Goal: Task Accomplishment & Management: Manage account settings

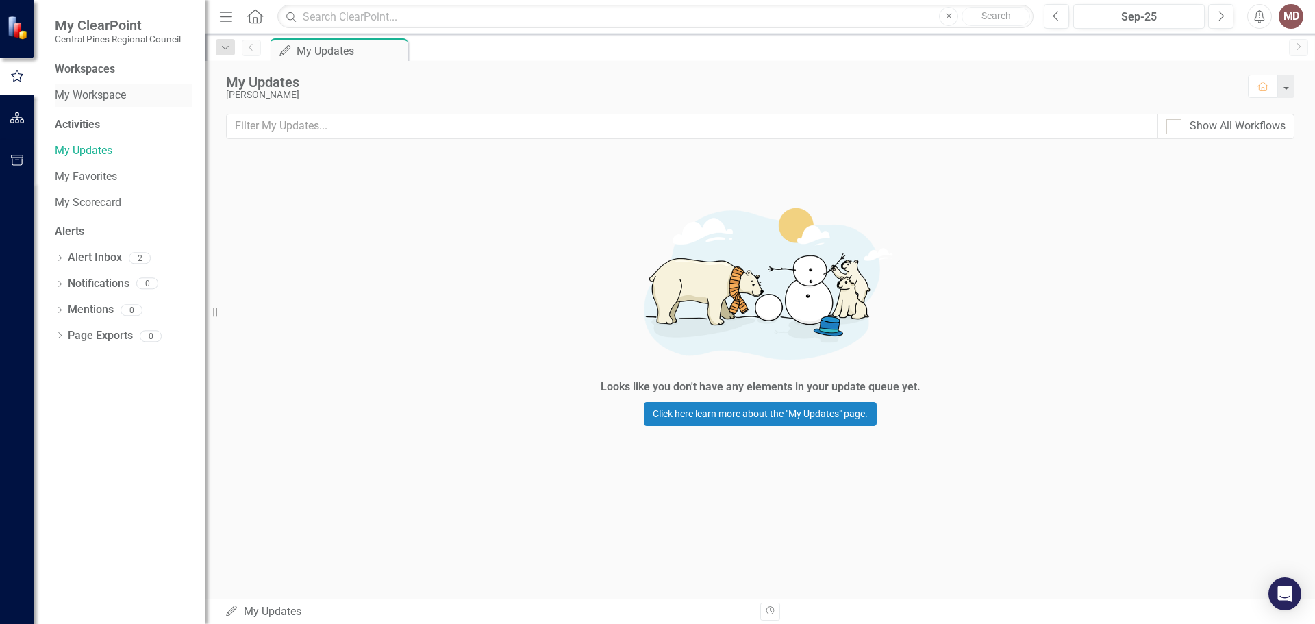
click at [81, 94] on link "My Workspace" at bounding box center [123, 96] width 137 height 16
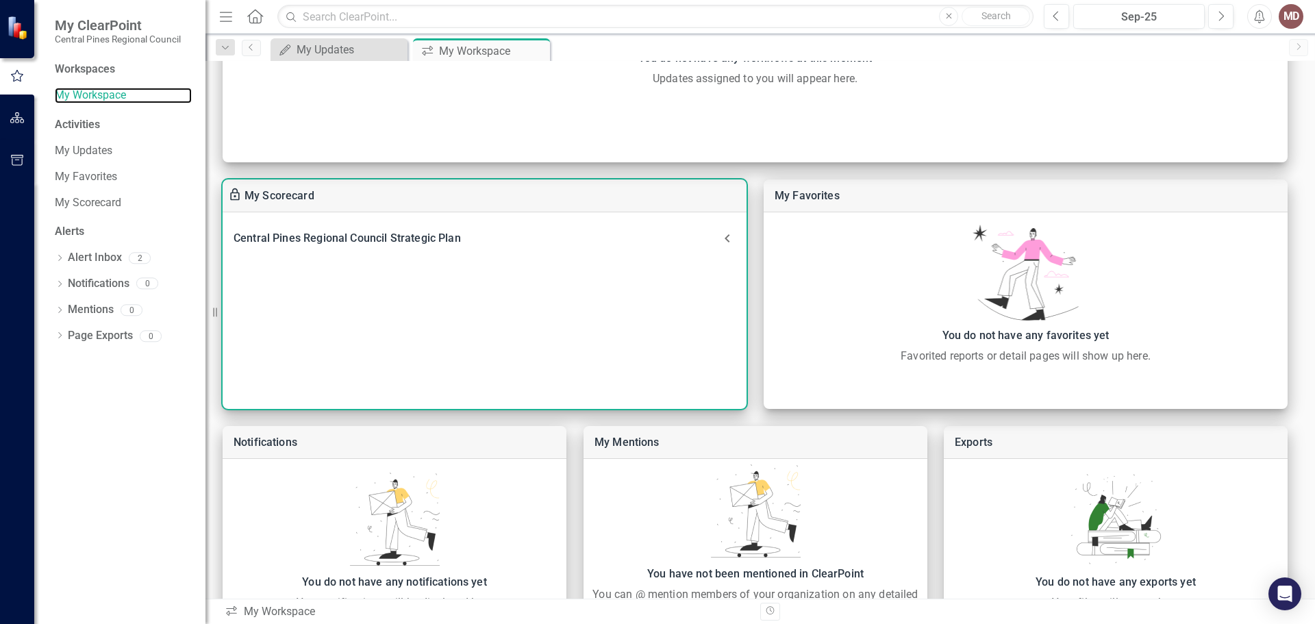
scroll to position [274, 0]
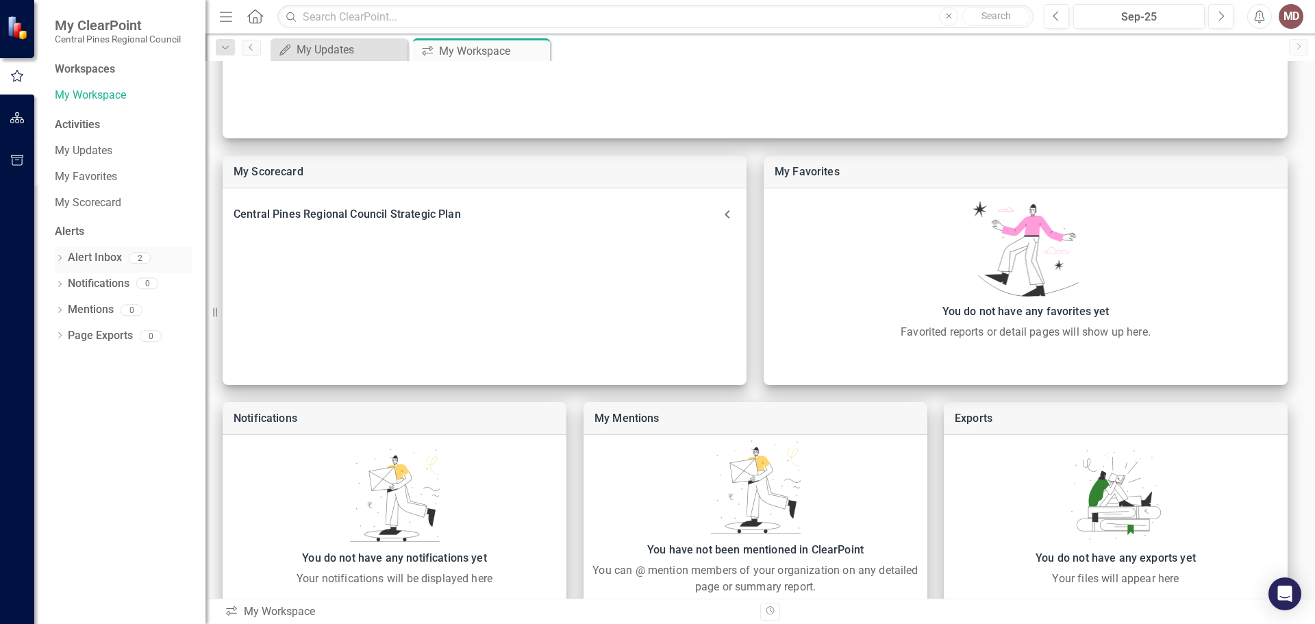
click at [91, 254] on link "Alert Inbox" at bounding box center [95, 258] width 54 height 16
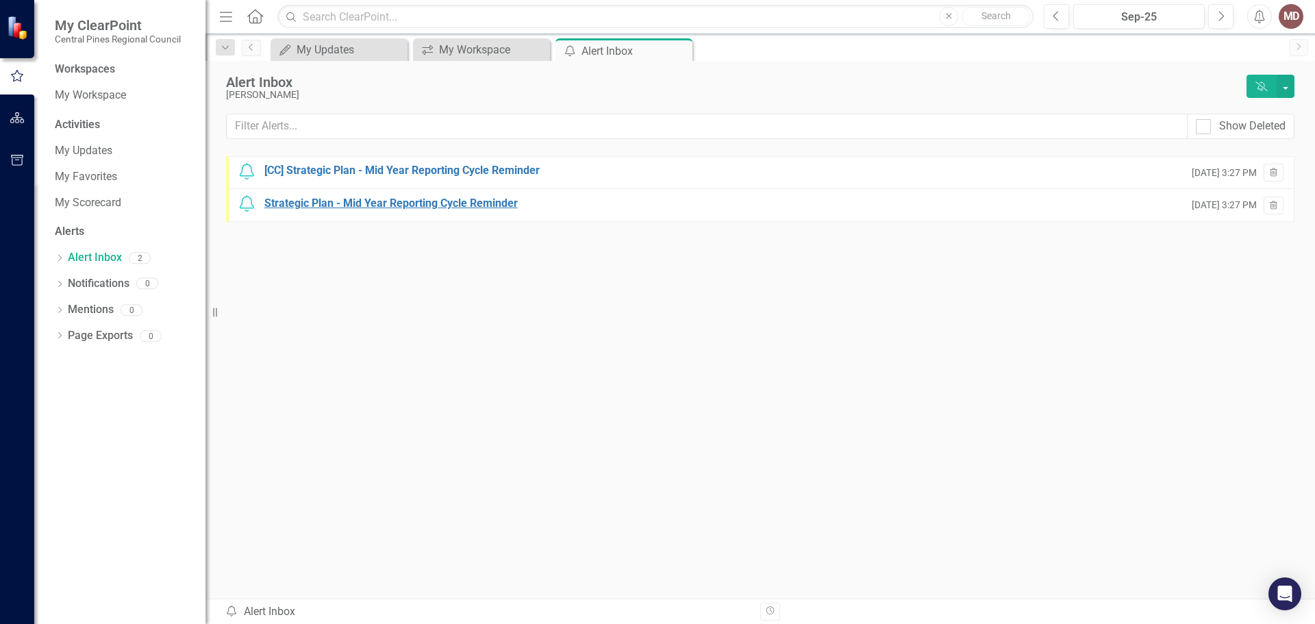
click at [409, 202] on div "Strategic Plan - Mid Year Reporting Cycle Reminder" at bounding box center [390, 204] width 253 height 16
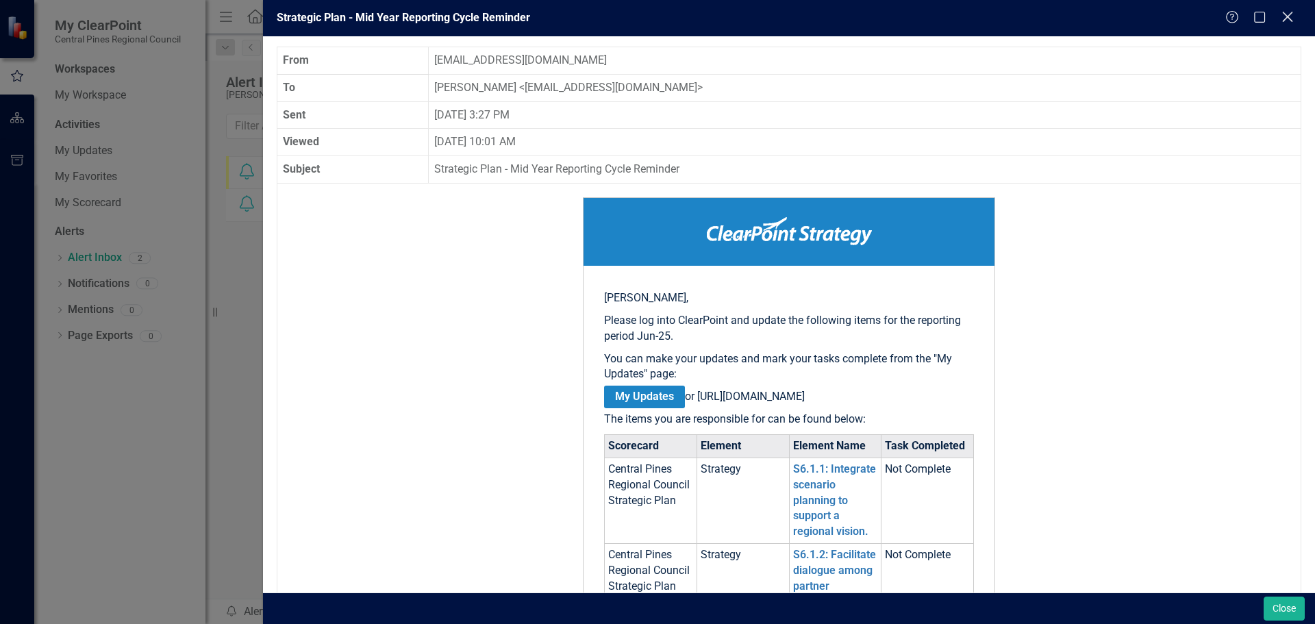
click at [1284, 14] on icon "Close" at bounding box center [1286, 16] width 17 height 13
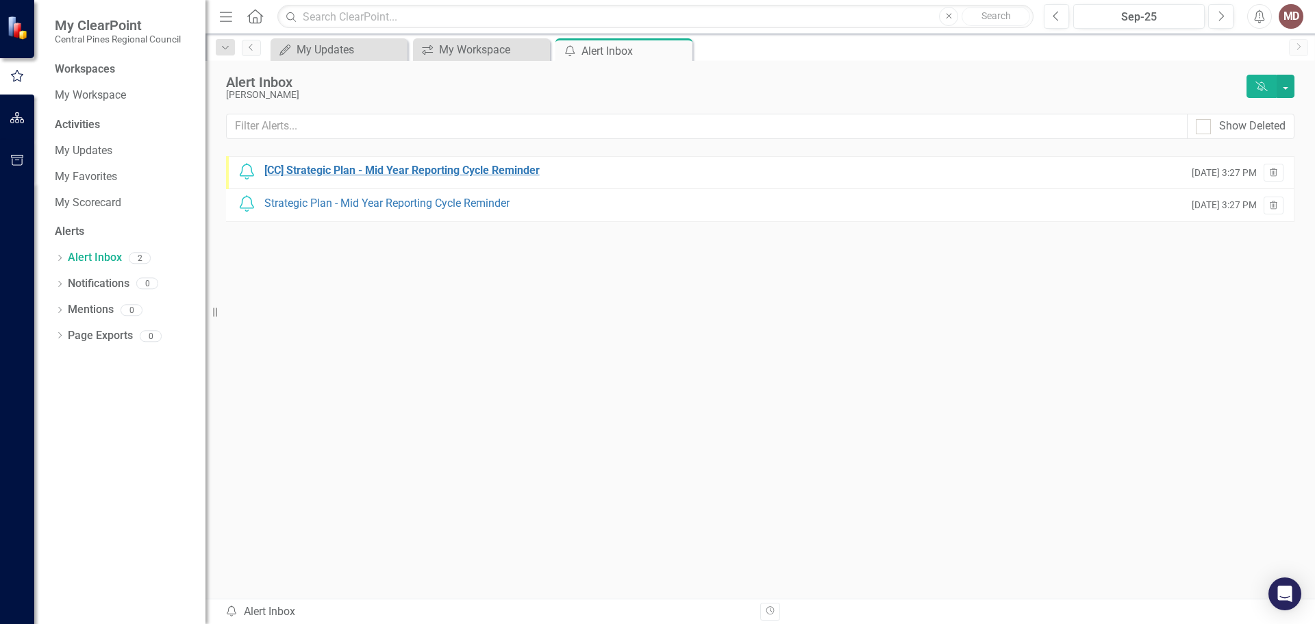
click at [379, 171] on div "[CC] Strategic Plan - Mid Year Reporting Cycle Reminder" at bounding box center [401, 171] width 275 height 16
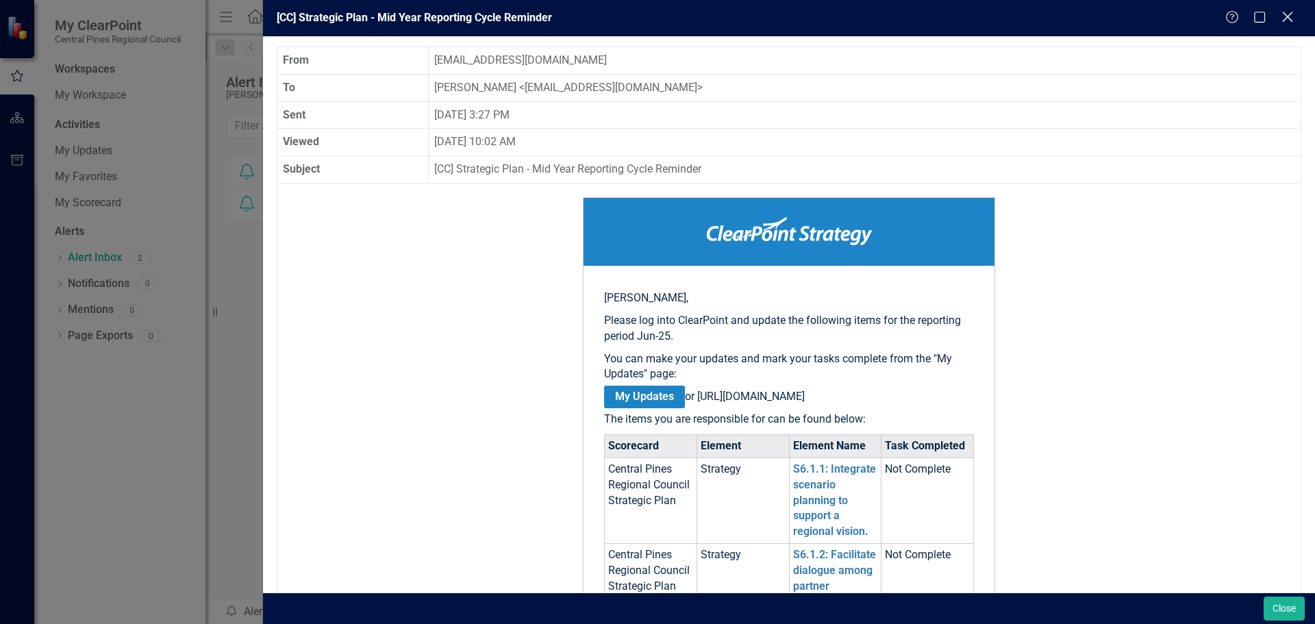
click at [1284, 21] on icon at bounding box center [1287, 17] width 10 height 10
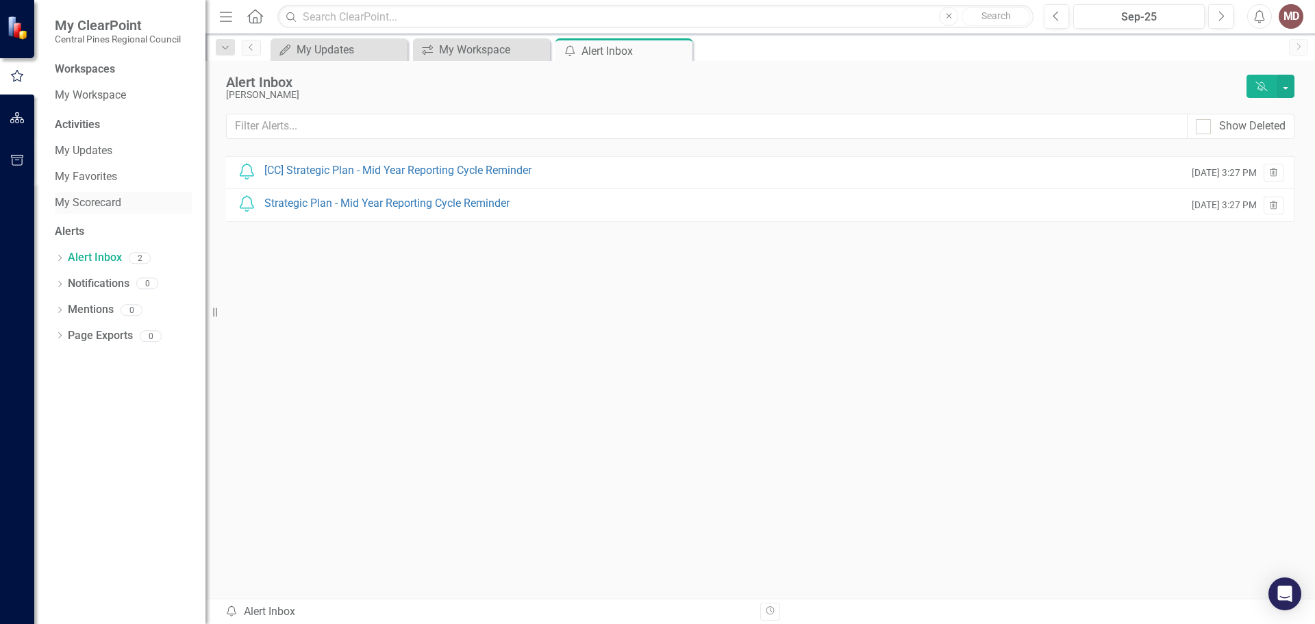
click at [90, 206] on link "My Scorecard" at bounding box center [123, 203] width 137 height 16
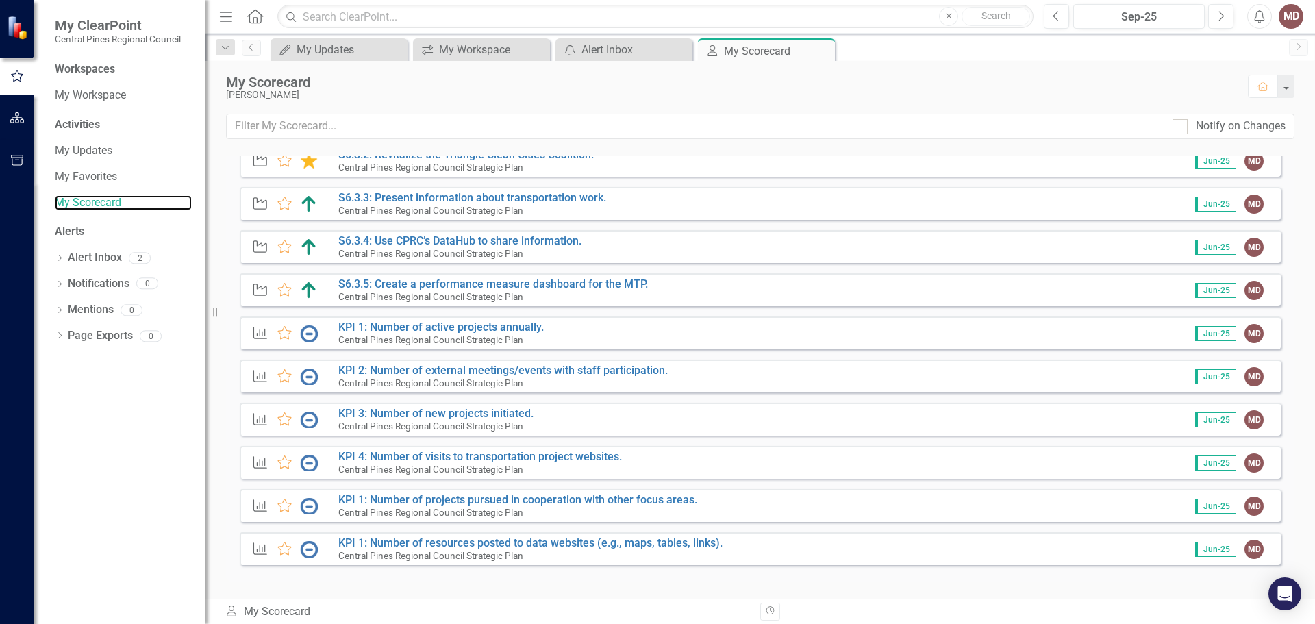
scroll to position [562, 0]
click at [425, 325] on link "KPI 1: Number of active projects annually." at bounding box center [440, 326] width 205 height 13
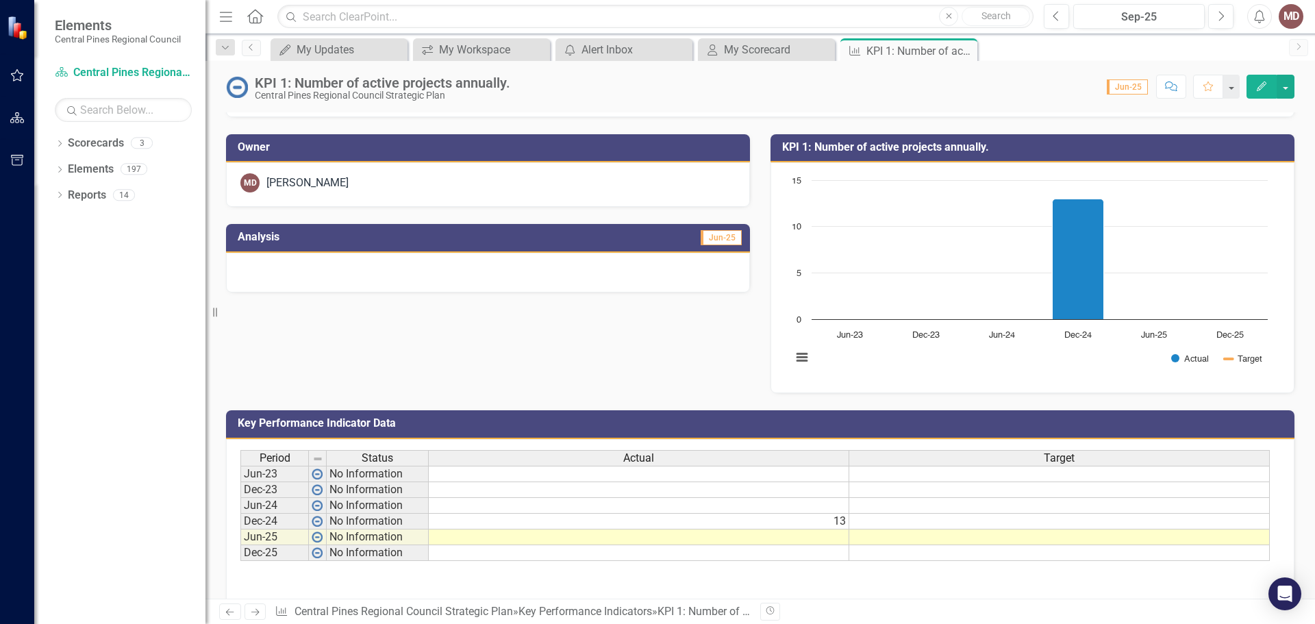
scroll to position [109, 0]
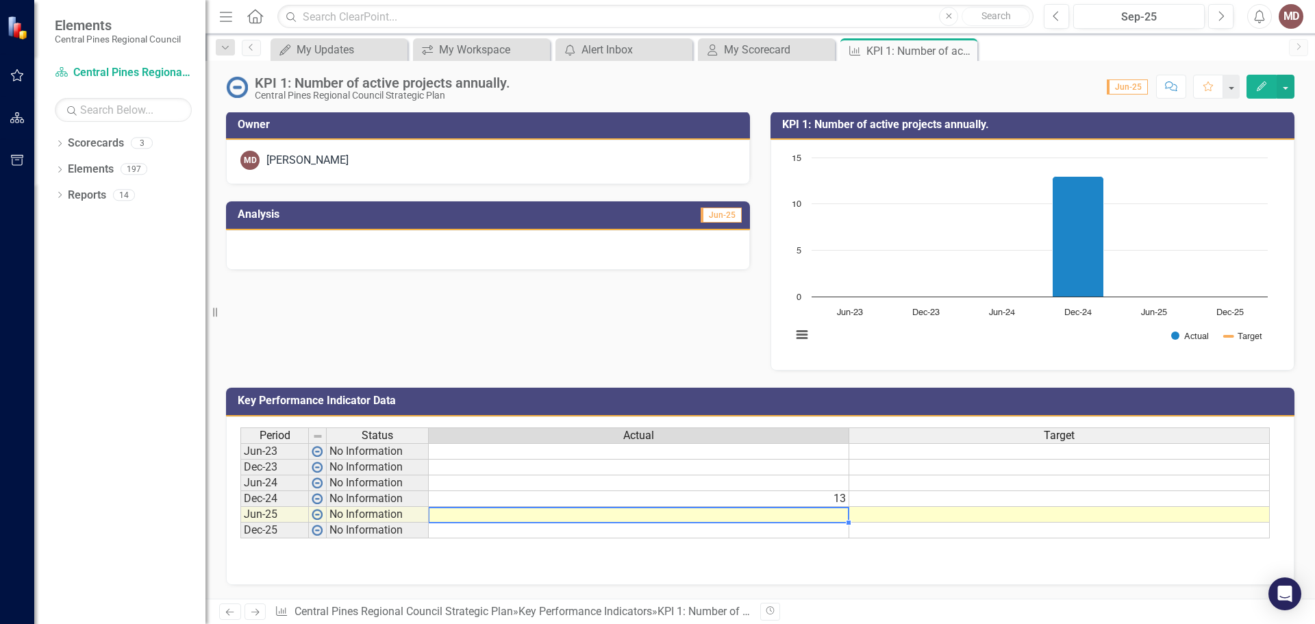
click at [781, 516] on td at bounding box center [639, 515] width 420 height 16
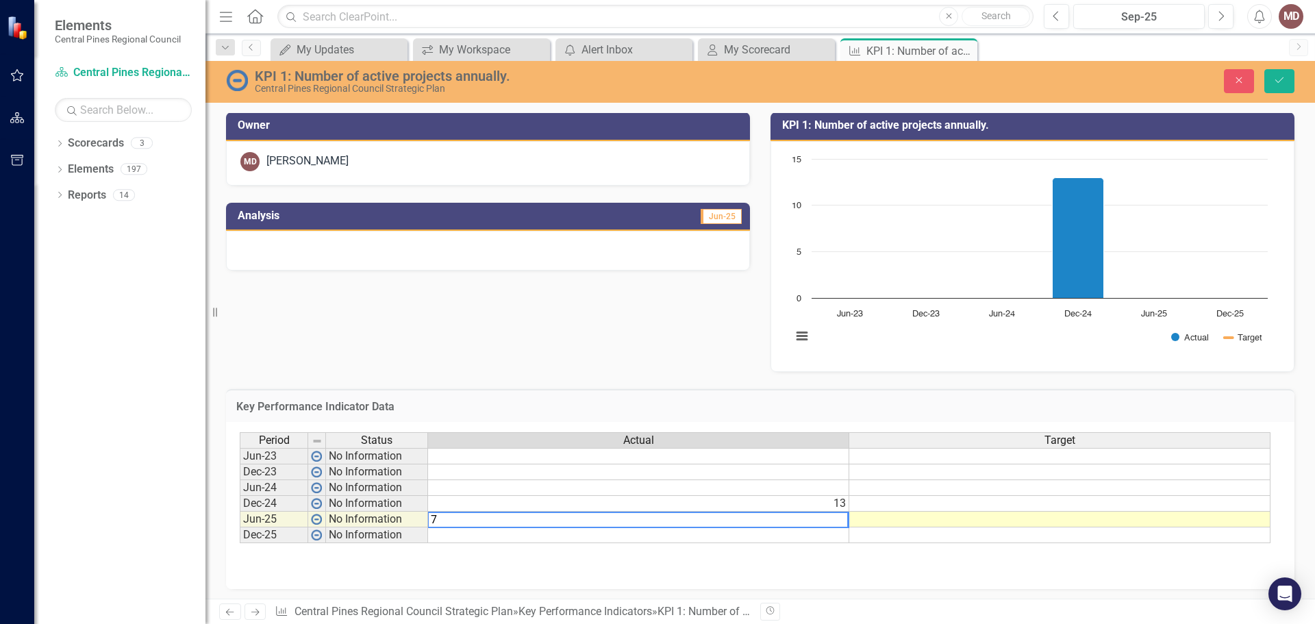
type textarea "7"
click at [631, 559] on div "Period Status Actual Target Jun-23 No Information Dec-23 No Information Jun-24 …" at bounding box center [760, 500] width 1041 height 137
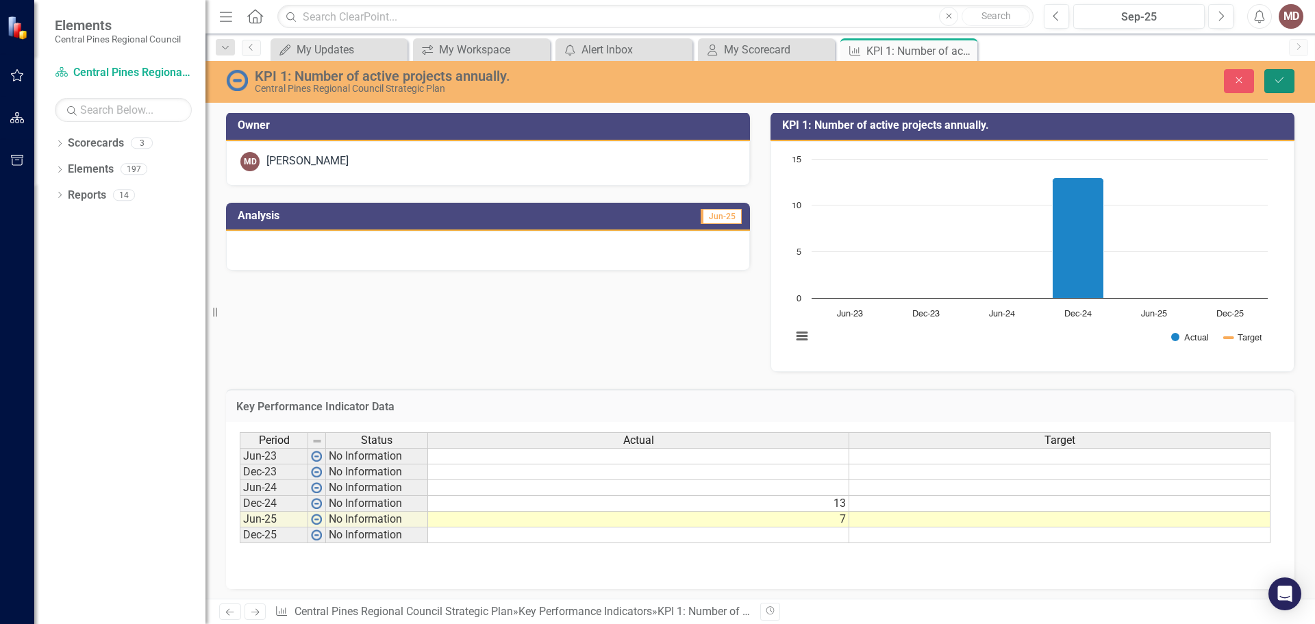
click at [1282, 77] on icon "Save" at bounding box center [1279, 80] width 12 height 10
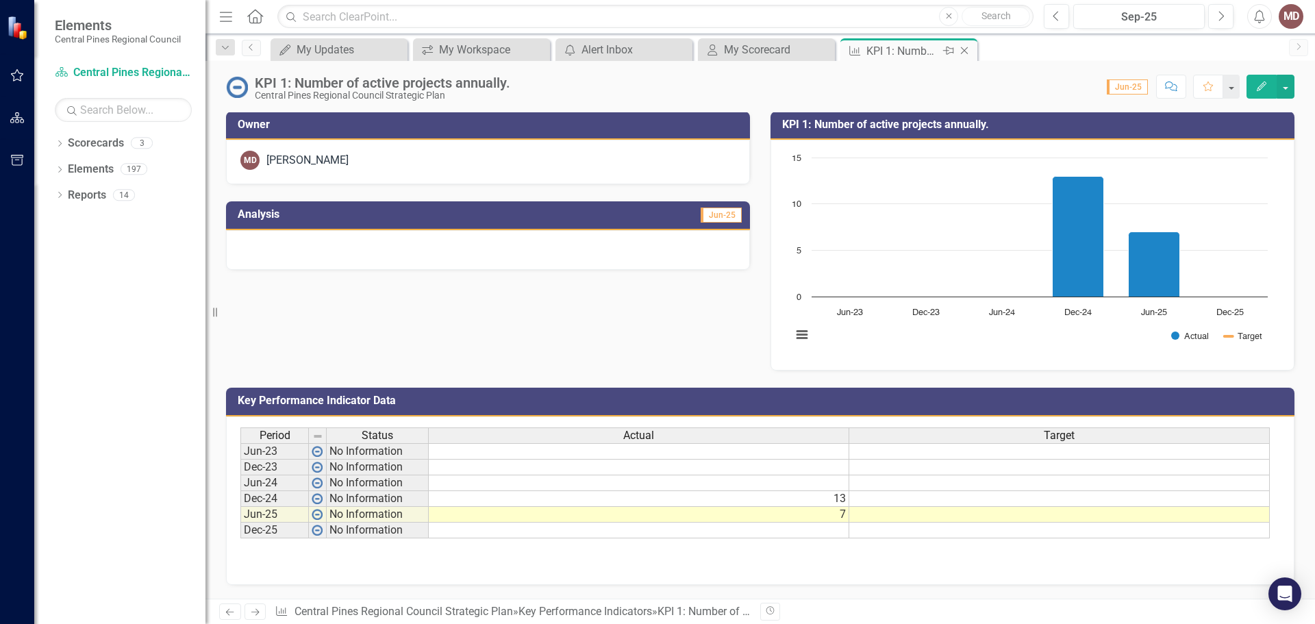
click at [965, 48] on icon "Close" at bounding box center [964, 50] width 14 height 11
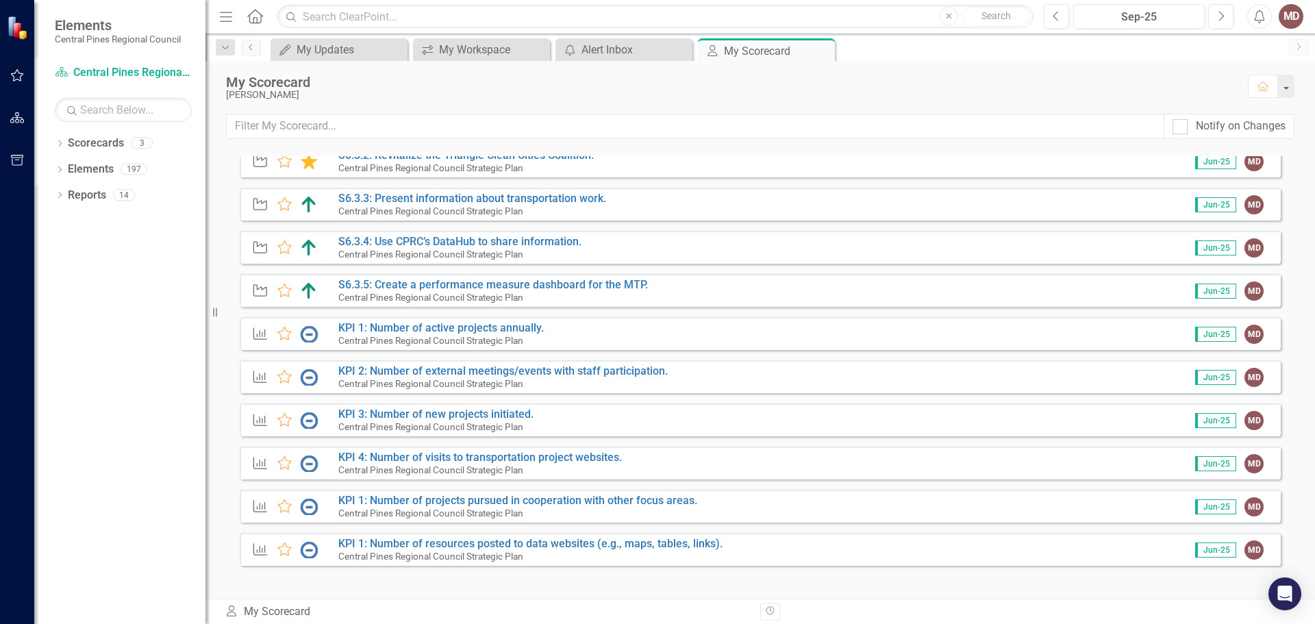
scroll to position [562, 0]
click at [601, 366] on link "KPI 2: Number of external meetings/events with staff participation." at bounding box center [502, 369] width 329 height 13
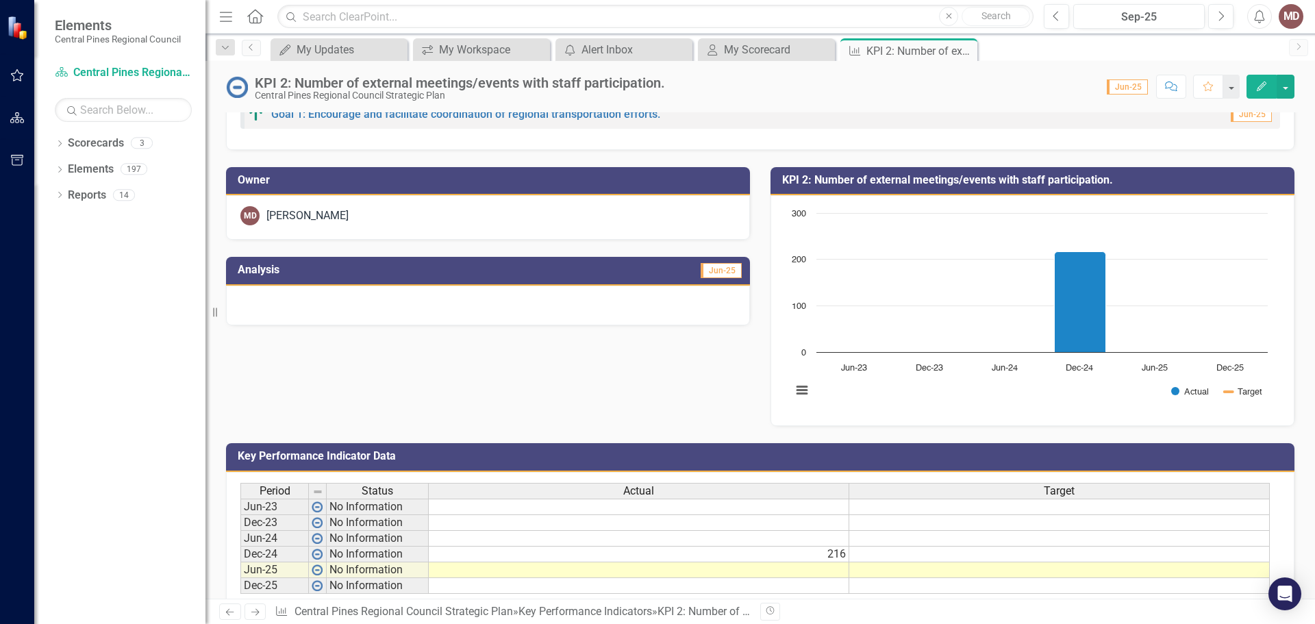
scroll to position [109, 0]
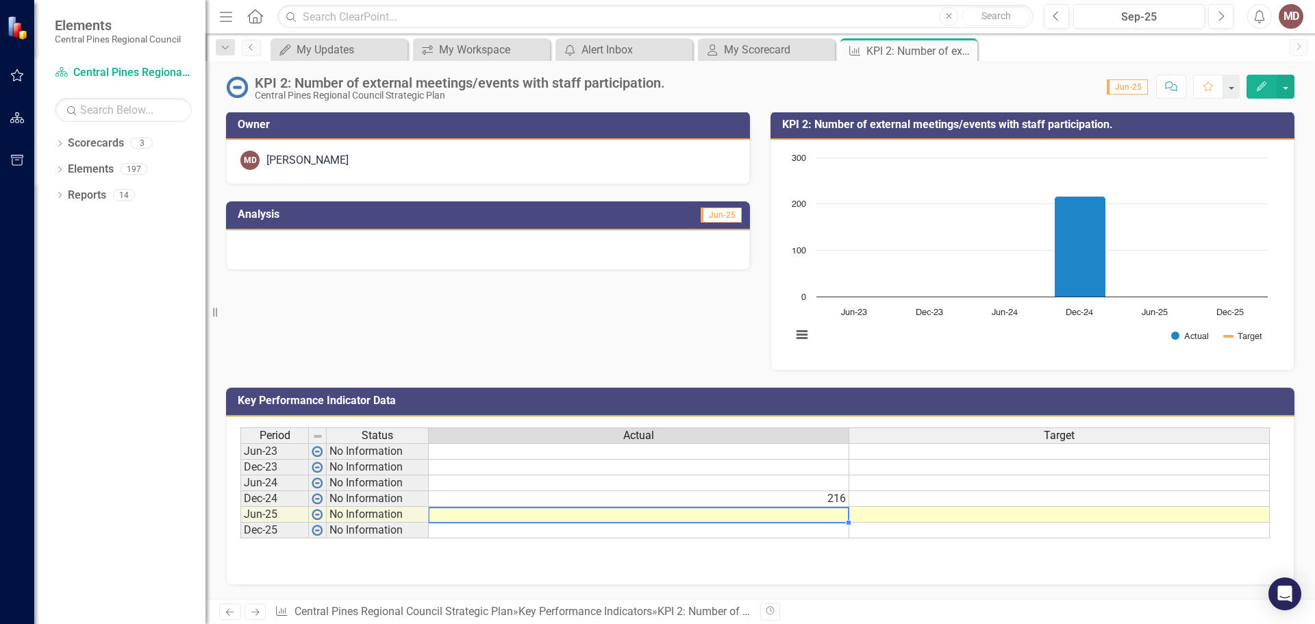
click at [628, 516] on td at bounding box center [639, 515] width 420 height 16
click at [588, 513] on td at bounding box center [639, 515] width 420 height 16
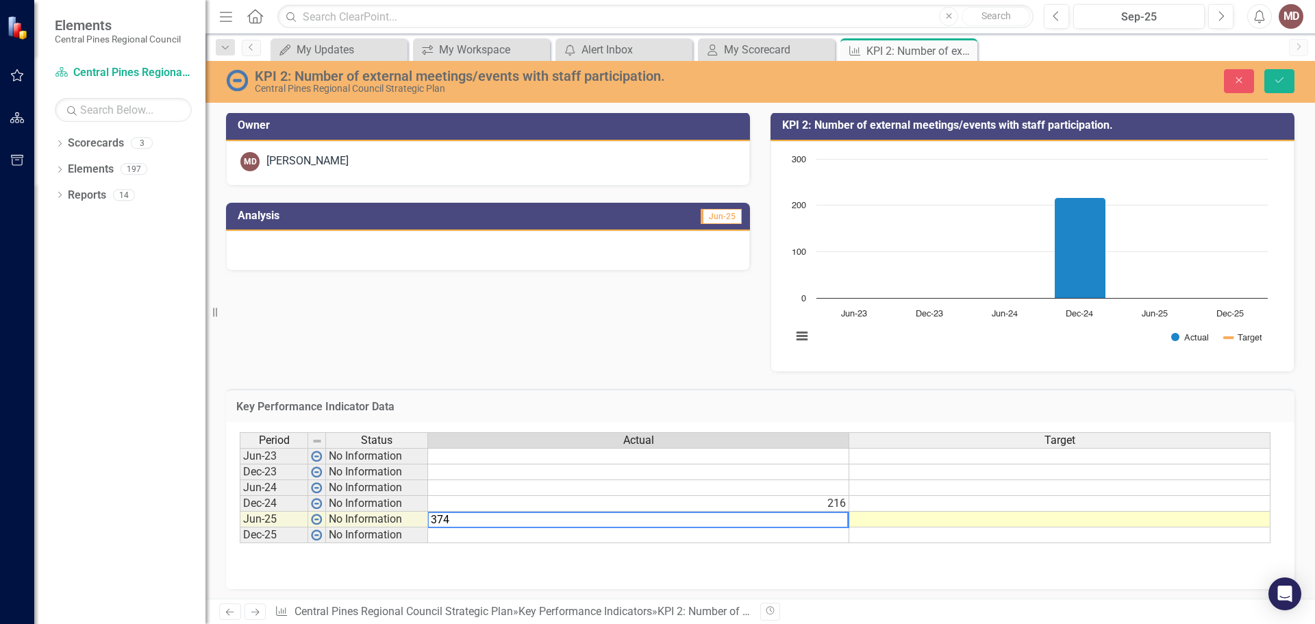
type textarea "374"
click at [605, 561] on div "Period Status Actual Target Jun-23 No Information Dec-23 No Information Jun-24 …" at bounding box center [760, 500] width 1041 height 137
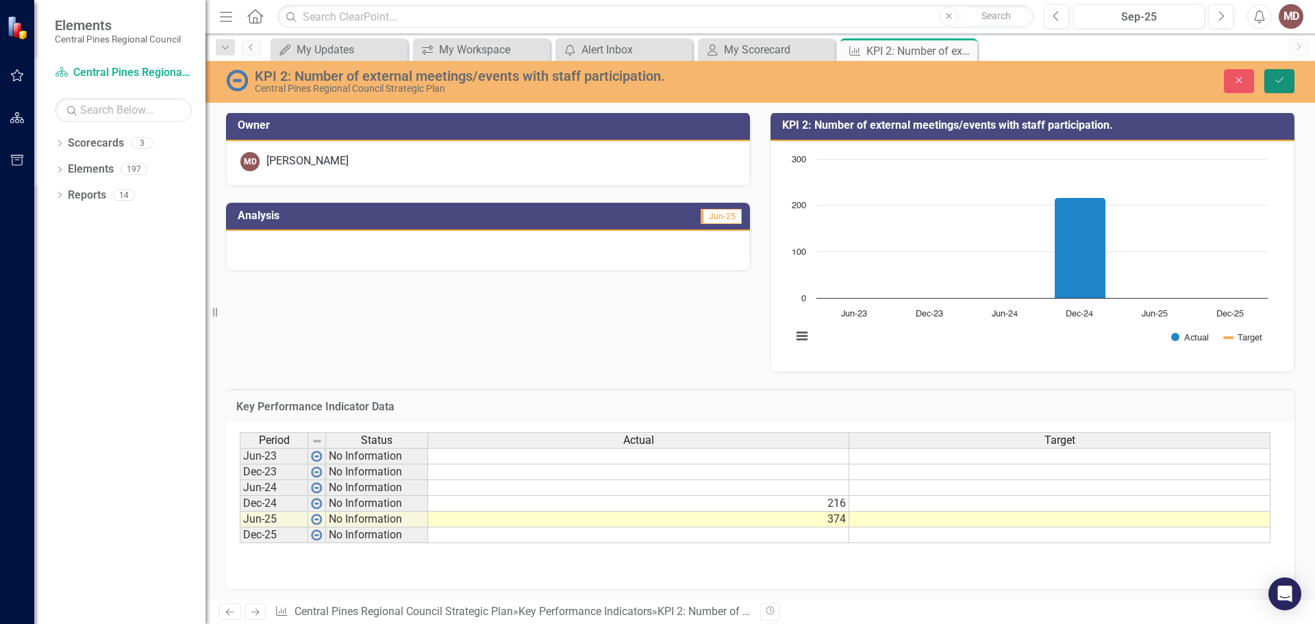
click at [1282, 76] on icon "Save" at bounding box center [1279, 80] width 12 height 10
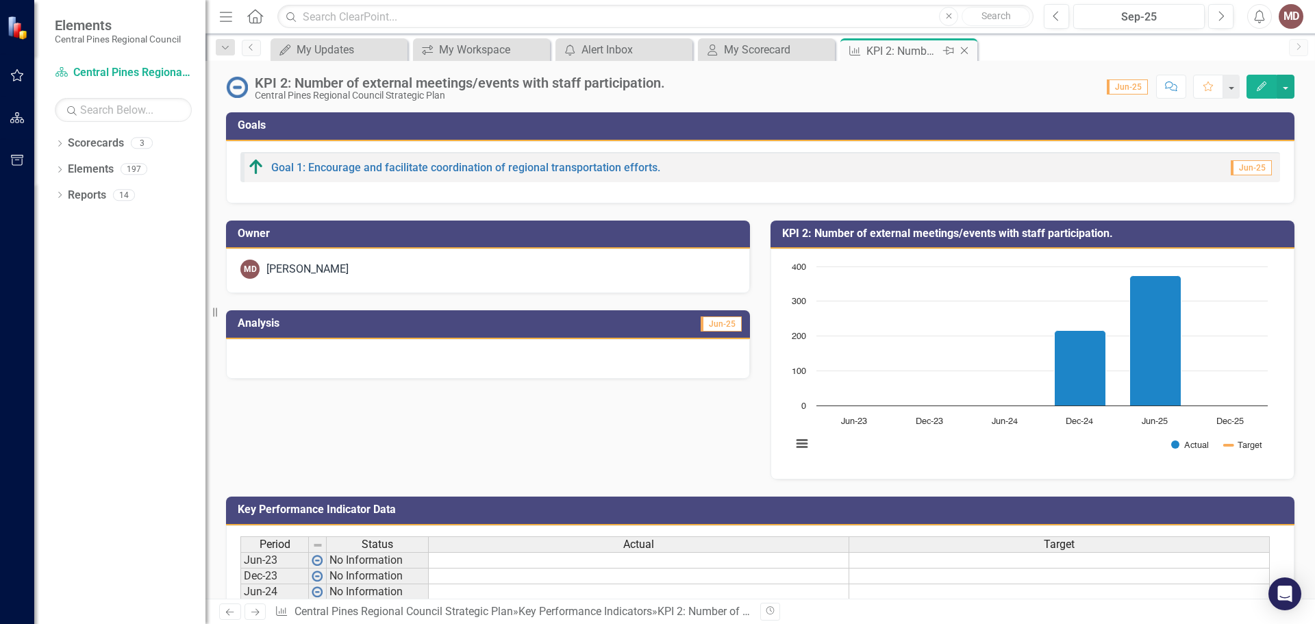
click at [967, 51] on icon "Close" at bounding box center [964, 50] width 14 height 11
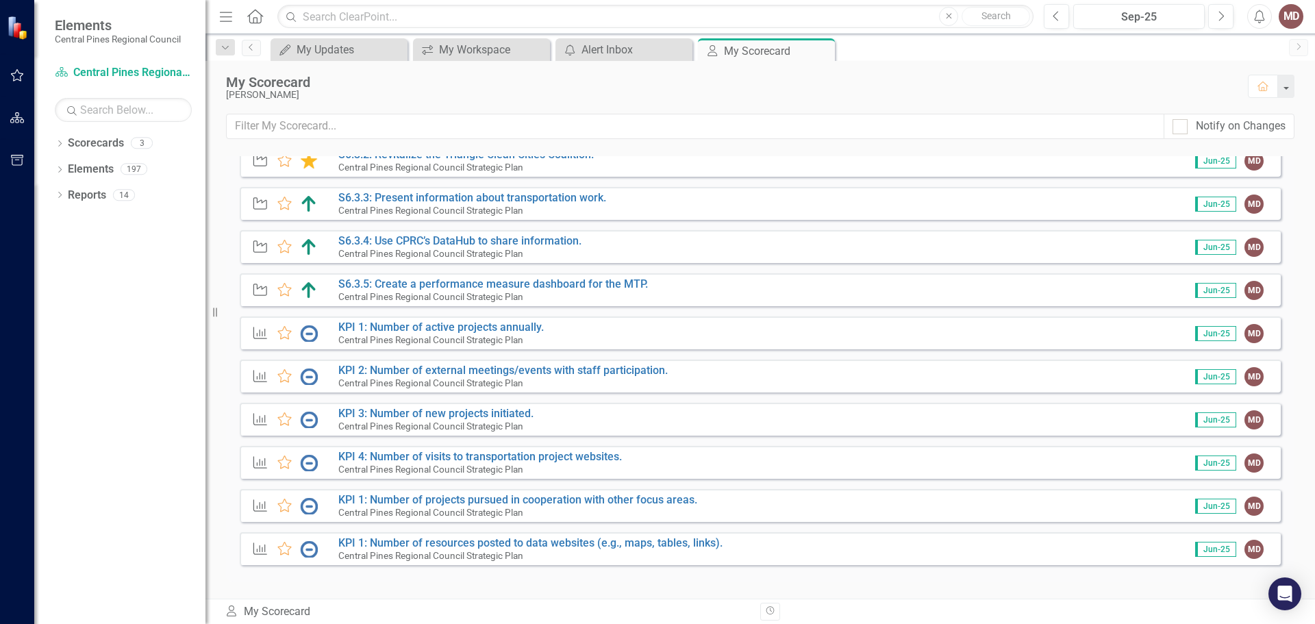
scroll to position [562, 0]
click at [443, 409] on link "KPI 3: Number of new projects initiated." at bounding box center [435, 412] width 195 height 13
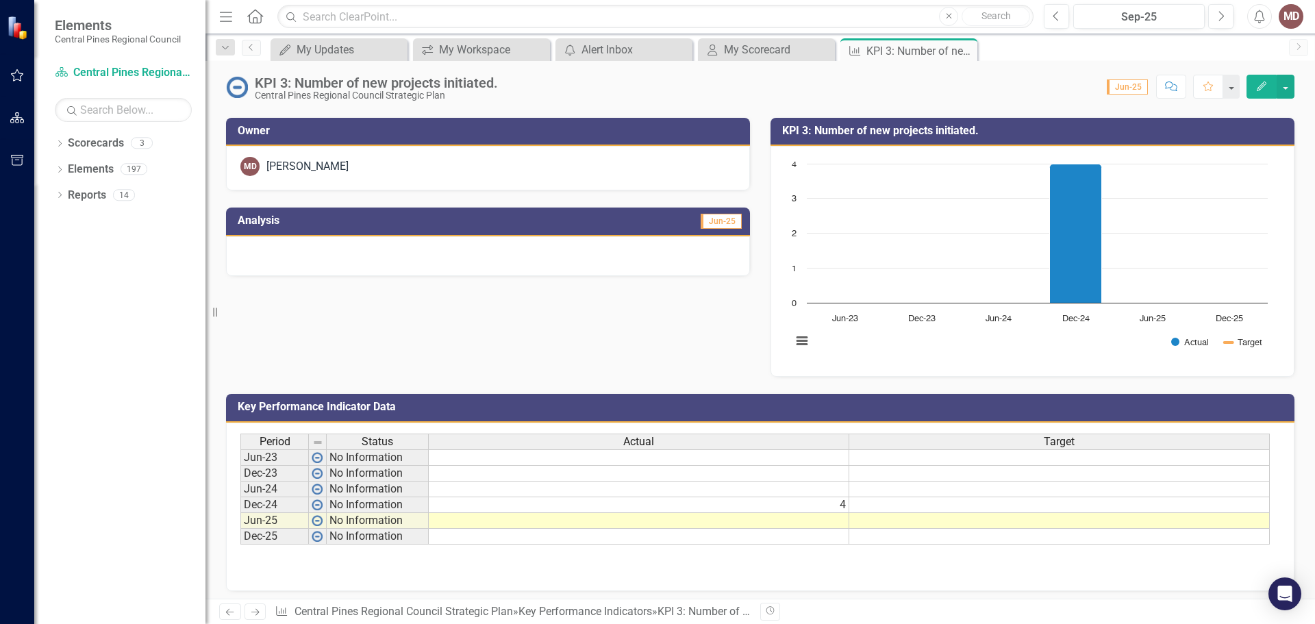
scroll to position [109, 0]
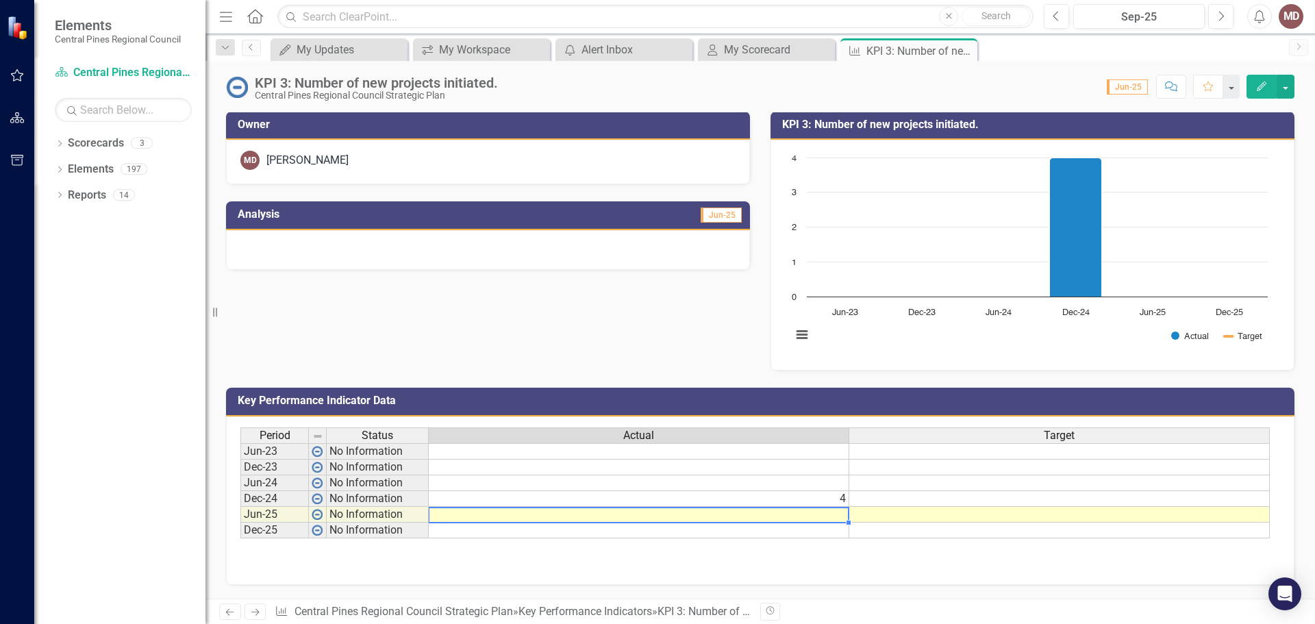
click at [724, 513] on td at bounding box center [639, 515] width 420 height 16
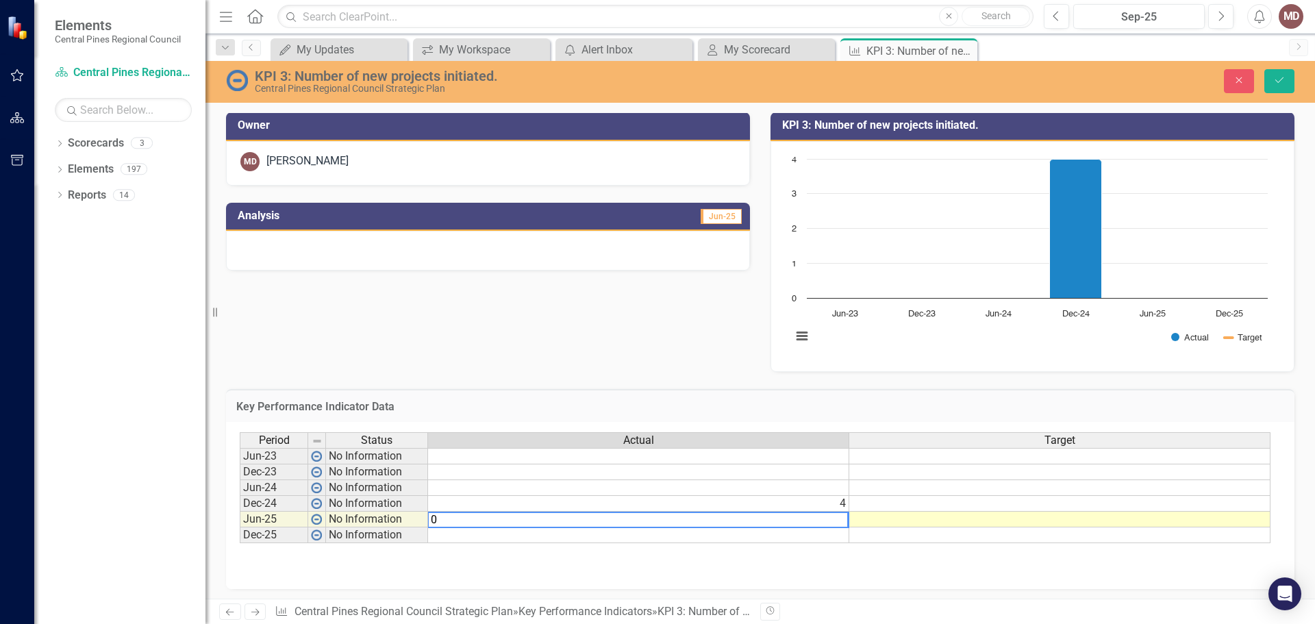
type textarea "0"
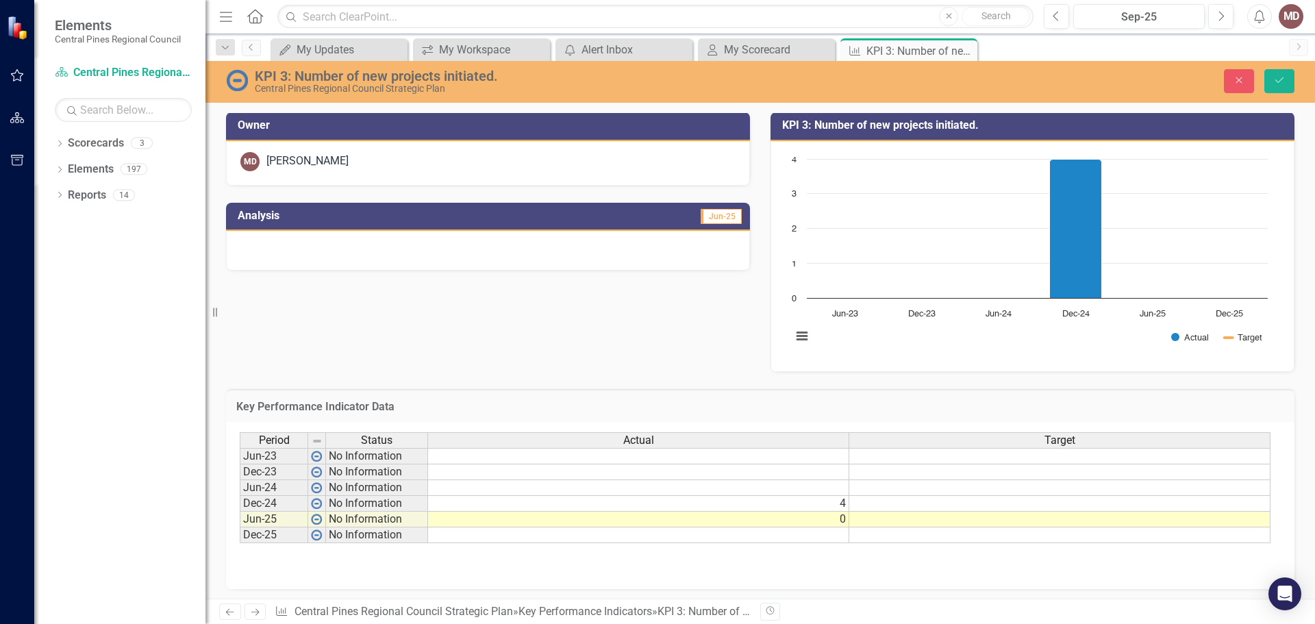
click at [709, 562] on div "Period Status Actual Target Jun-23 No Information Dec-23 No Information Jun-24 …" at bounding box center [760, 500] width 1041 height 137
click at [1277, 75] on icon "Save" at bounding box center [1279, 80] width 12 height 10
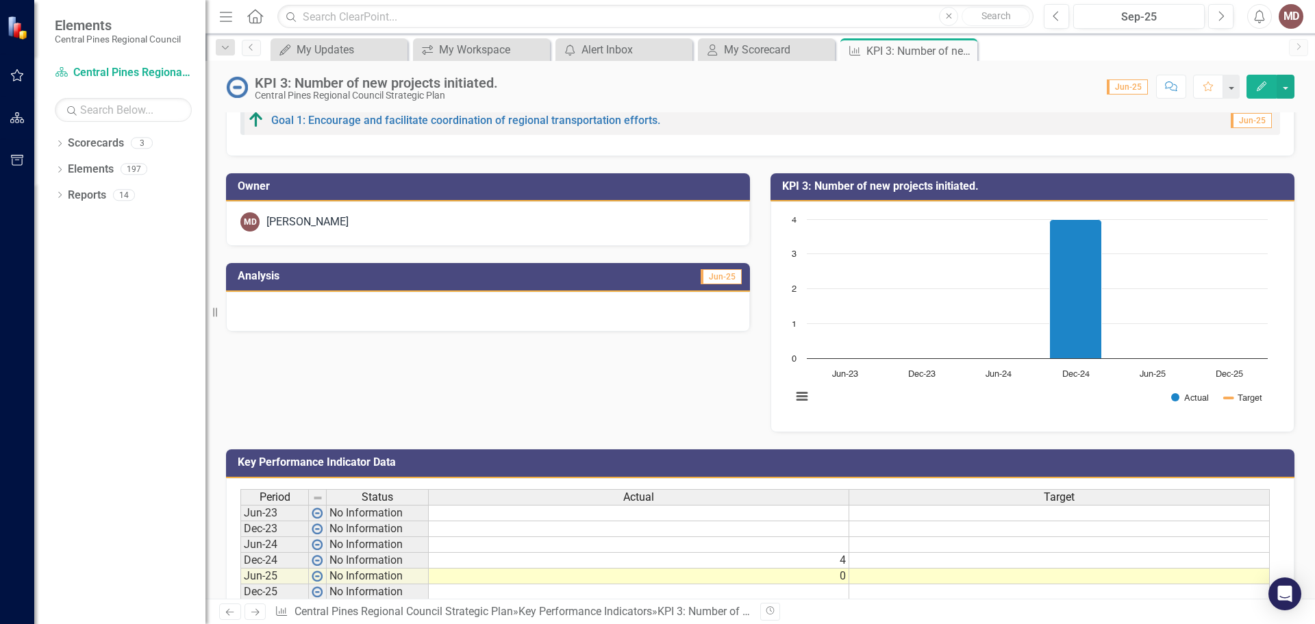
scroll to position [68, 0]
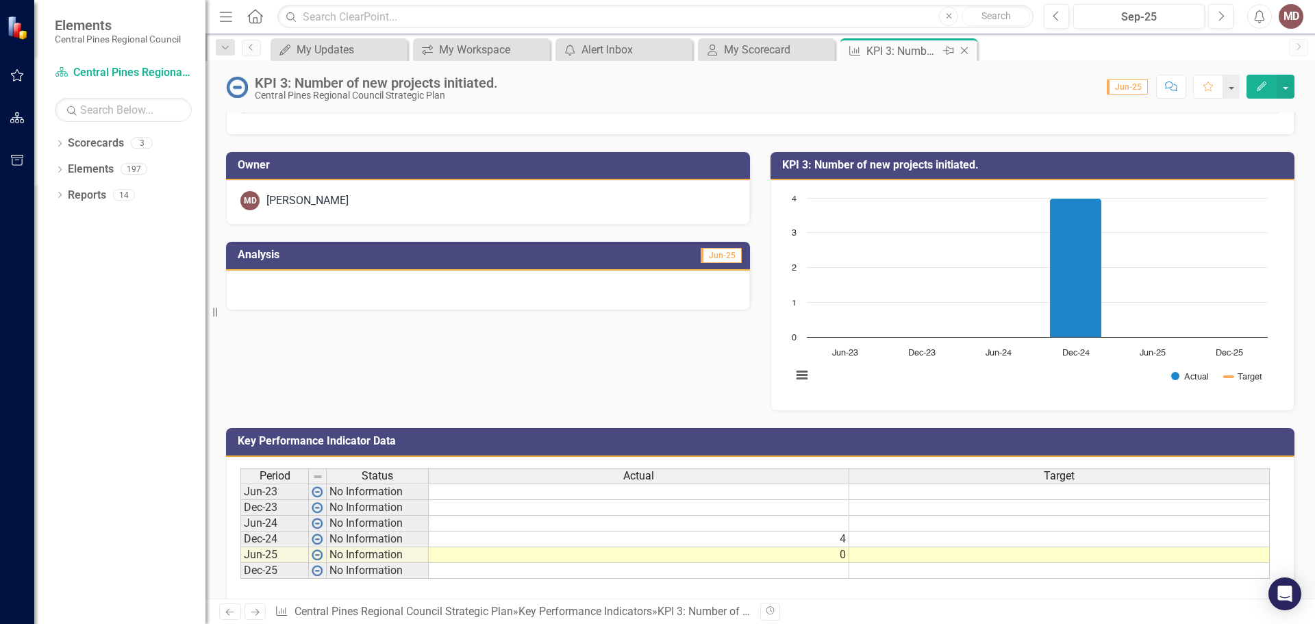
click at [965, 47] on icon "Close" at bounding box center [964, 50] width 14 height 11
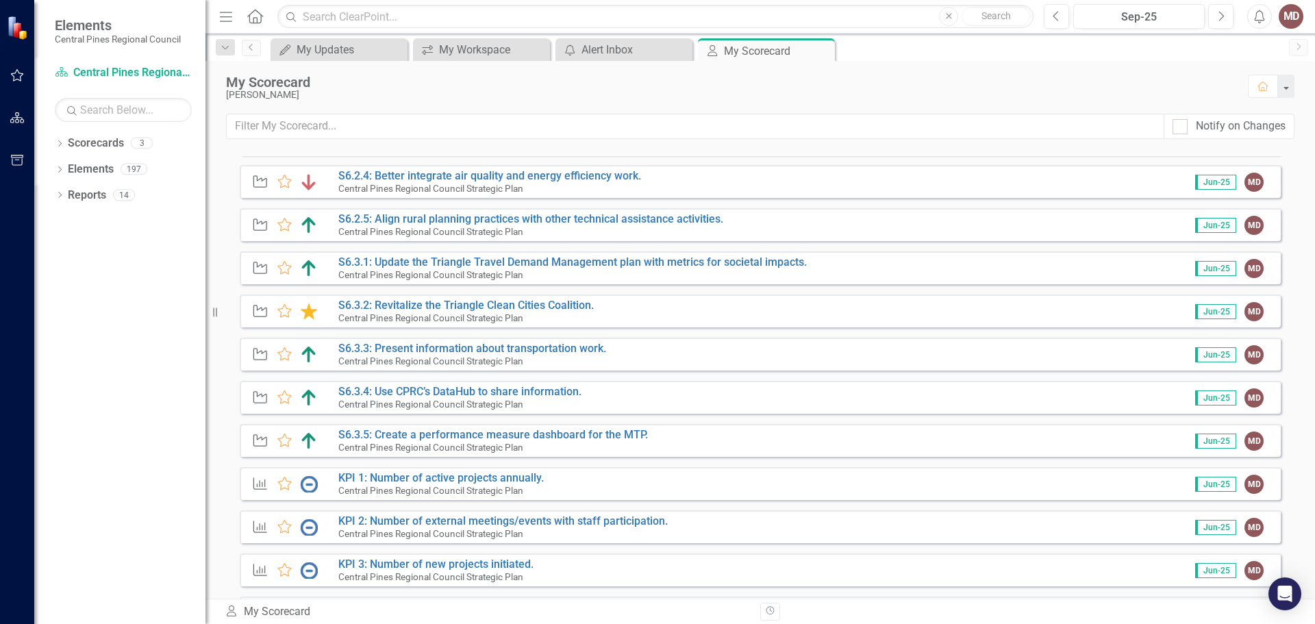
scroll to position [562, 0]
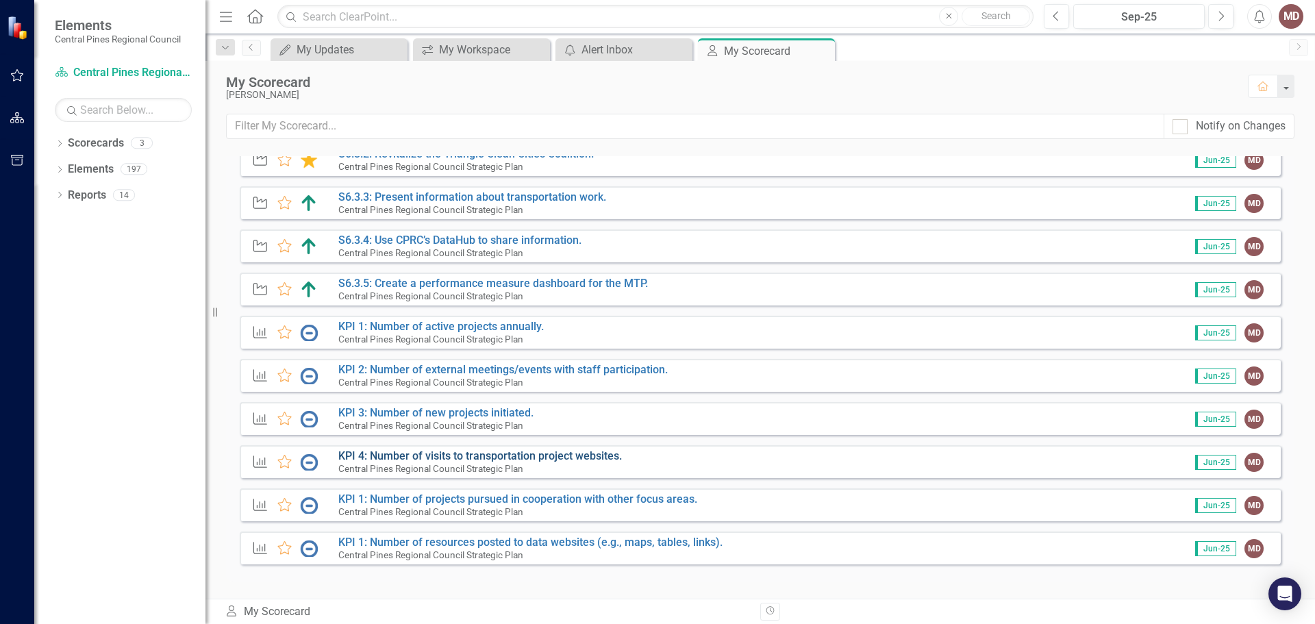
click at [525, 457] on link "KPI 4: Number of visits to transportation project websites." at bounding box center [479, 455] width 283 height 13
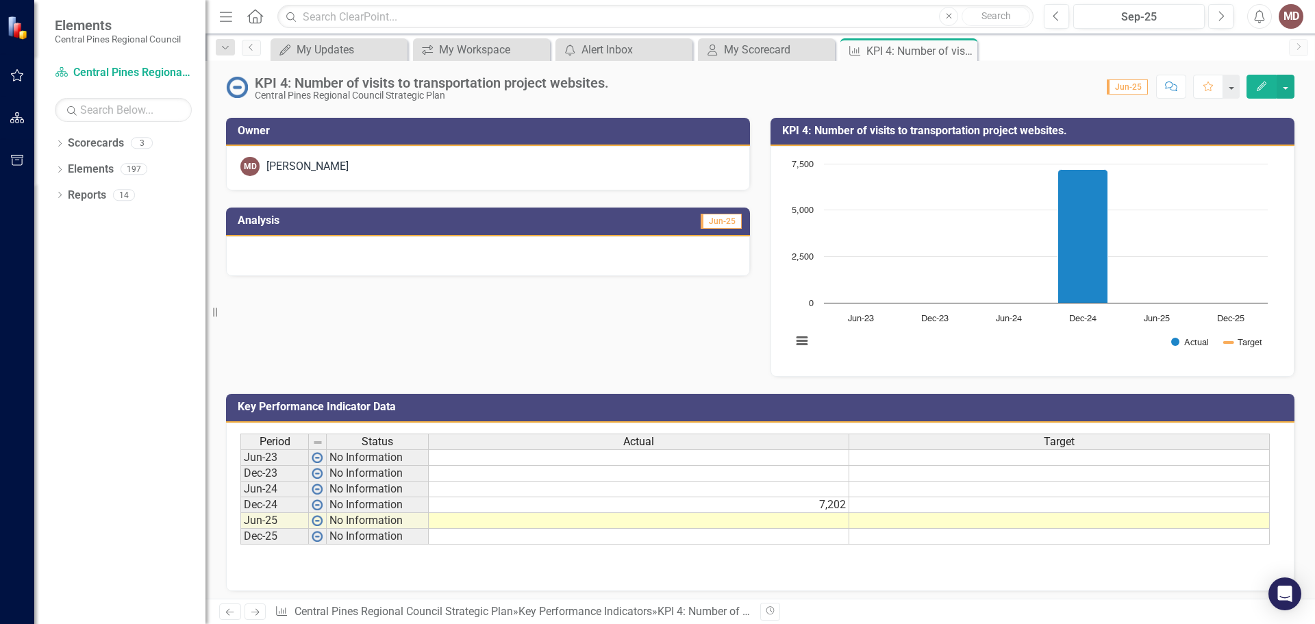
scroll to position [109, 0]
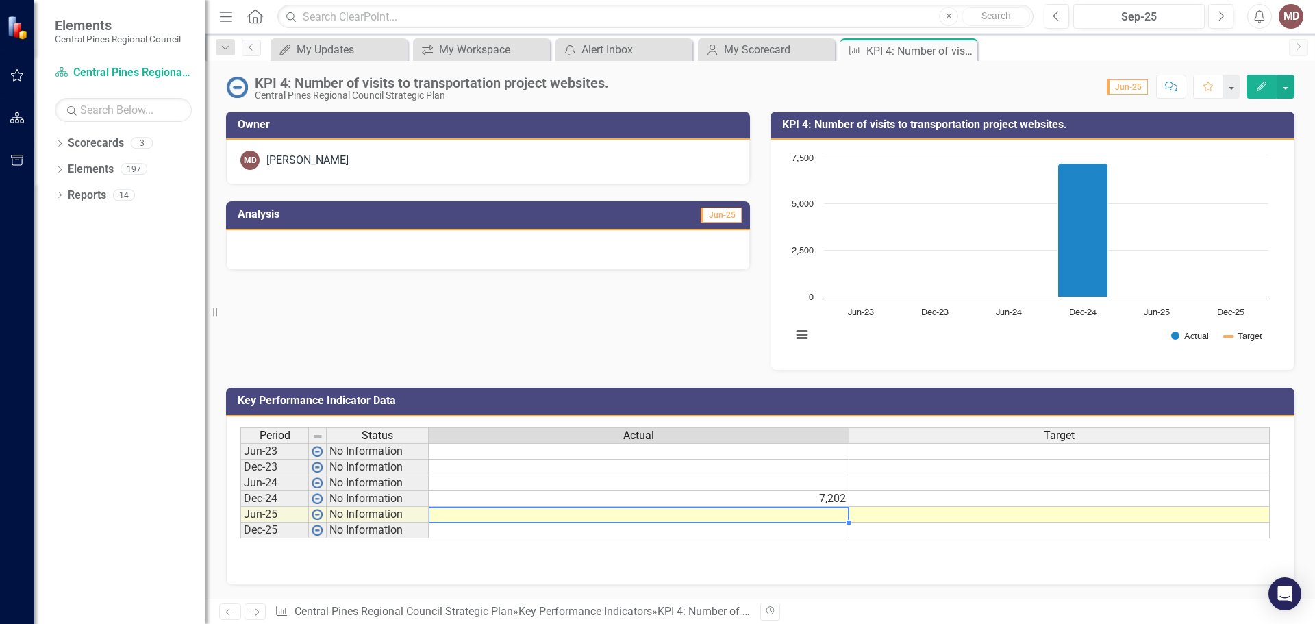
click at [652, 513] on td at bounding box center [639, 515] width 420 height 16
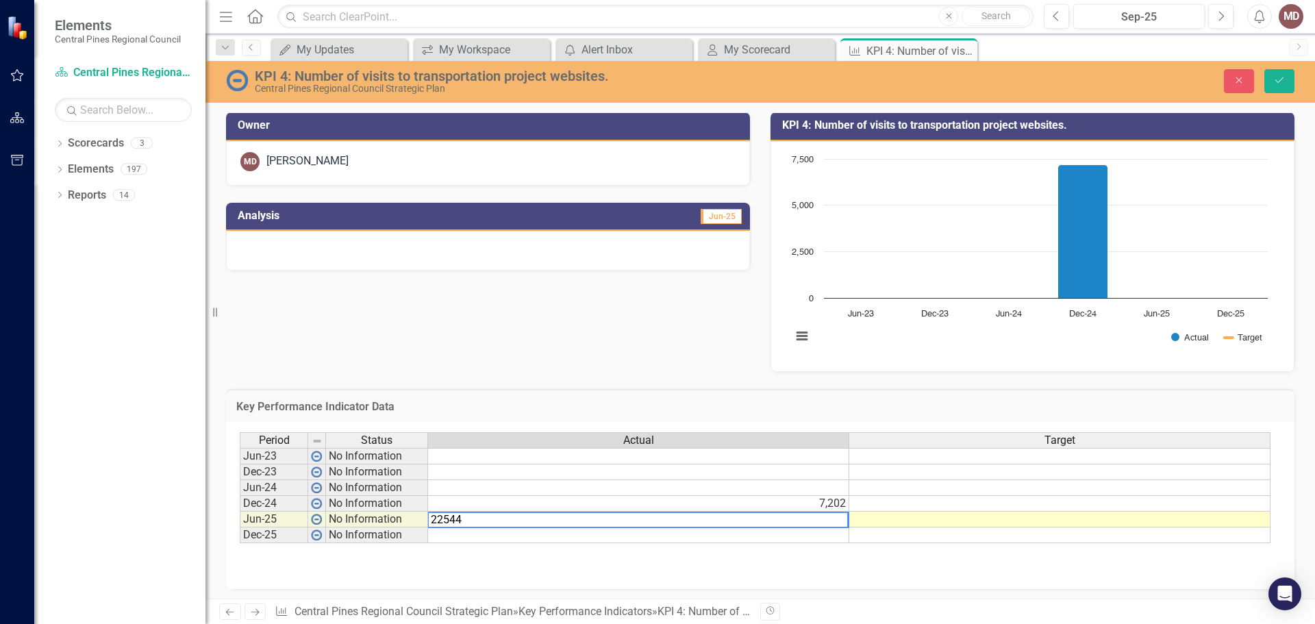
type textarea "22544"
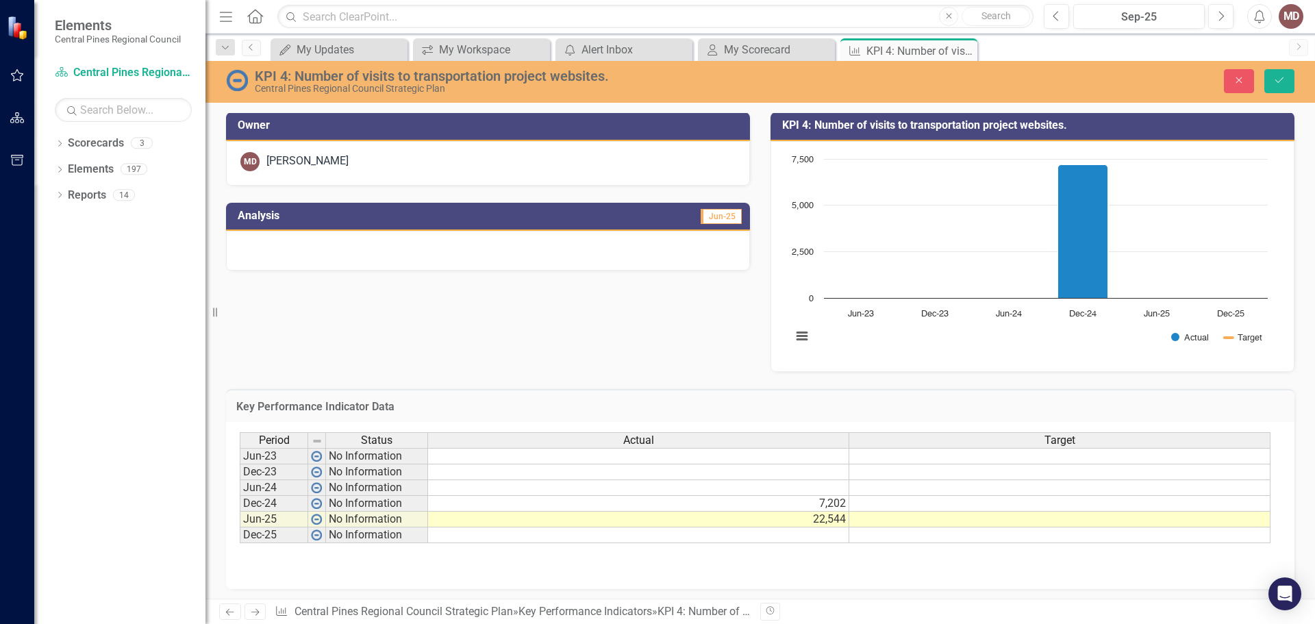
click at [652, 558] on div "Period Status Actual Target Jun-23 No Information Dec-23 No Information Jun-24 …" at bounding box center [760, 500] width 1041 height 137
click at [1280, 76] on icon "Save" at bounding box center [1279, 80] width 12 height 10
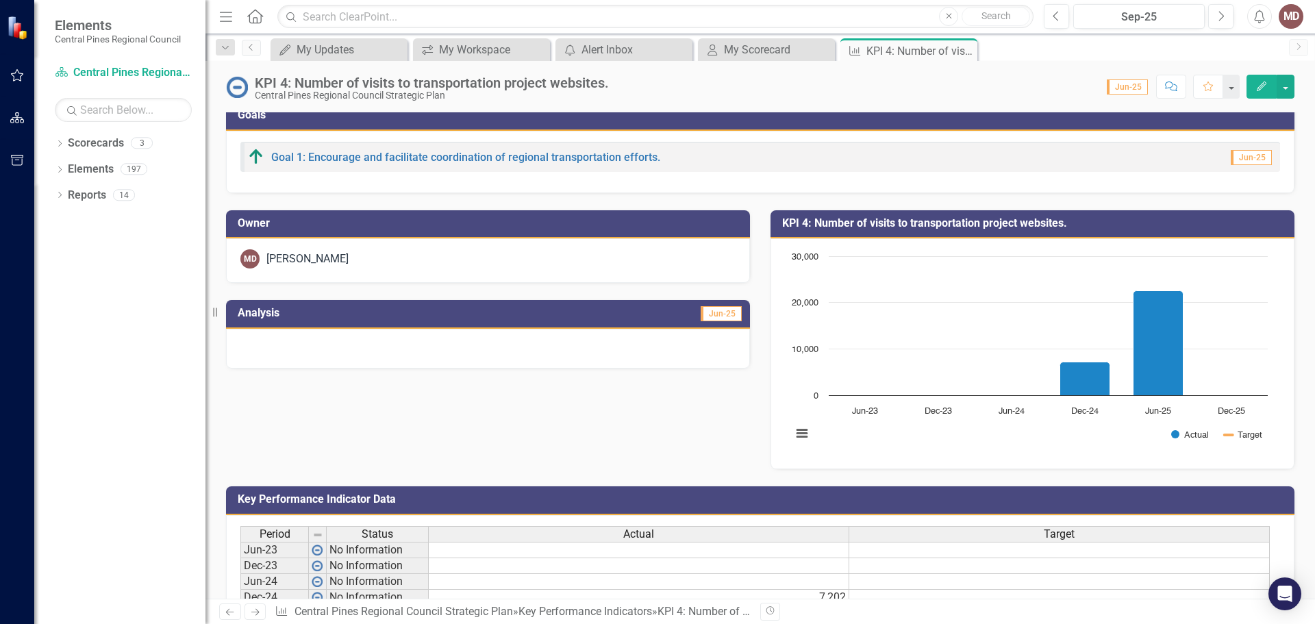
scroll to position [0, 0]
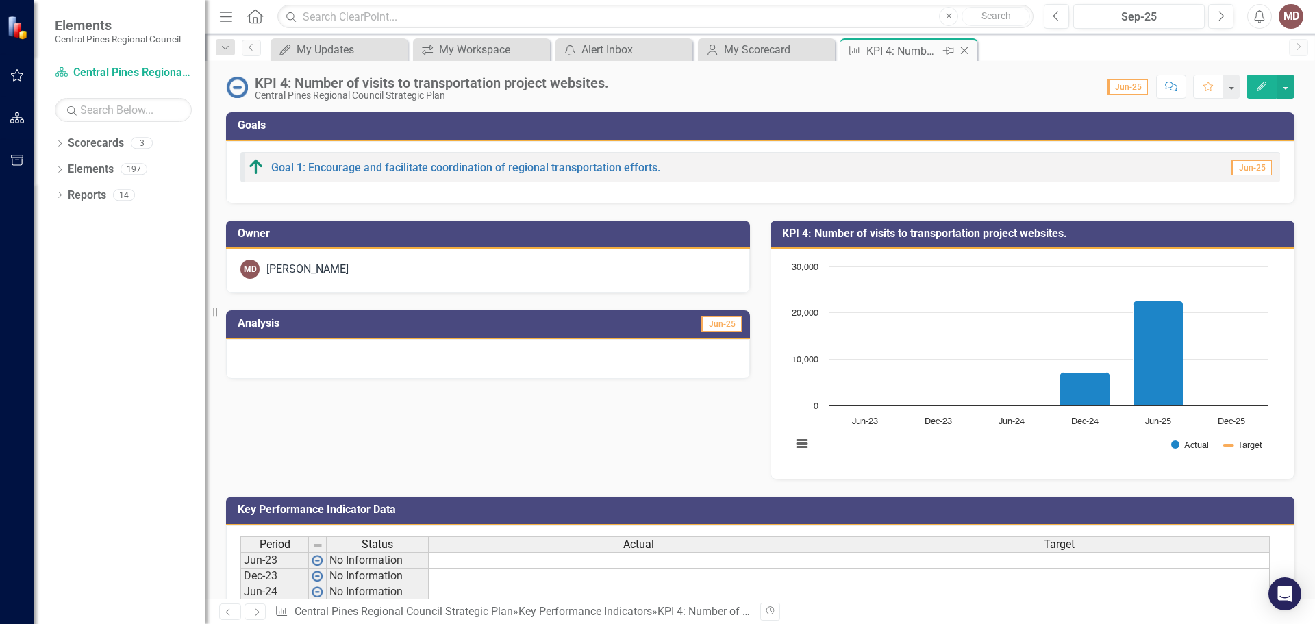
click at [967, 54] on icon at bounding box center [965, 51] width 8 height 8
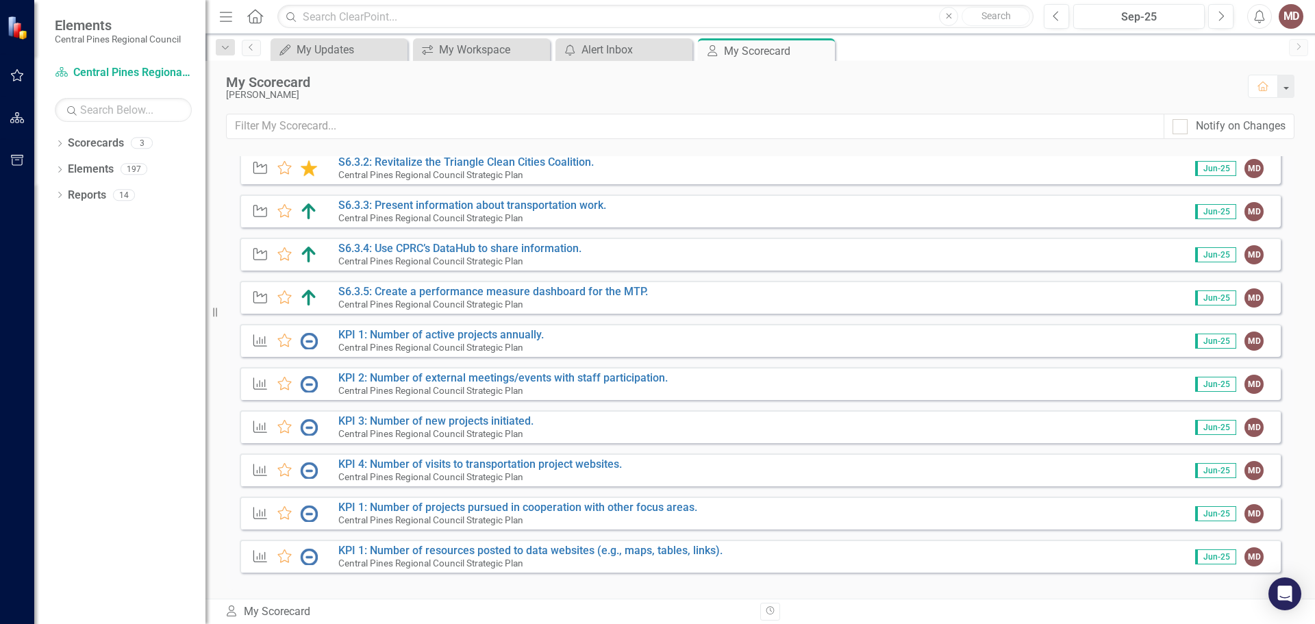
scroll to position [562, 0]
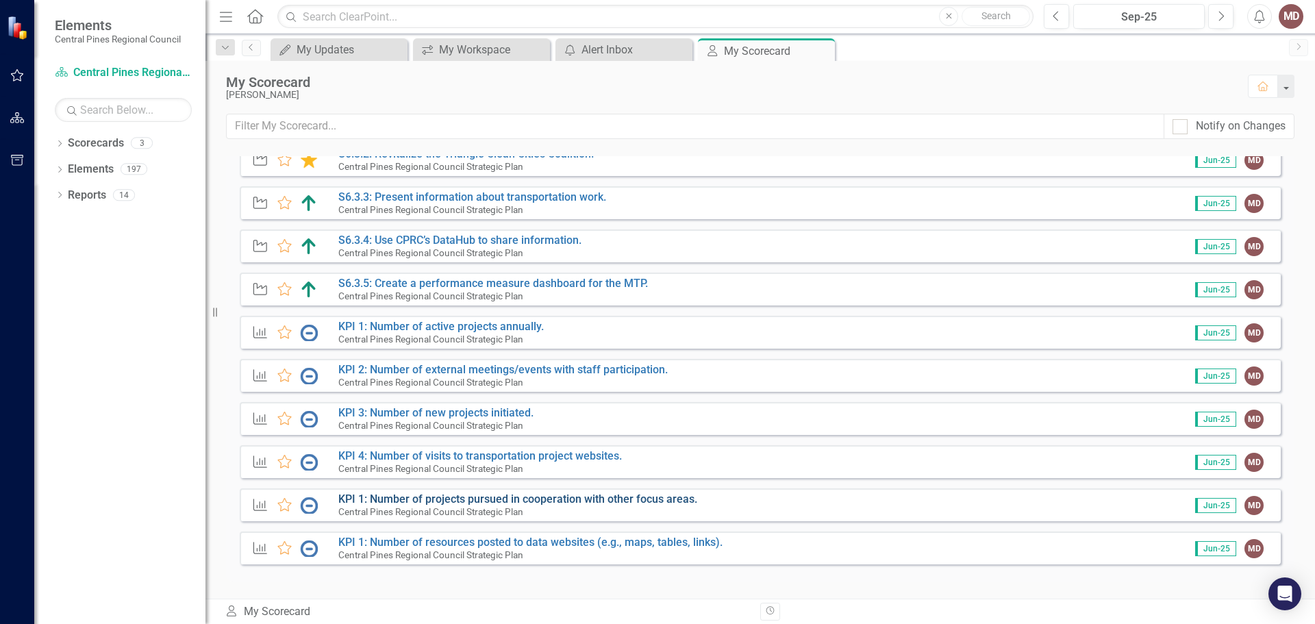
click at [589, 498] on link "KPI 1: Number of projects pursued in cooperation with other focus areas." at bounding box center [517, 498] width 359 height 13
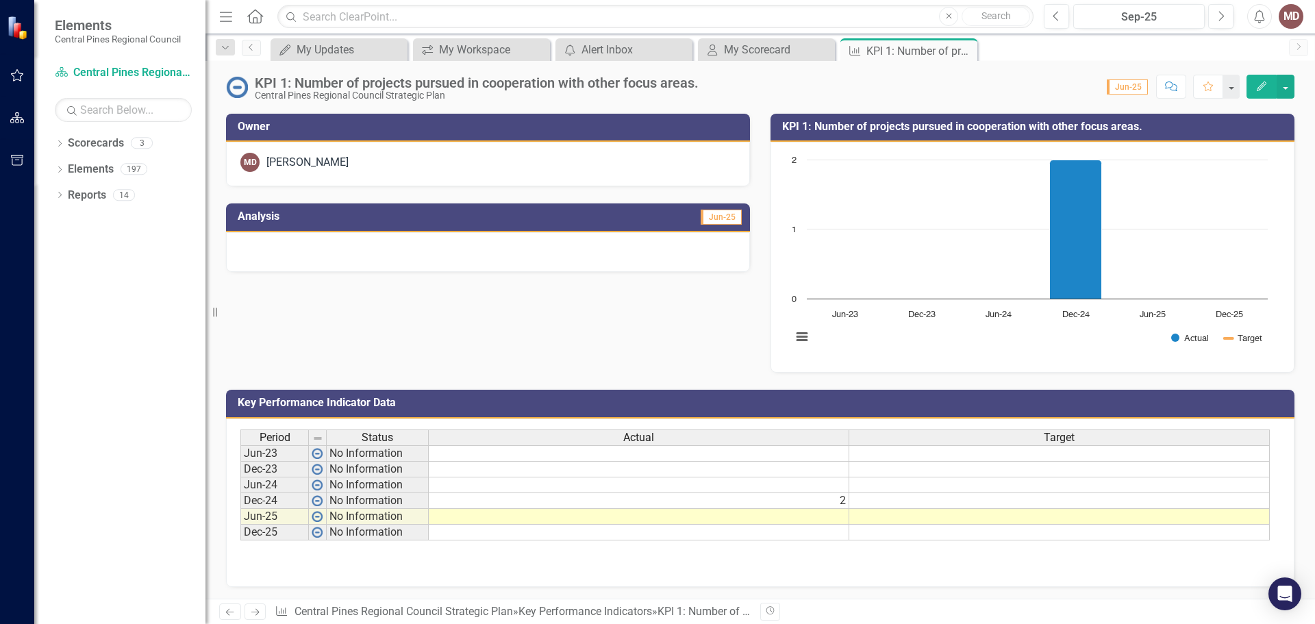
scroll to position [109, 0]
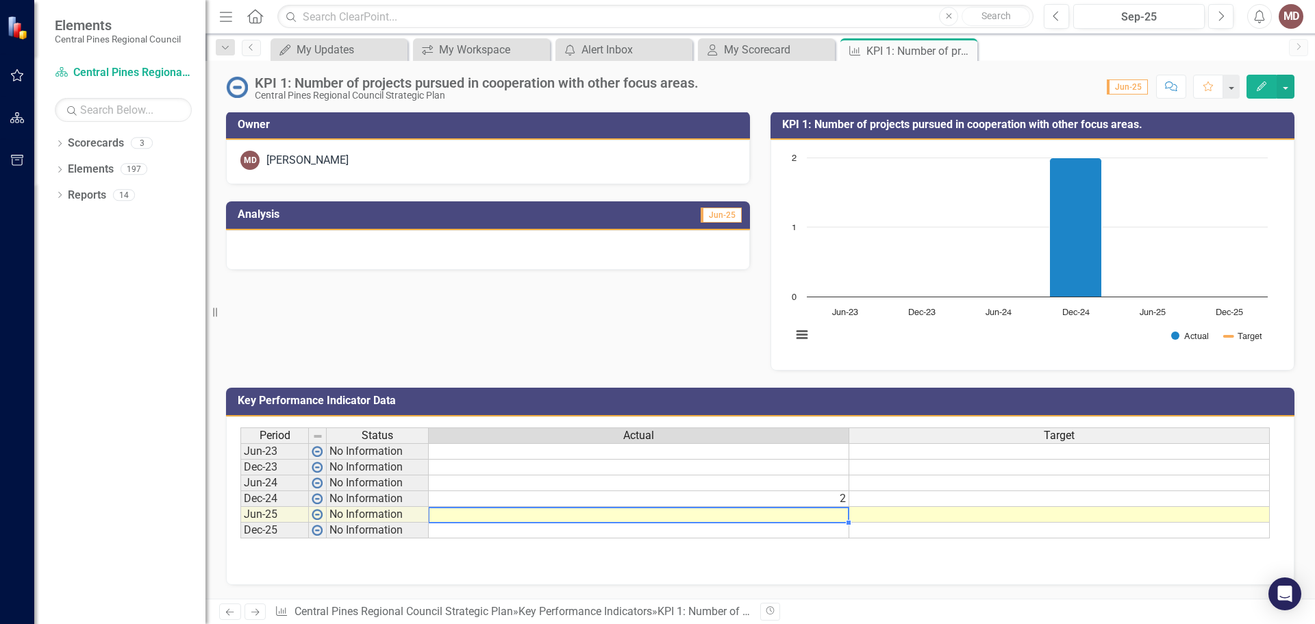
click at [702, 513] on td at bounding box center [639, 515] width 420 height 16
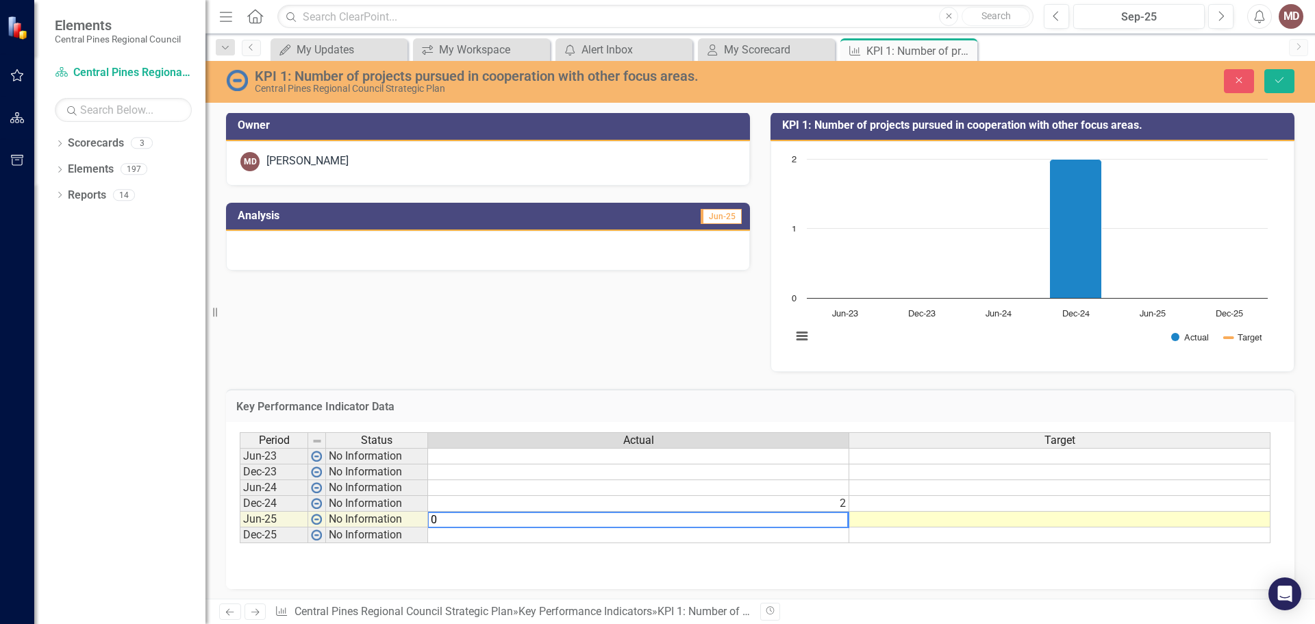
type textarea "0"
click at [727, 572] on div "Period Status Actual Target Jun-23 No Information Dec-23 No Information Jun-24 …" at bounding box center [760, 505] width 1068 height 167
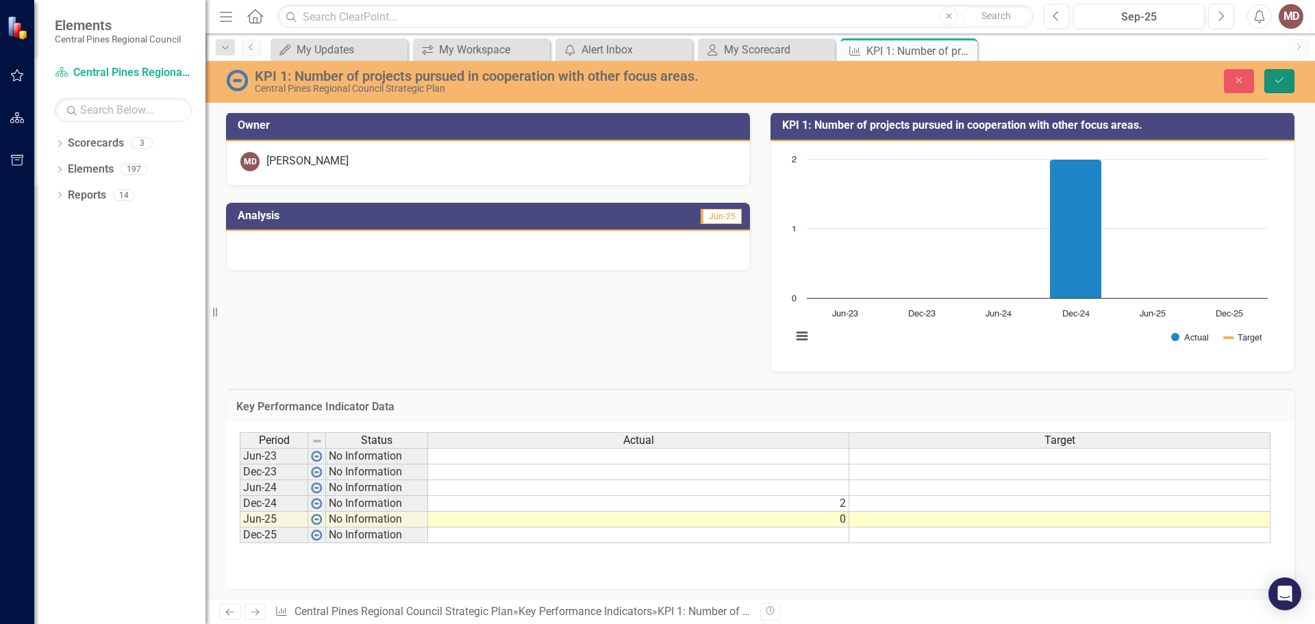
click at [1275, 76] on icon "Save" at bounding box center [1279, 80] width 12 height 10
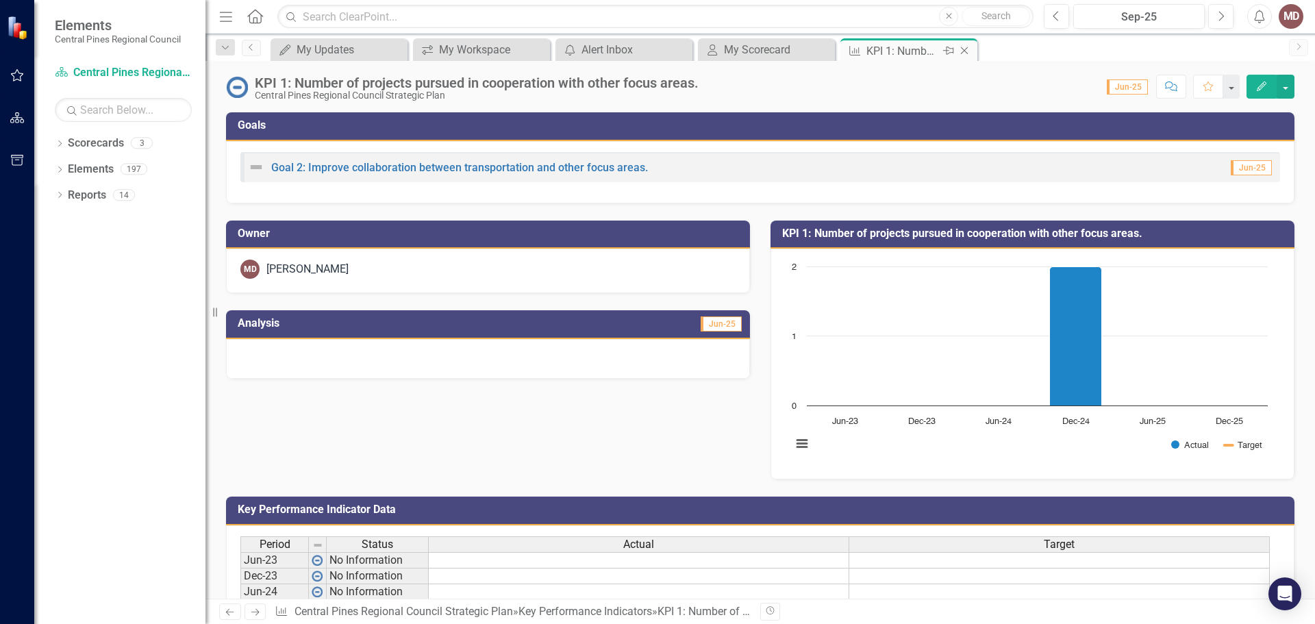
click at [965, 51] on icon "Close" at bounding box center [964, 50] width 14 height 11
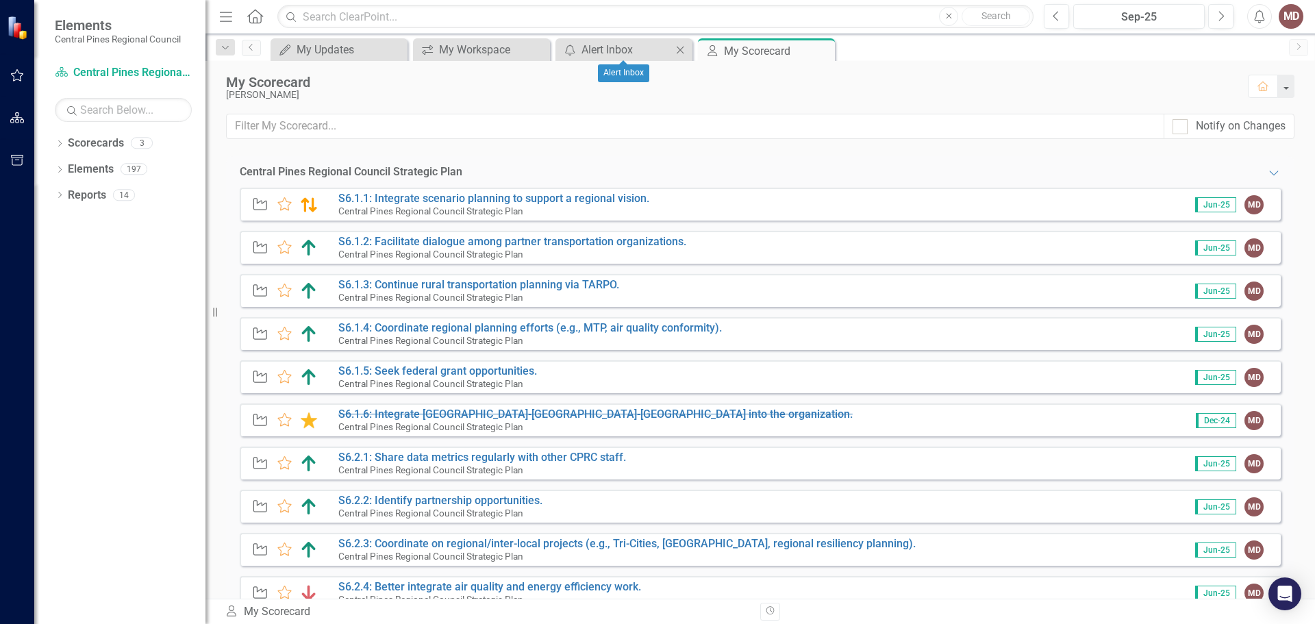
click at [678, 50] on icon "Close" at bounding box center [680, 50] width 14 height 11
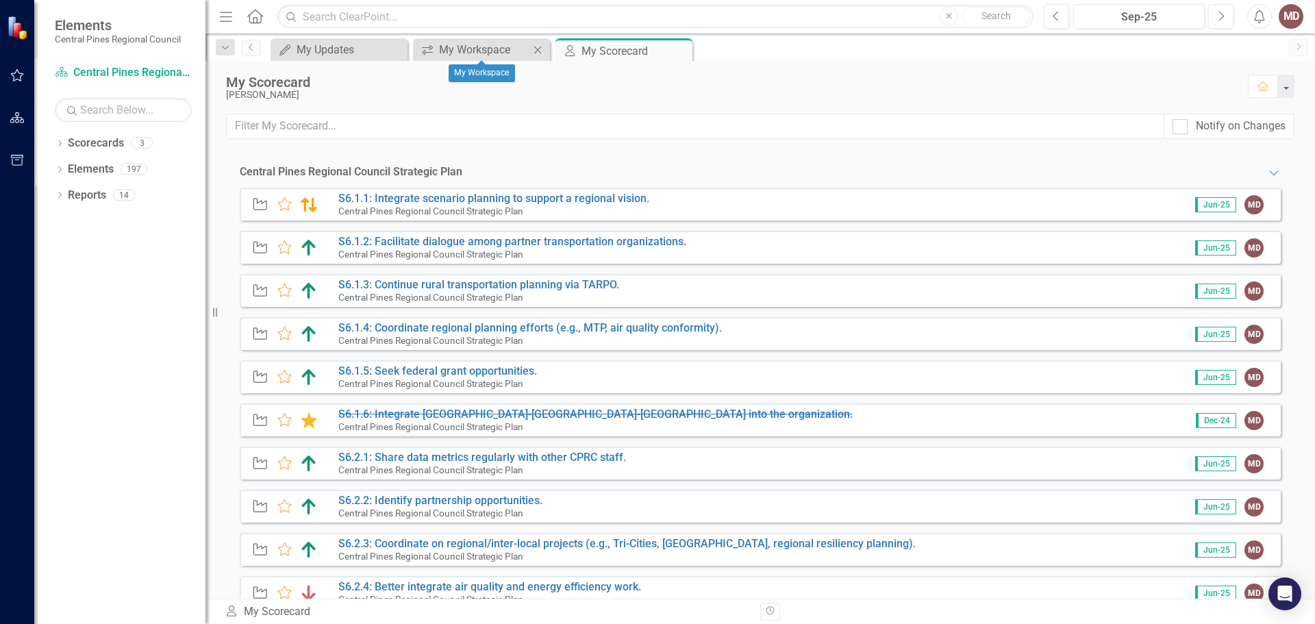
click at [536, 49] on icon "Close" at bounding box center [538, 50] width 14 height 11
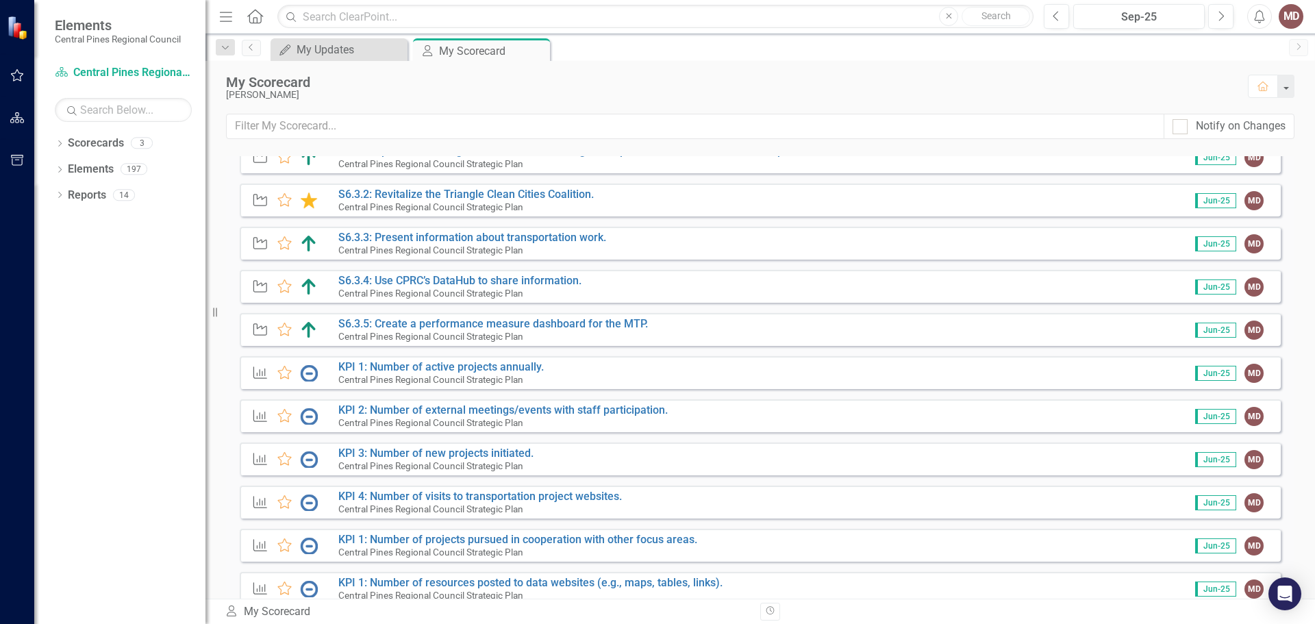
scroll to position [562, 0]
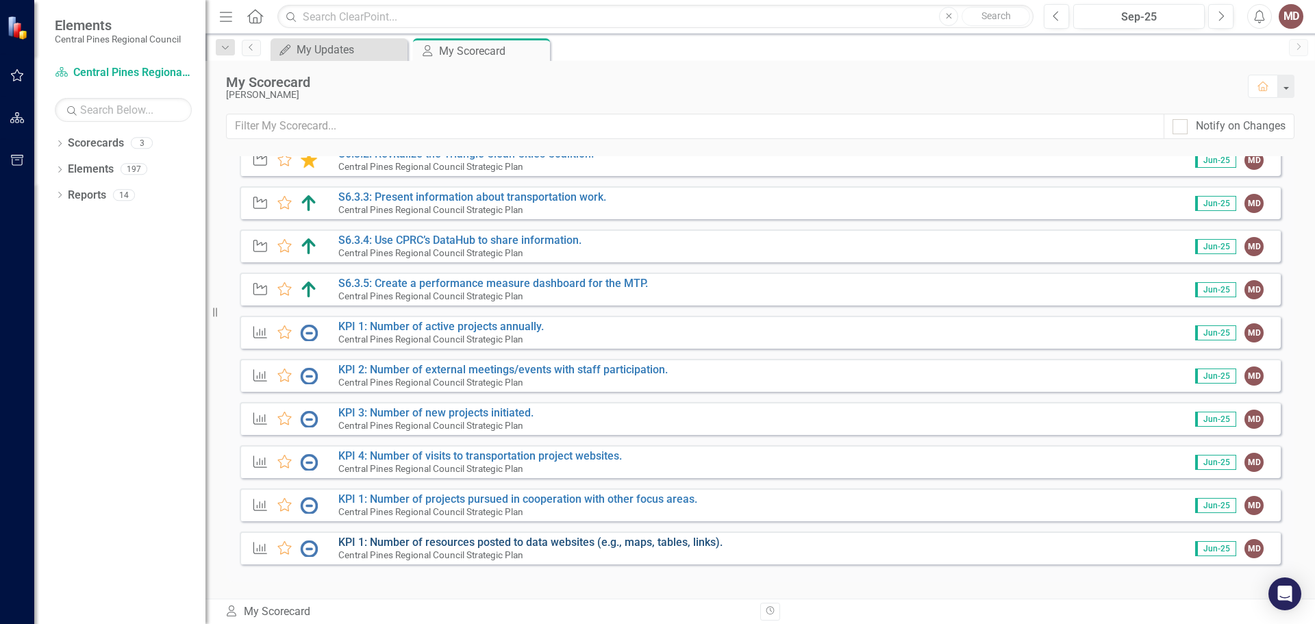
click at [531, 542] on link "KPI 1: Number of resources posted to data websites (e.g., maps, tables, links)." at bounding box center [530, 541] width 384 height 13
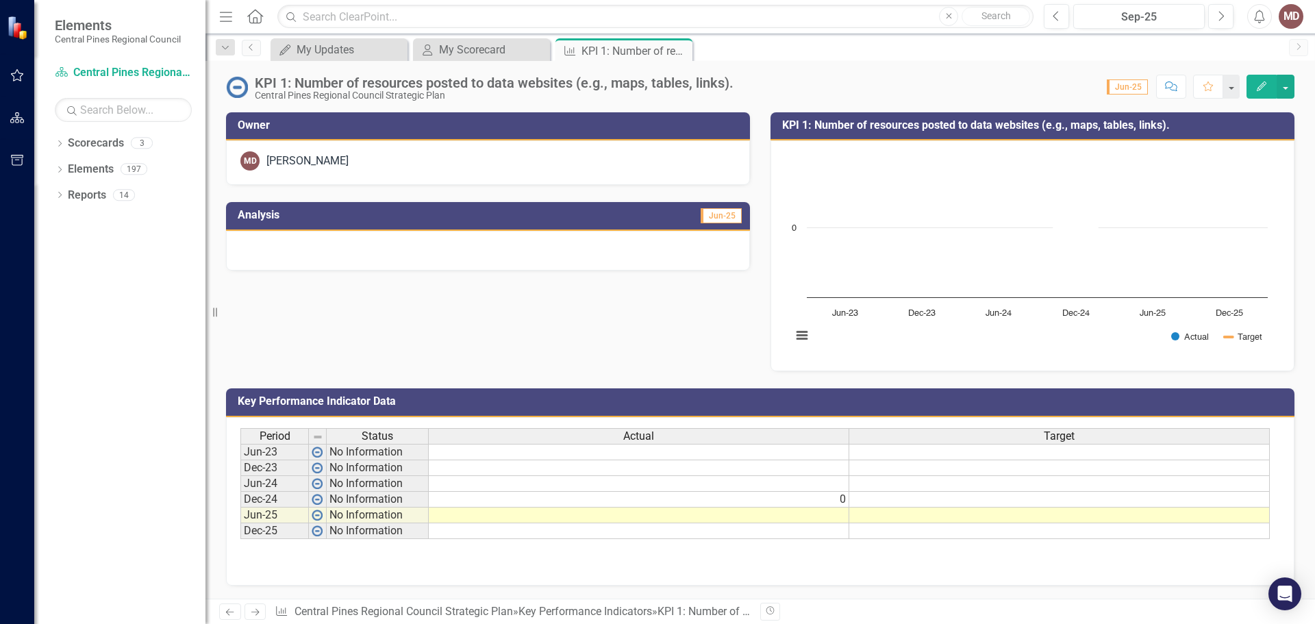
scroll to position [109, 0]
click at [685, 517] on td at bounding box center [639, 515] width 420 height 16
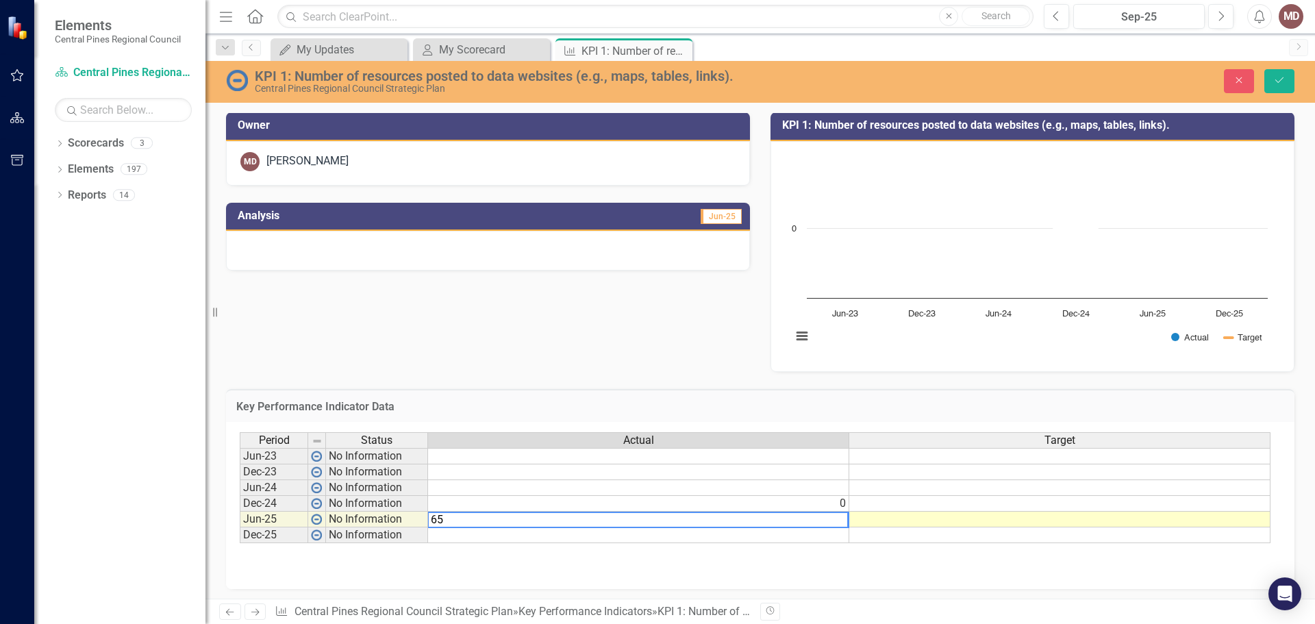
type textarea "65"
click at [687, 568] on div "Period Status Actual Target Jun-23 No Information Dec-23 No Information Jun-24 …" at bounding box center [760, 500] width 1041 height 137
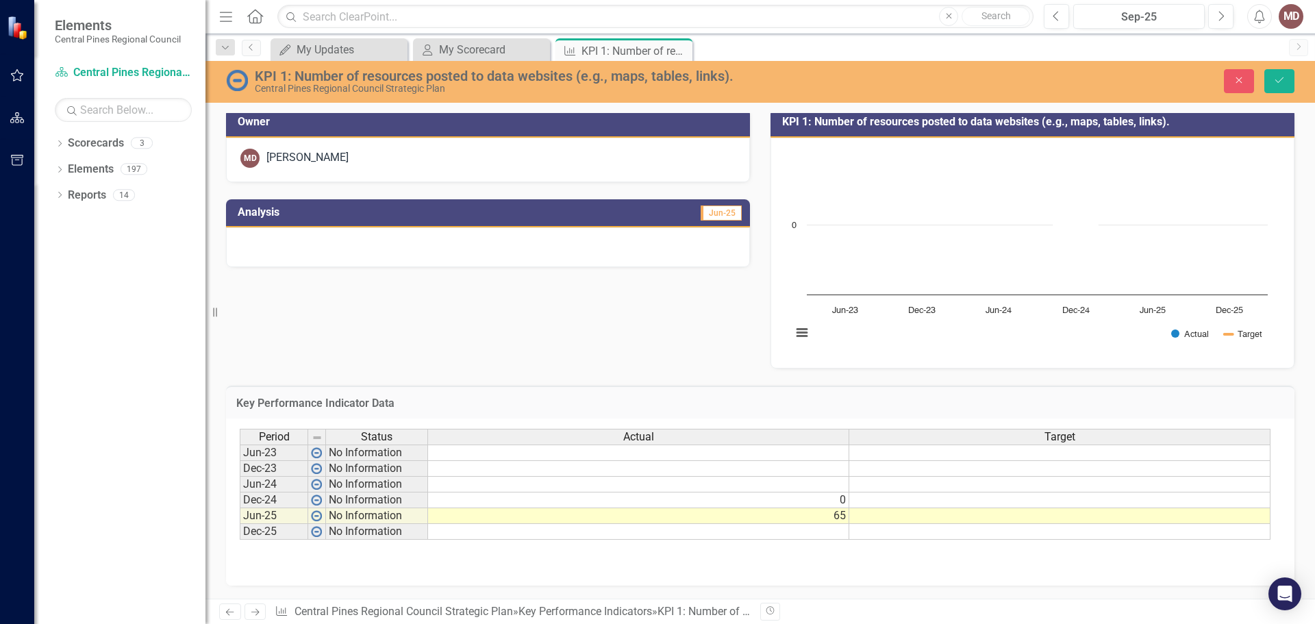
scroll to position [113, 0]
click at [1284, 78] on icon "Save" at bounding box center [1279, 80] width 12 height 10
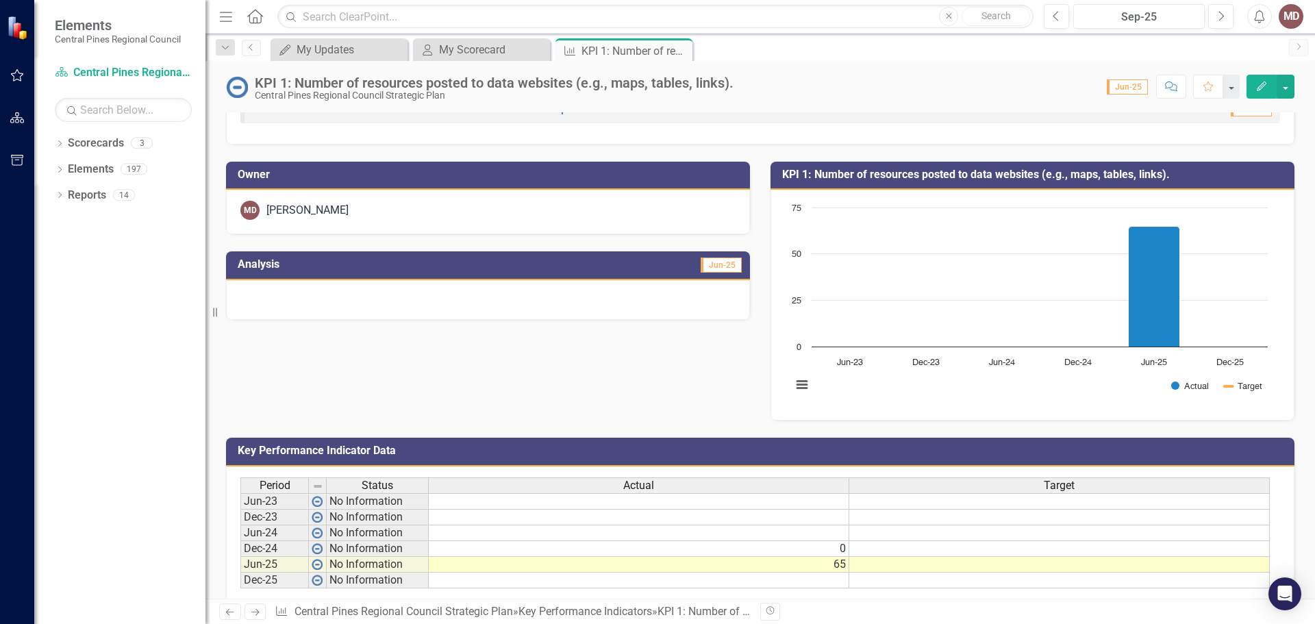
scroll to position [0, 0]
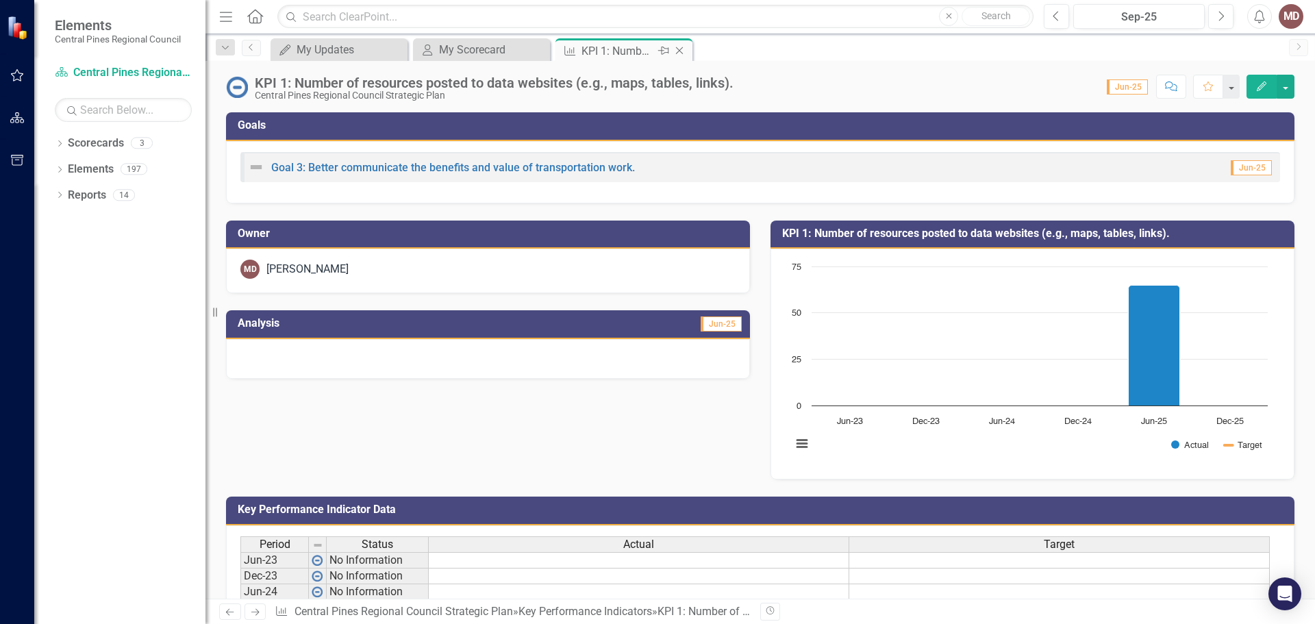
click at [680, 48] on icon "Close" at bounding box center [679, 50] width 14 height 11
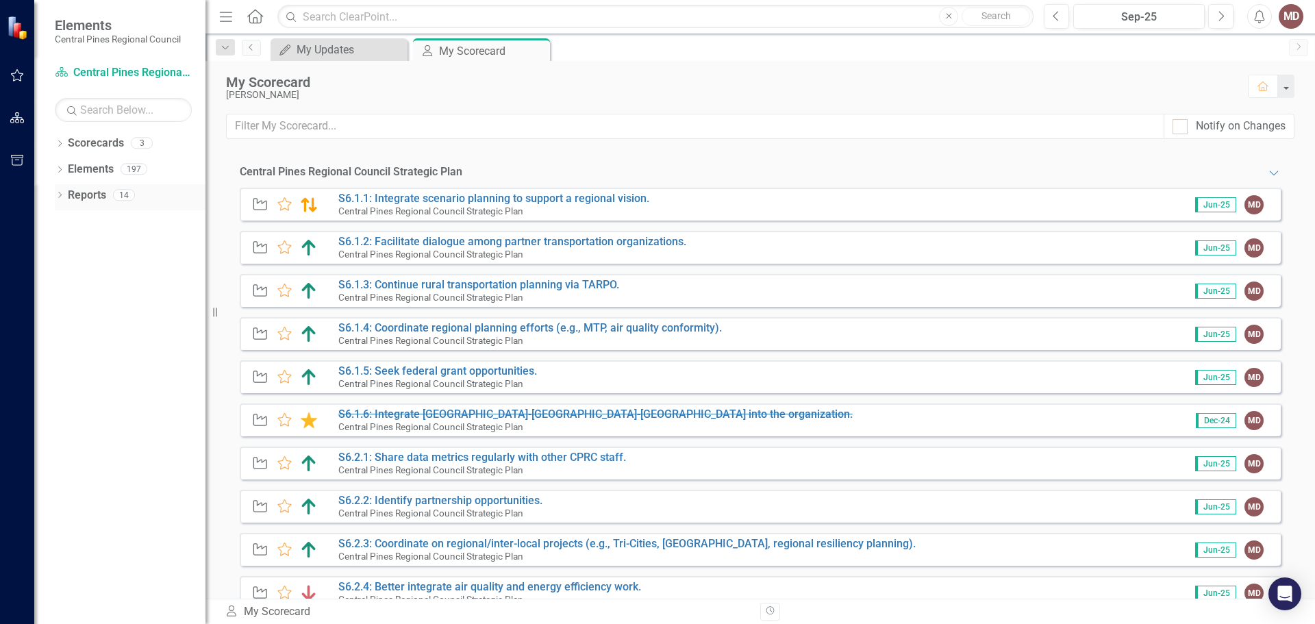
click at [58, 193] on icon "Dropdown" at bounding box center [60, 196] width 10 height 8
click at [65, 220] on icon "Dropdown" at bounding box center [66, 220] width 10 height 8
click at [114, 266] on div "Focus Area Semi Annual Updates" at bounding box center [139, 268] width 133 height 12
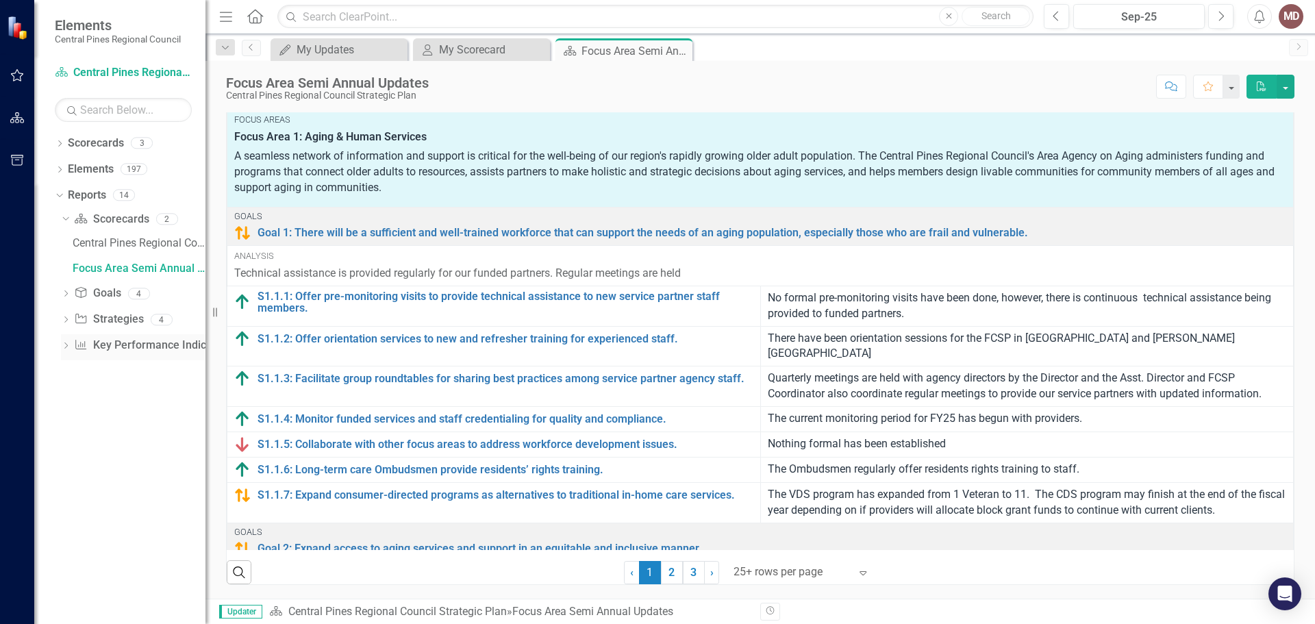
click at [66, 346] on icon "Dropdown" at bounding box center [66, 347] width 10 height 8
click at [108, 319] on div "Red Alert - All Red Measures" at bounding box center [139, 320] width 133 height 12
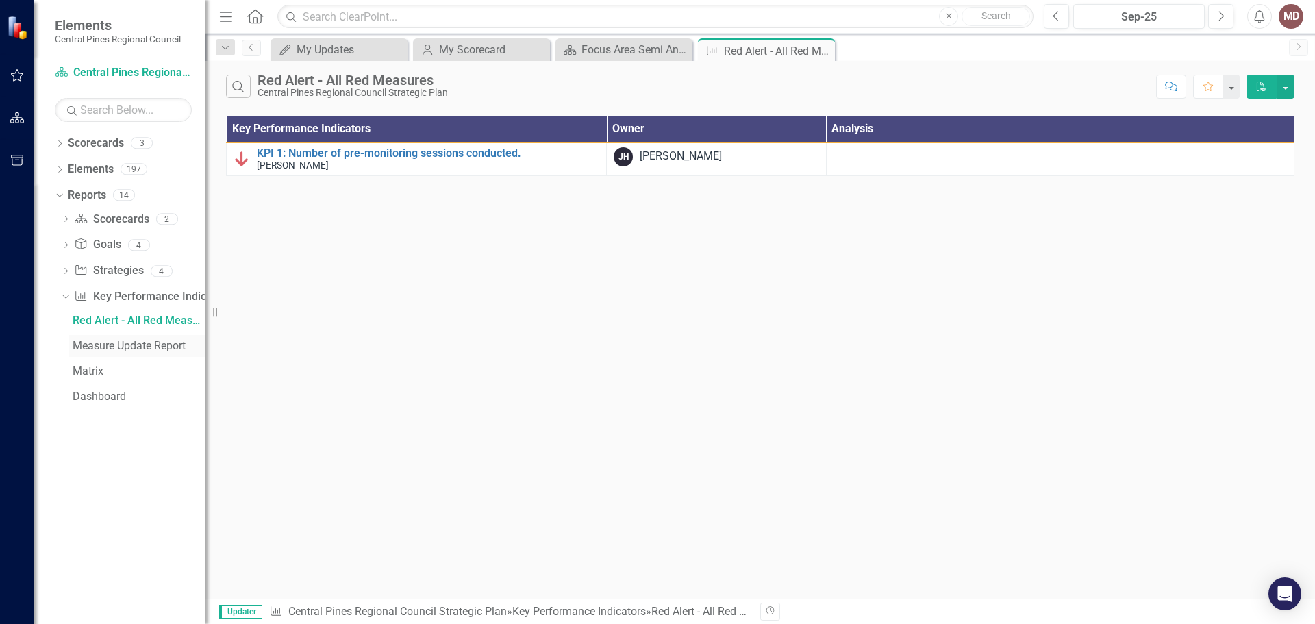
click at [103, 345] on div "Measure Update Report" at bounding box center [139, 346] width 133 height 12
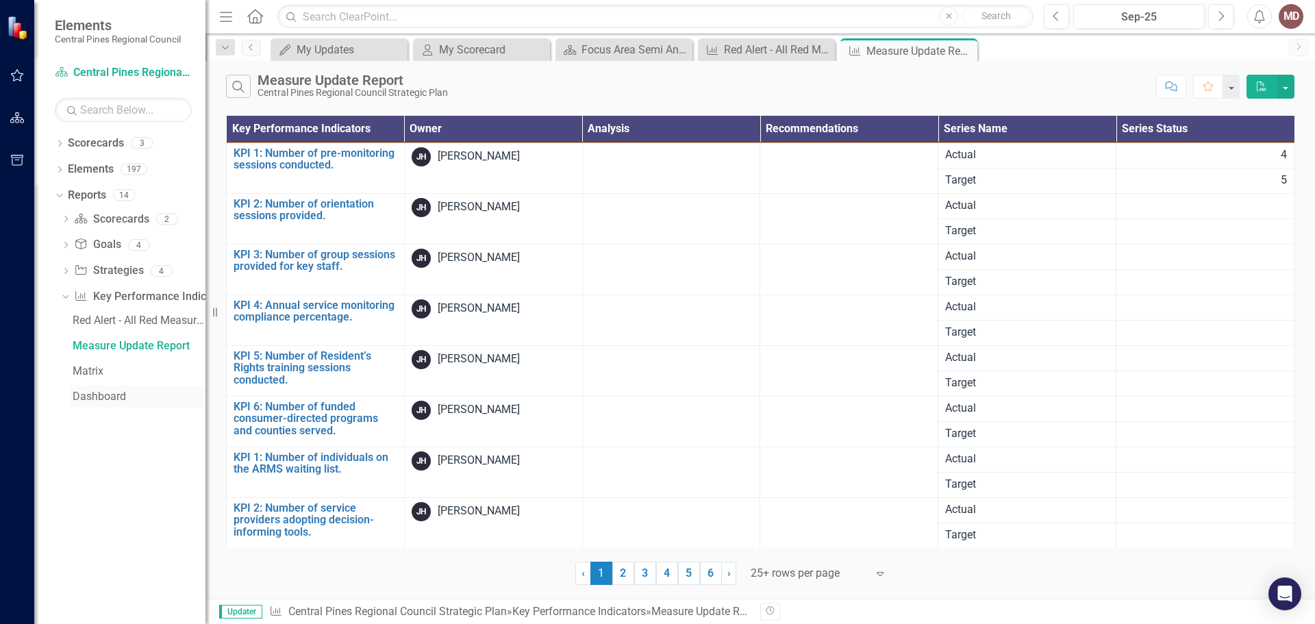
click at [105, 396] on div "Dashboard" at bounding box center [139, 396] width 133 height 12
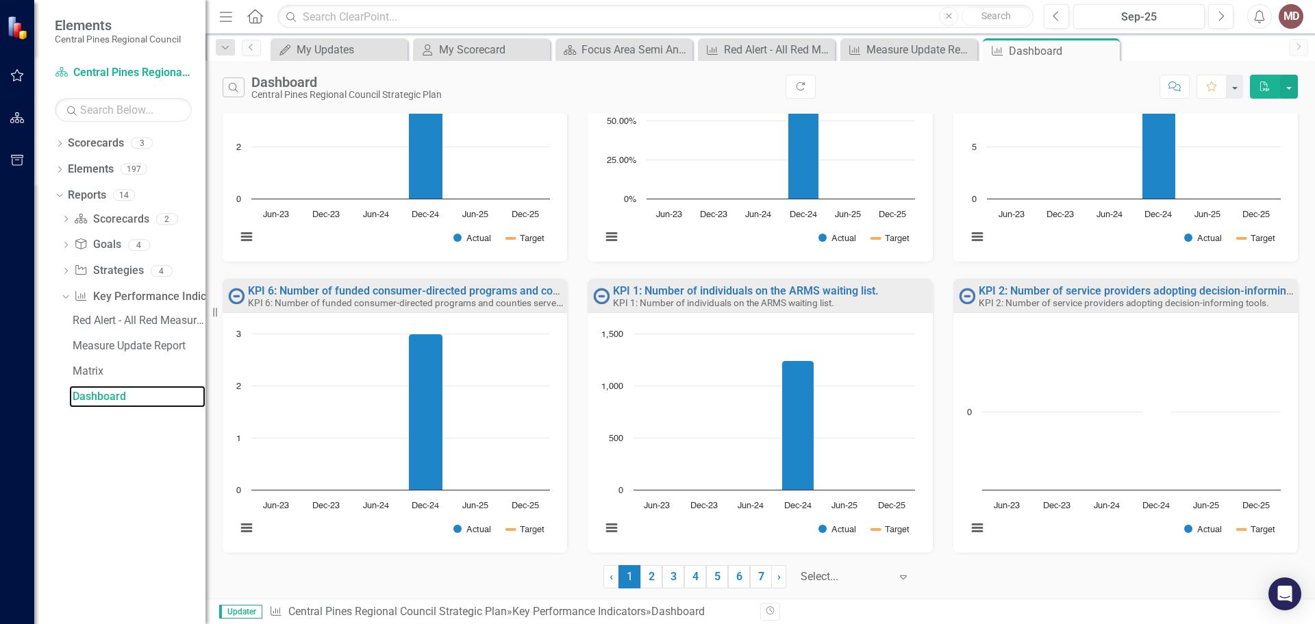
scroll to position [722, 0]
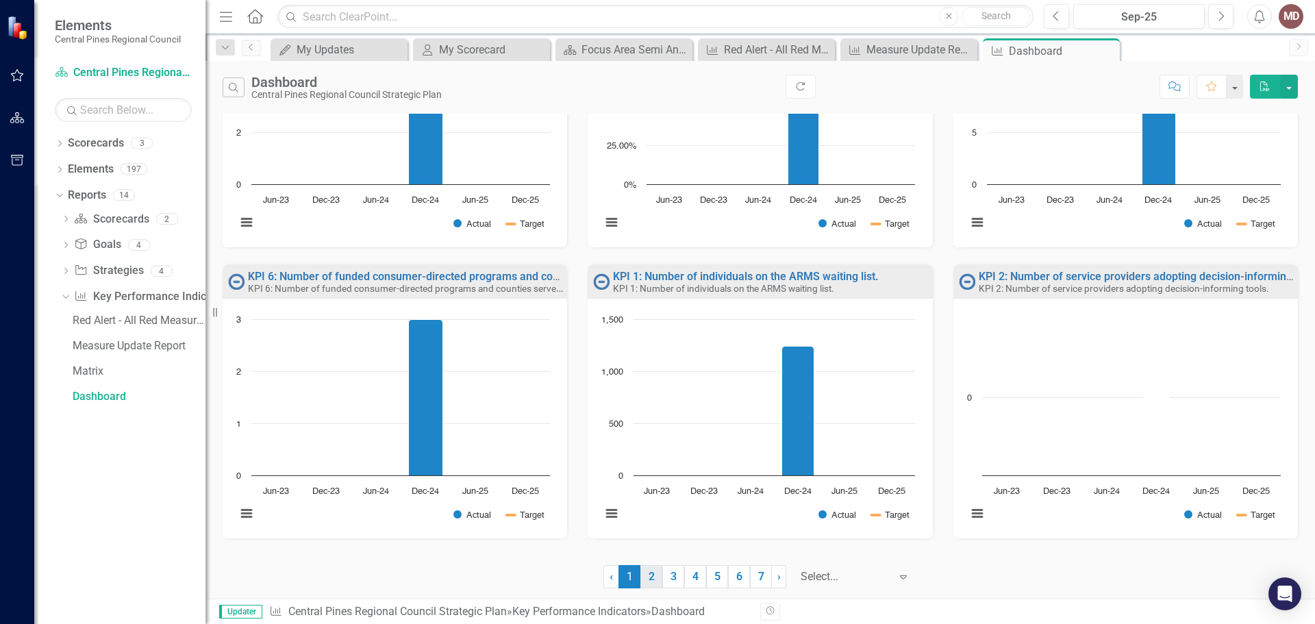
click at [650, 576] on link "2" at bounding box center [651, 576] width 22 height 23
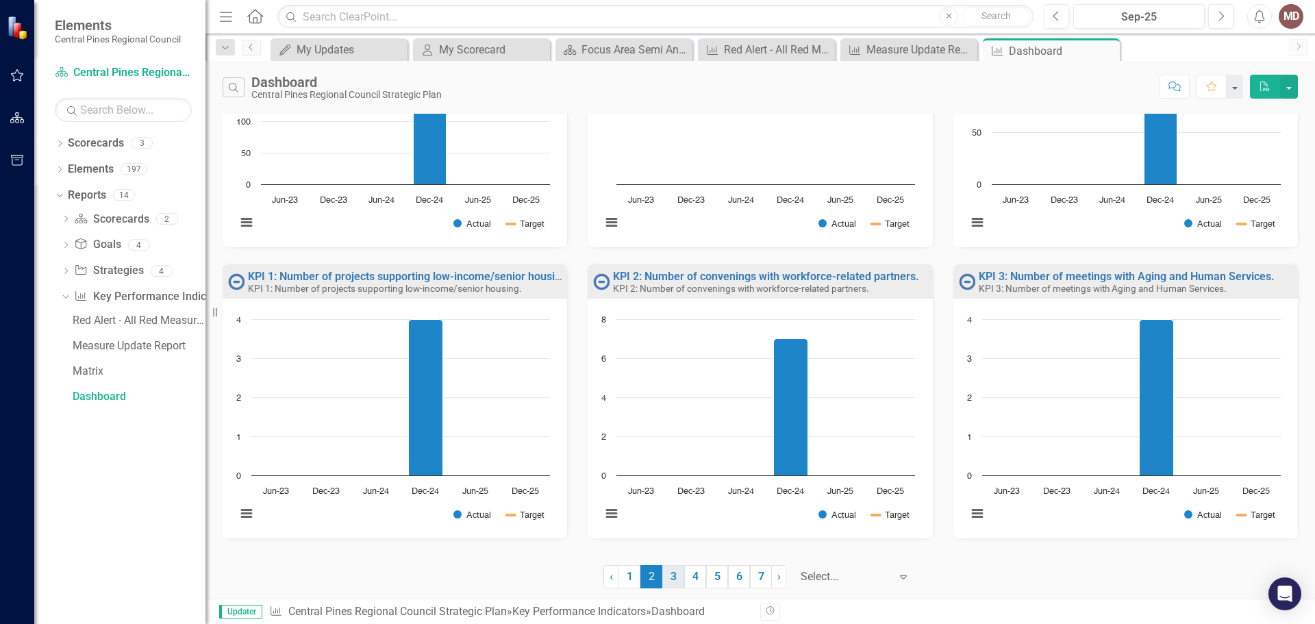
click at [678, 575] on link "3" at bounding box center [673, 576] width 22 height 23
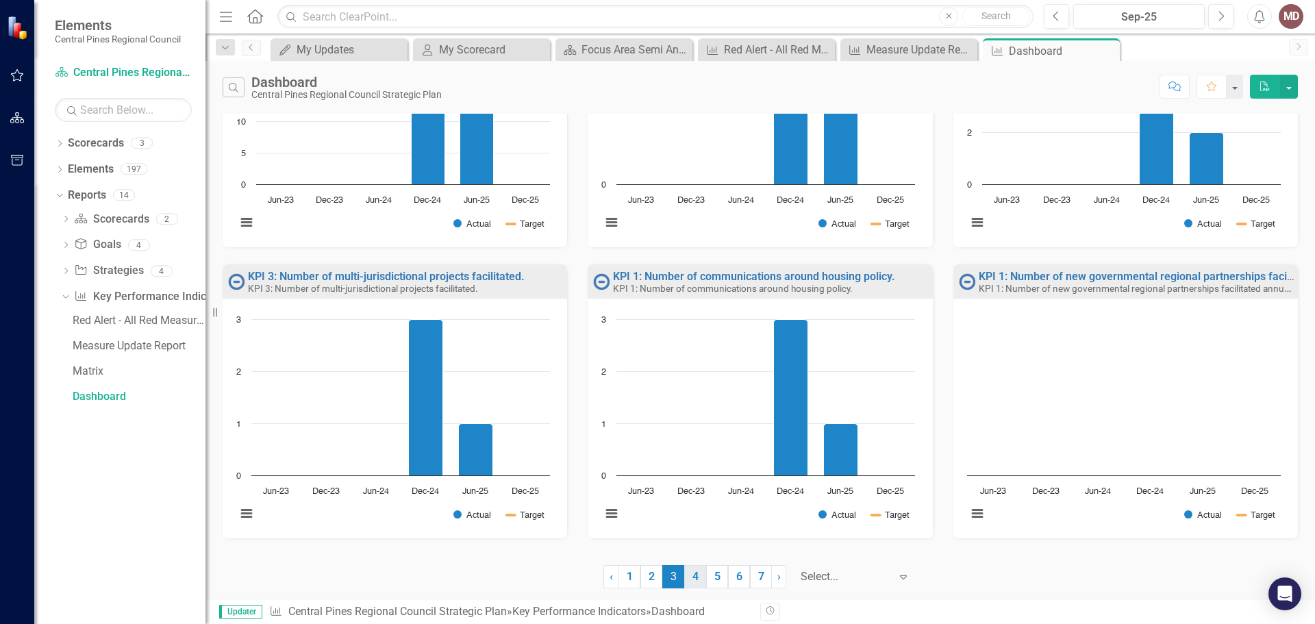
click at [693, 578] on link "4" at bounding box center [695, 576] width 22 height 23
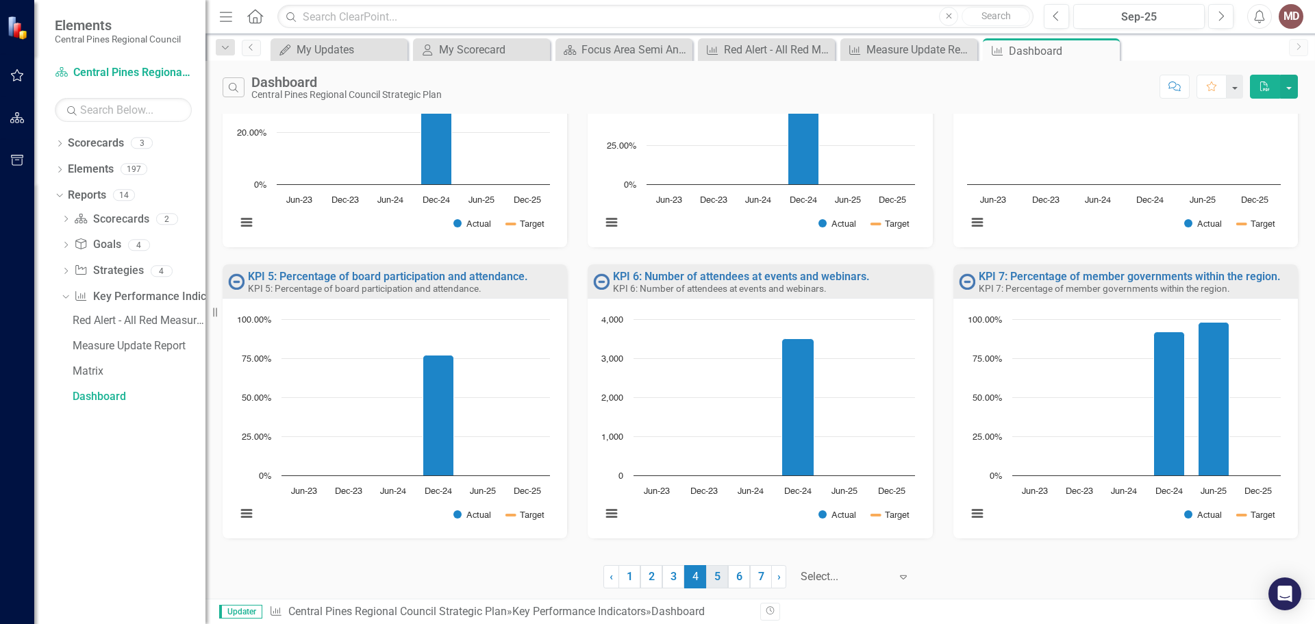
click at [718, 575] on link "5" at bounding box center [717, 576] width 22 height 23
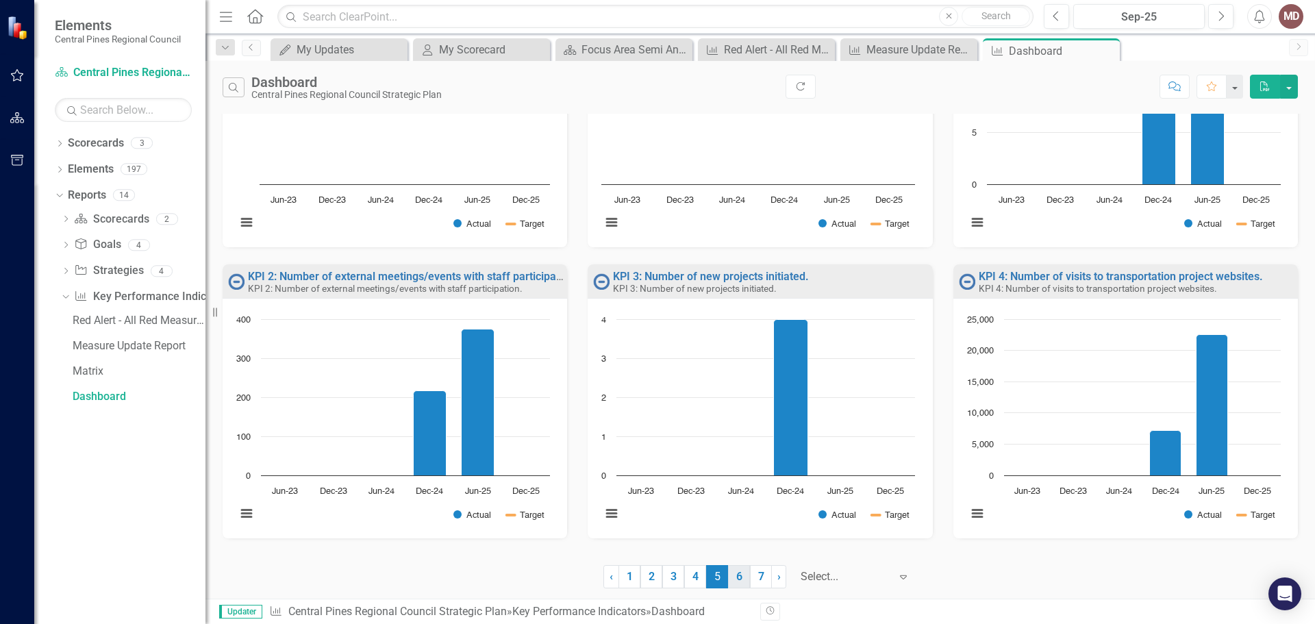
click at [739, 574] on link "6" at bounding box center [739, 576] width 22 height 23
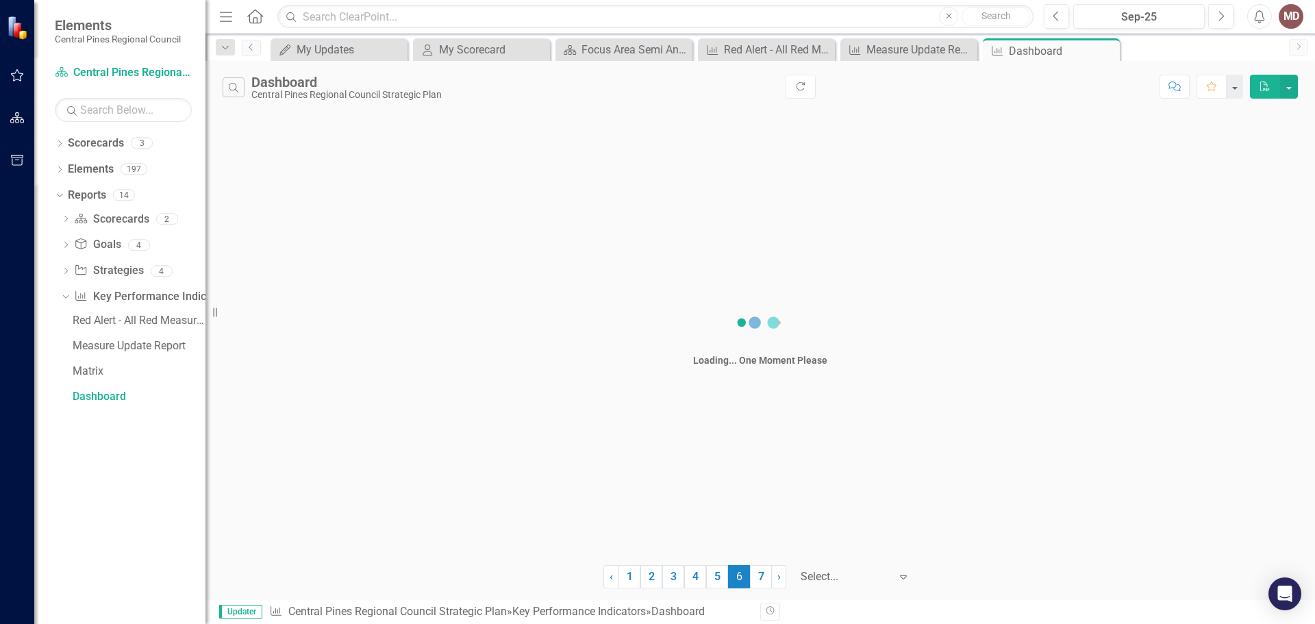
scroll to position [0, 0]
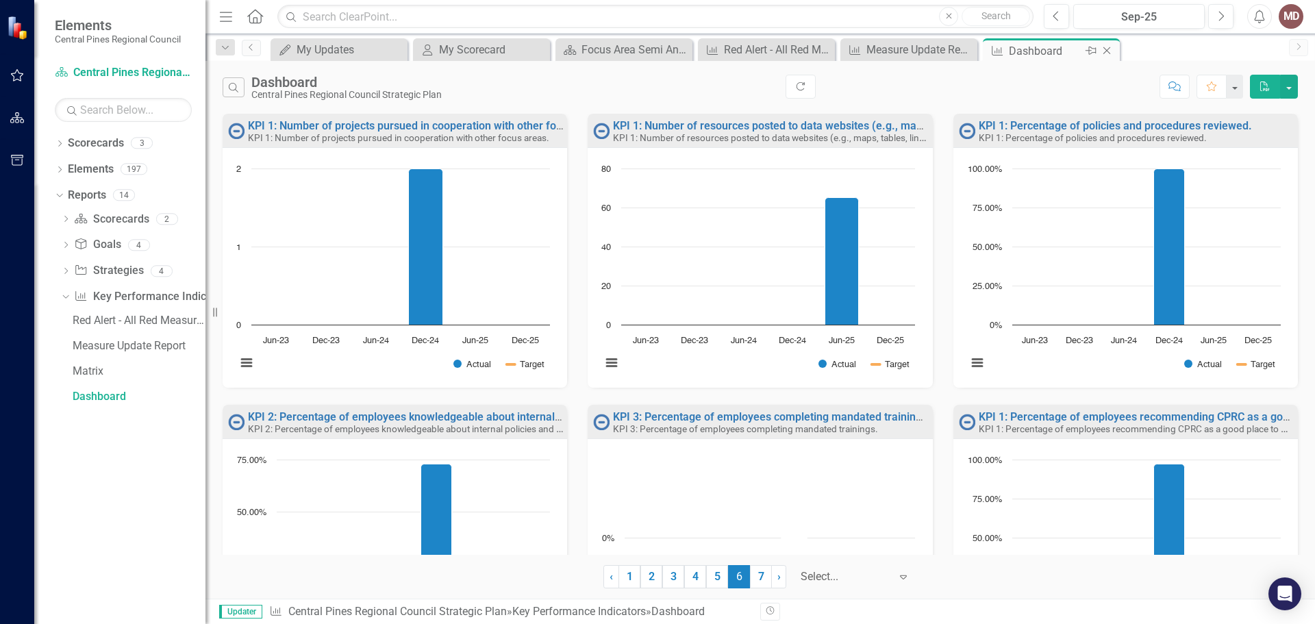
click at [1111, 50] on icon "Close" at bounding box center [1107, 50] width 14 height 11
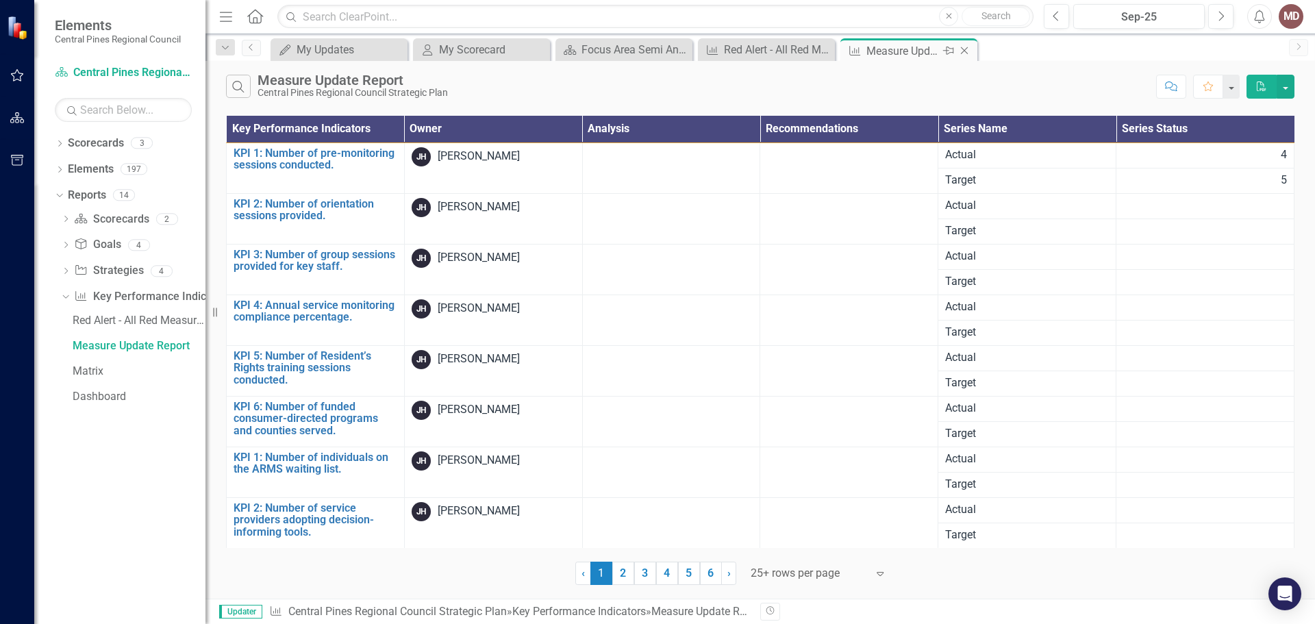
click at [969, 55] on icon "Close" at bounding box center [964, 50] width 14 height 11
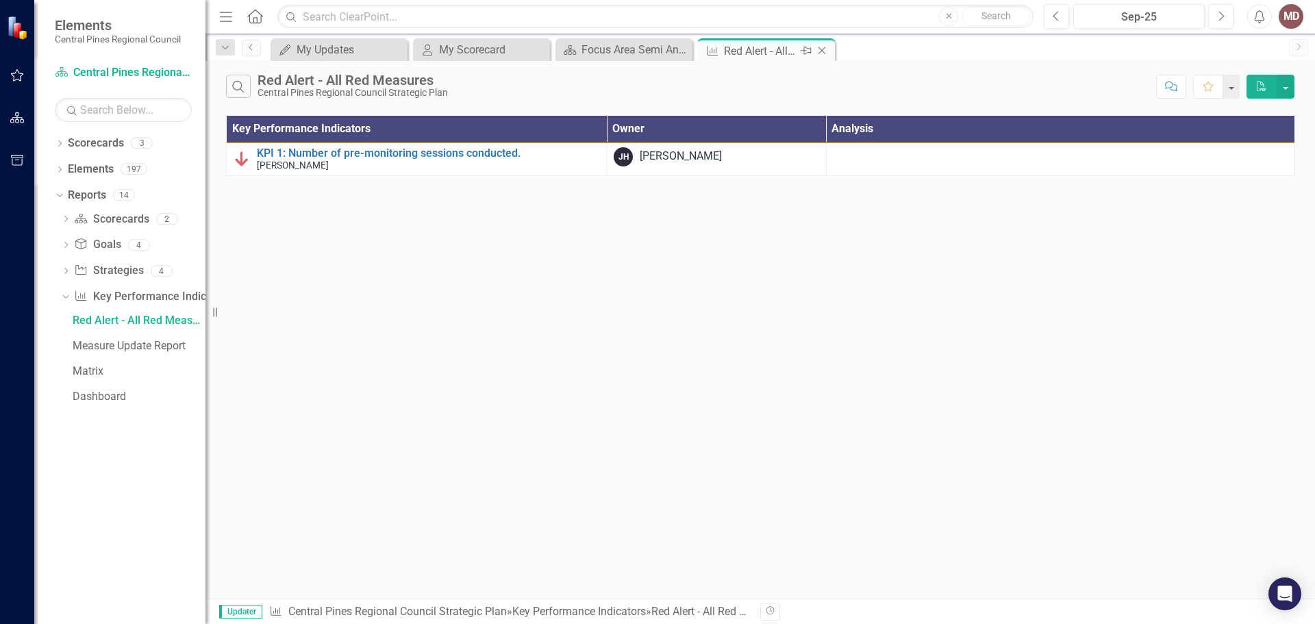
click at [826, 52] on icon "Close" at bounding box center [822, 50] width 14 height 11
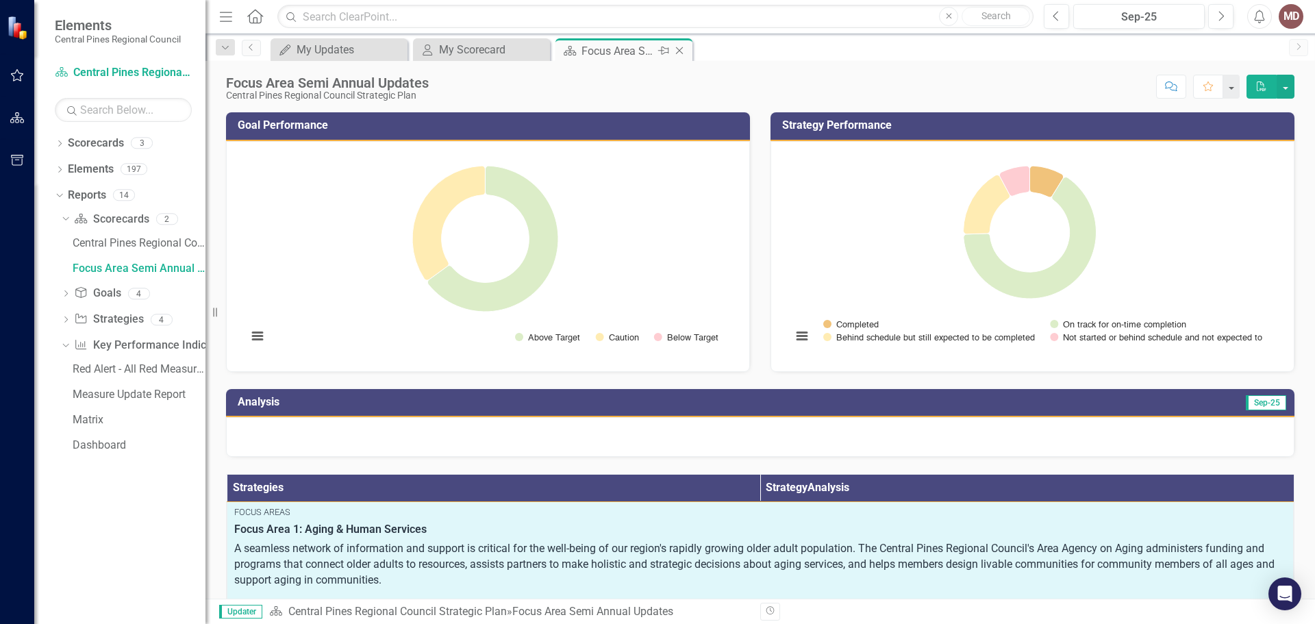
click at [682, 53] on icon "Close" at bounding box center [679, 50] width 14 height 11
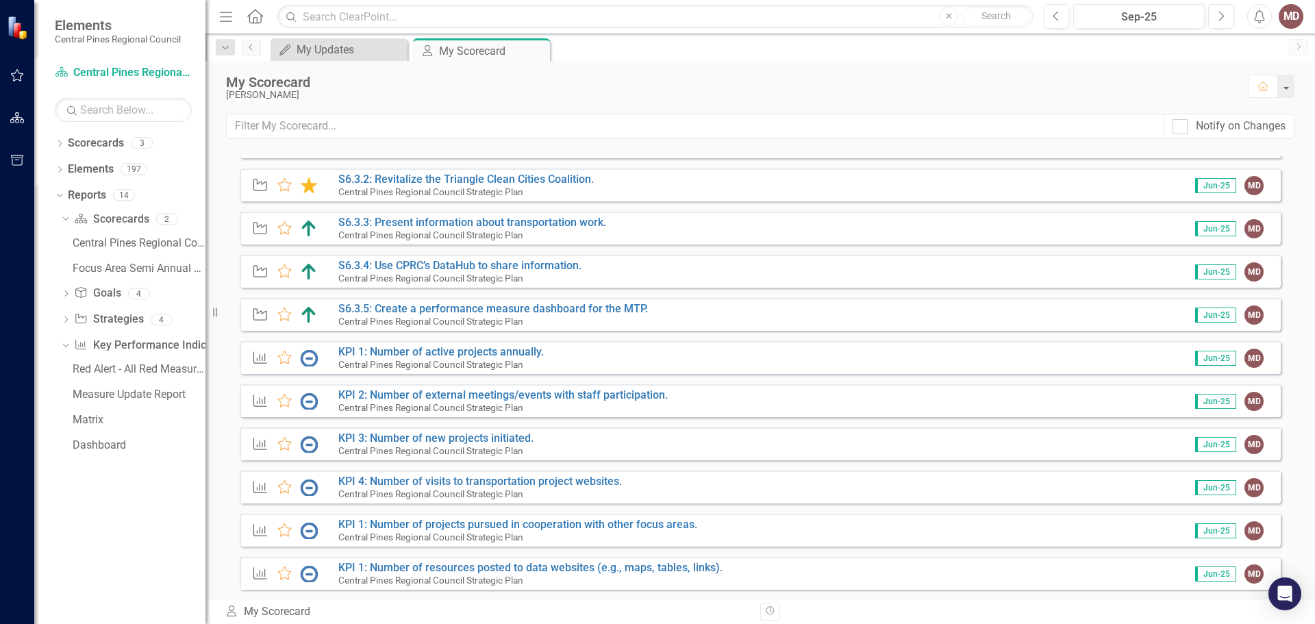
scroll to position [562, 0]
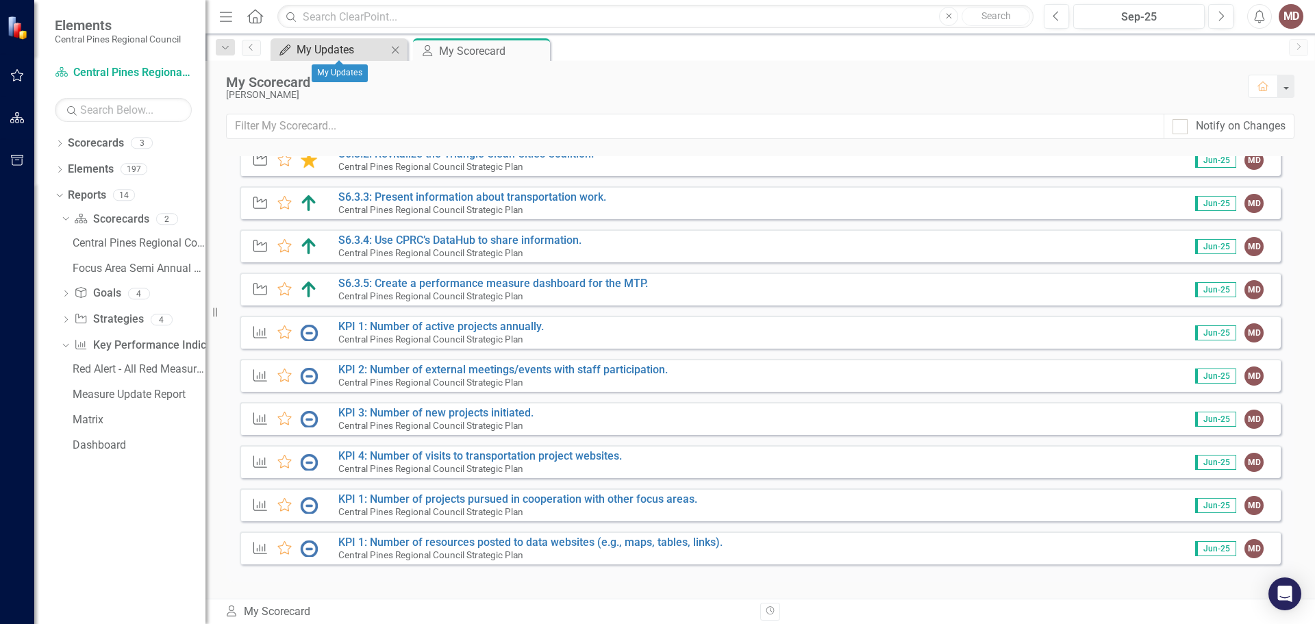
click at [351, 47] on div "My Updates" at bounding box center [341, 49] width 90 height 17
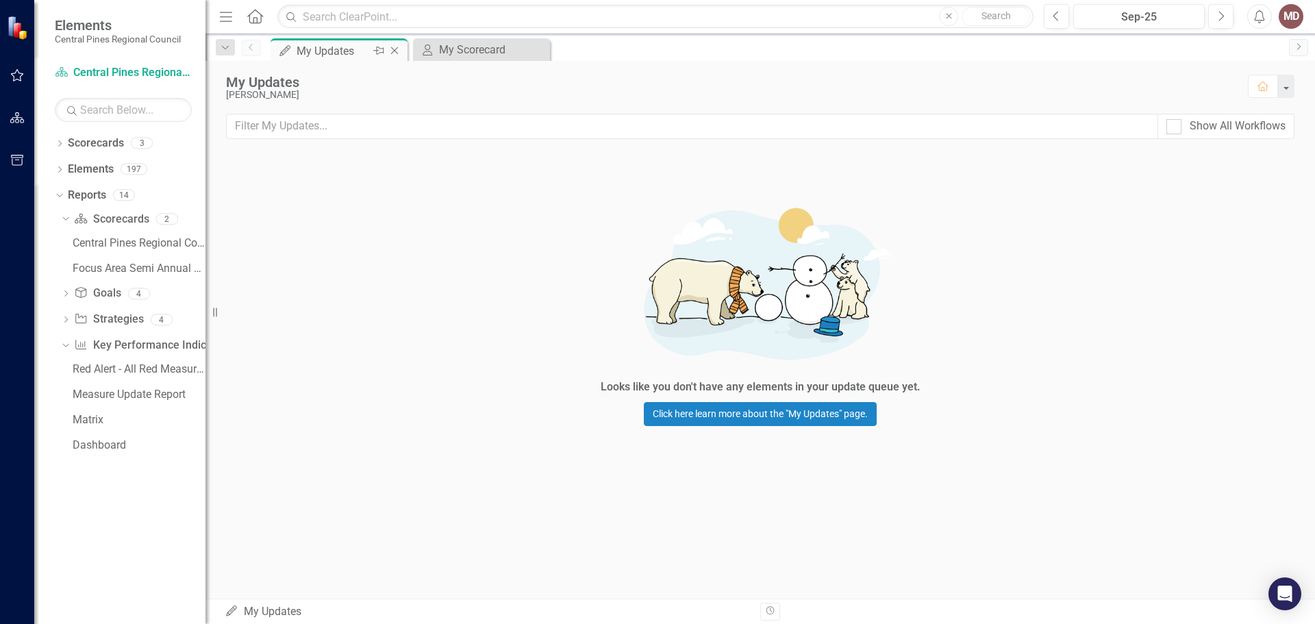
click at [398, 49] on icon "Close" at bounding box center [395, 50] width 14 height 11
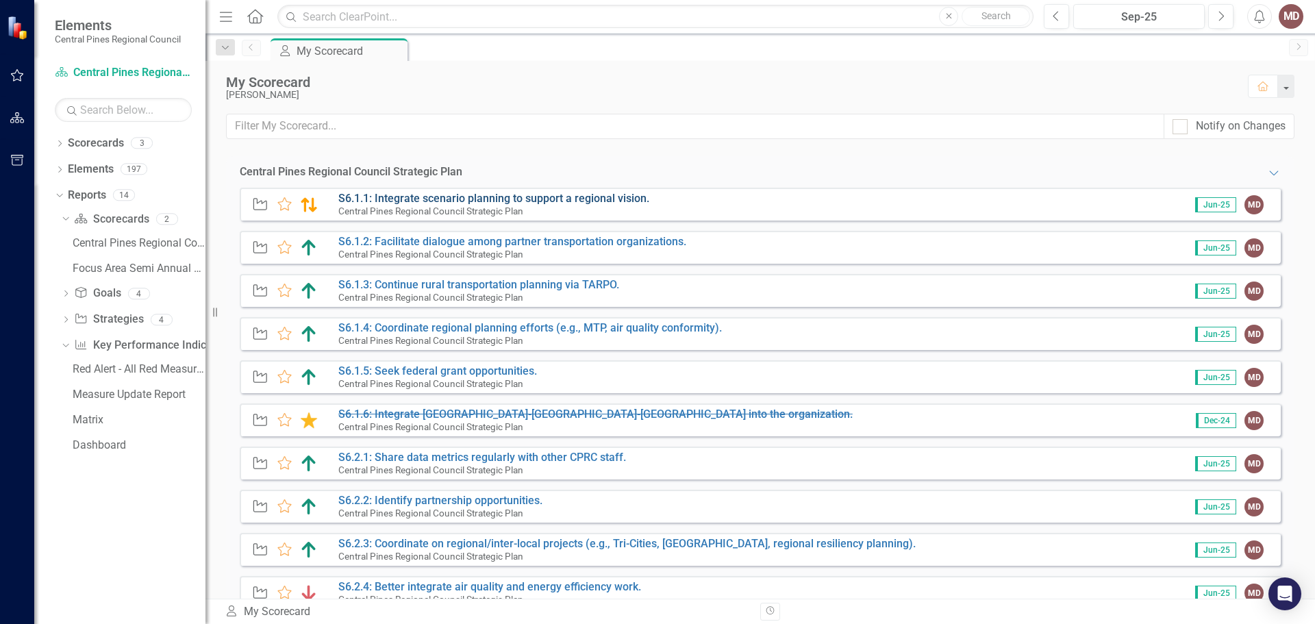
click at [509, 196] on link "S6.1.1: Integrate scenario planning to support a regional vision." at bounding box center [493, 198] width 311 height 13
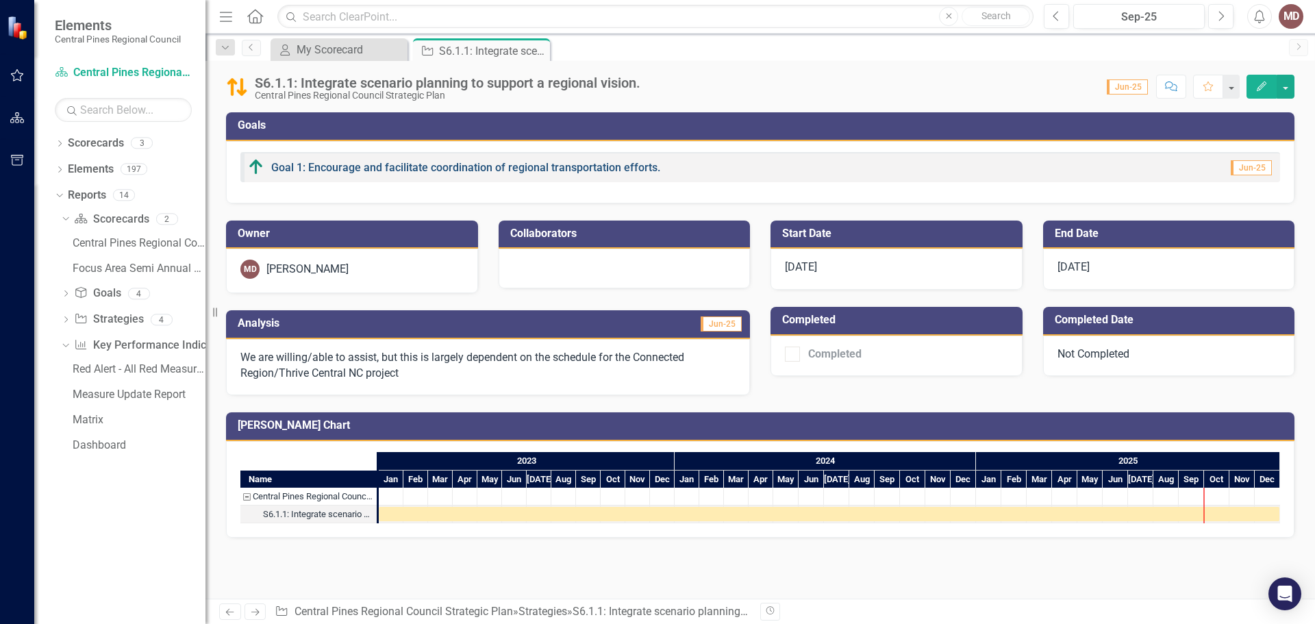
click at [340, 167] on link "Goal 1: Encourage and facilitate coordination of regional transportation effort…" at bounding box center [465, 167] width 389 height 13
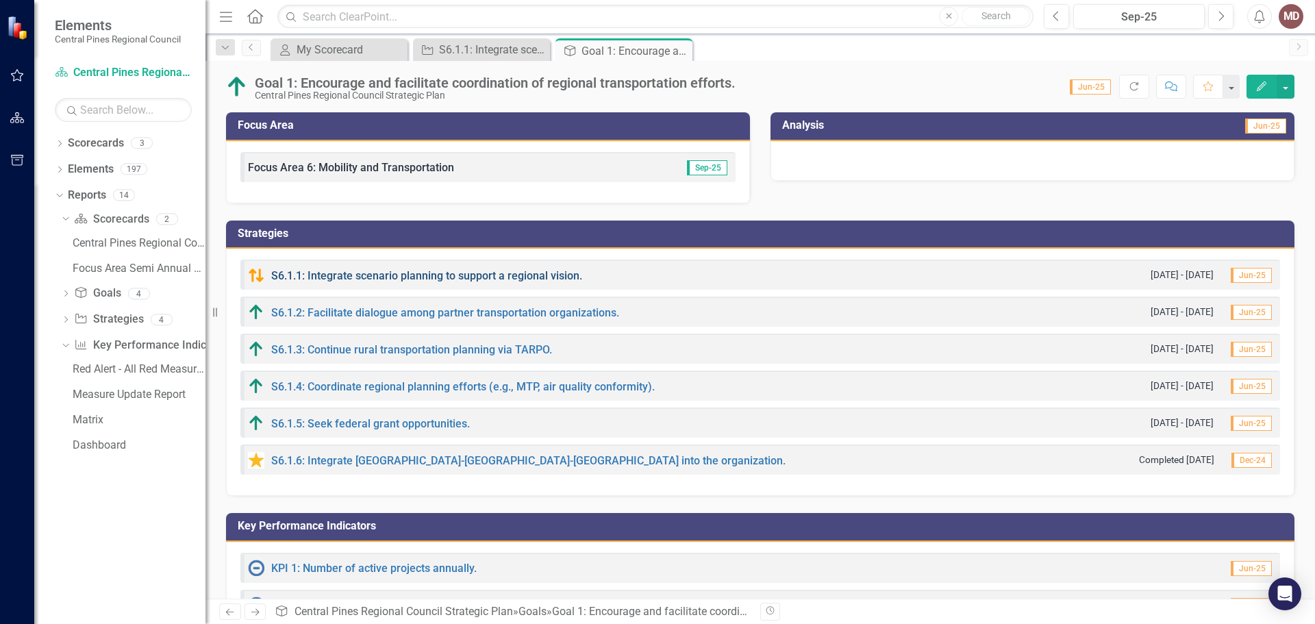
click at [422, 277] on link "S6.1.1: Integrate scenario planning to support a regional vision." at bounding box center [426, 275] width 311 height 13
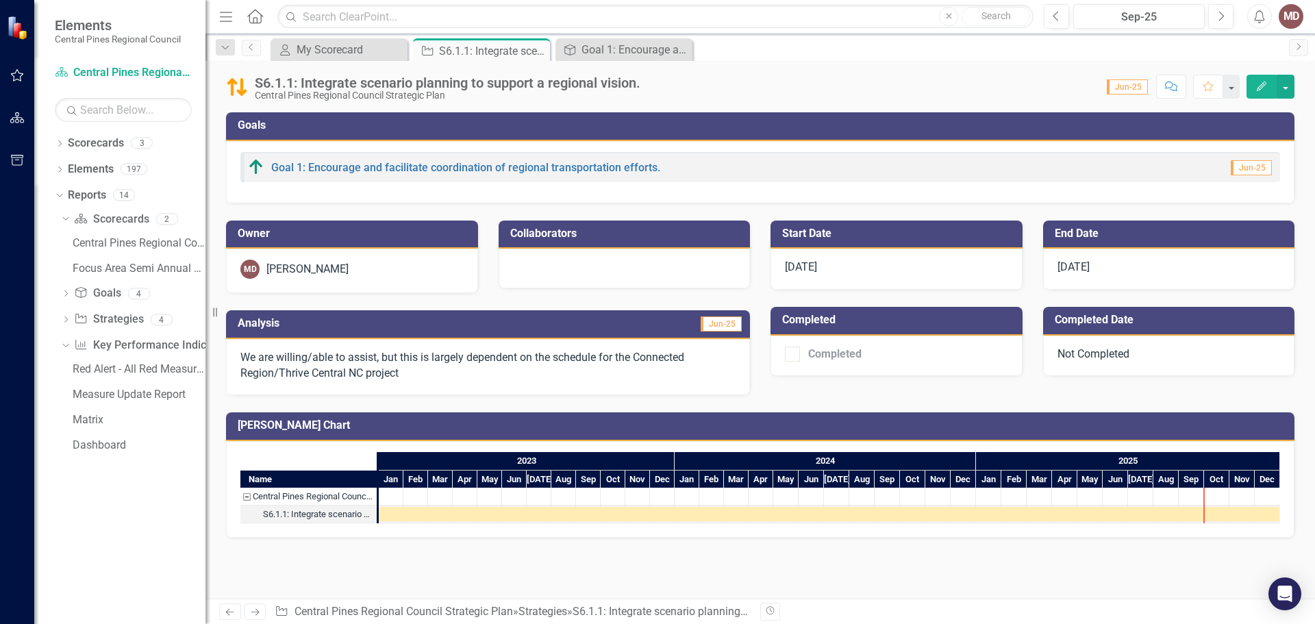
click at [238, 86] on img at bounding box center [237, 87] width 22 height 22
click at [1282, 89] on button "button" at bounding box center [1285, 87] width 18 height 24
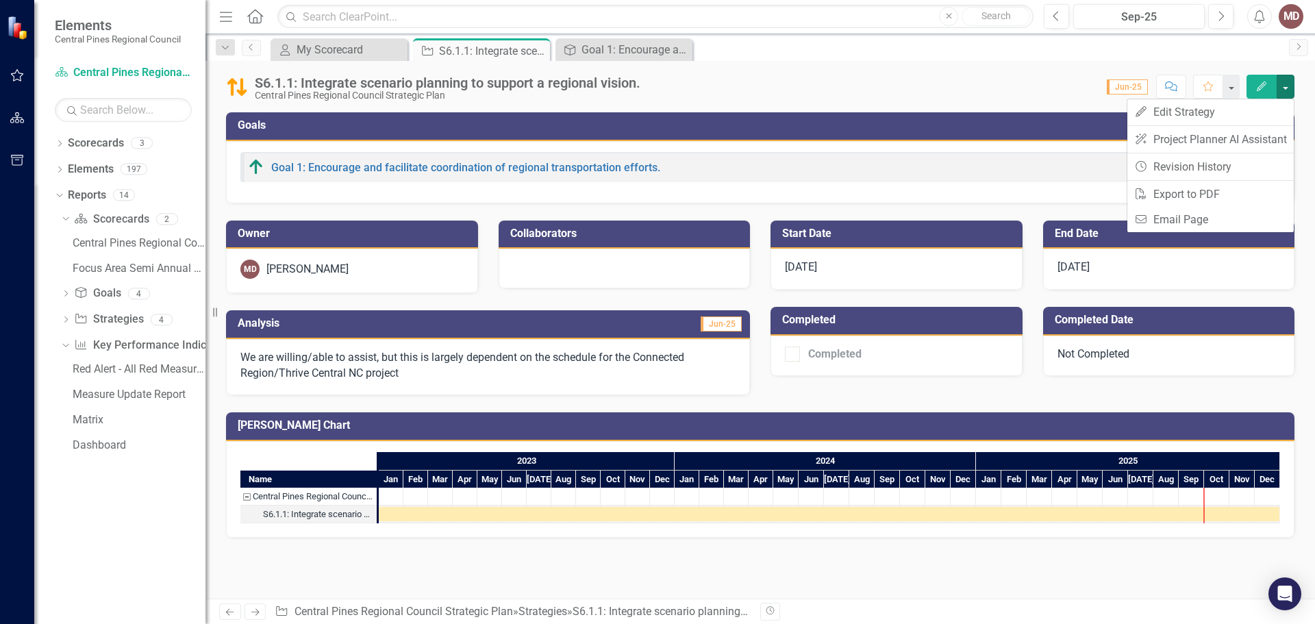
click at [1261, 83] on icon "Edit" at bounding box center [1261, 86] width 12 height 10
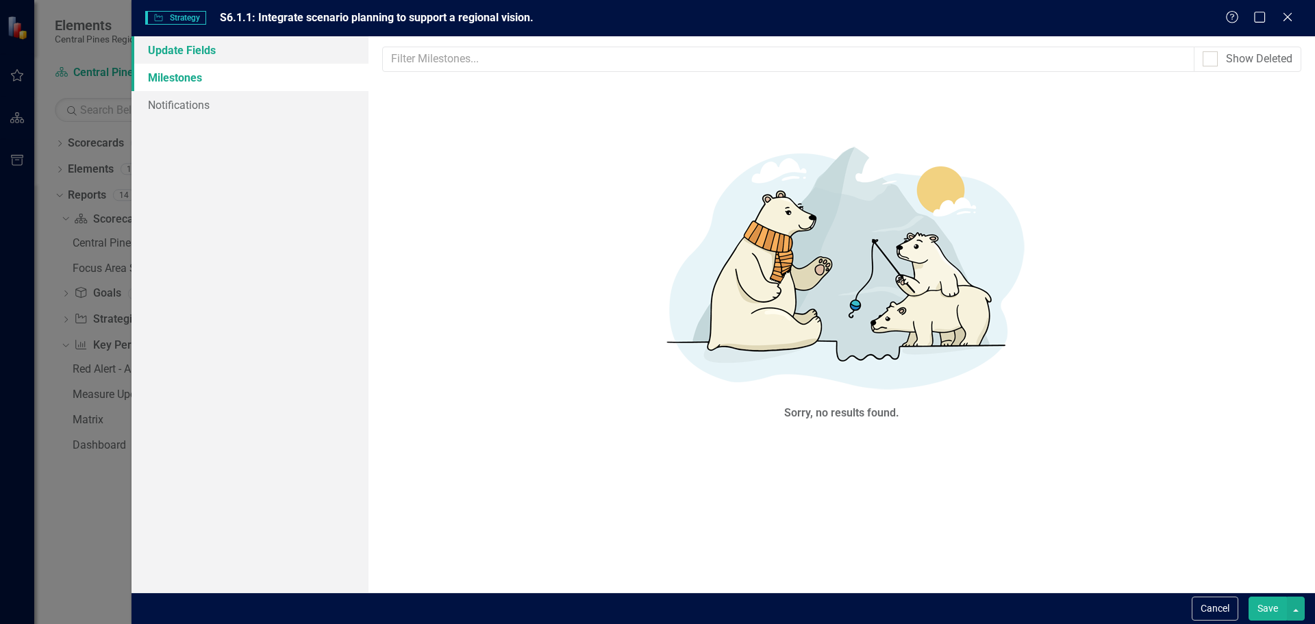
click at [179, 51] on link "Update Fields" at bounding box center [249, 49] width 237 height 27
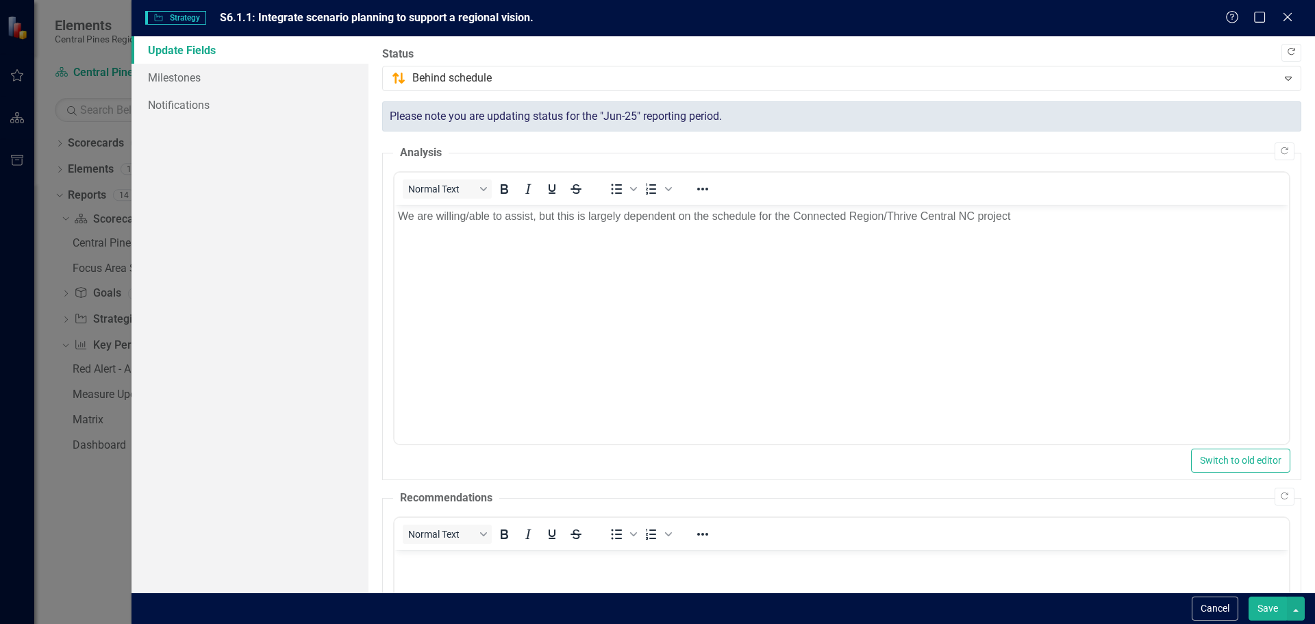
click at [1286, 51] on icon "Copy Forward" at bounding box center [1291, 52] width 10 height 8
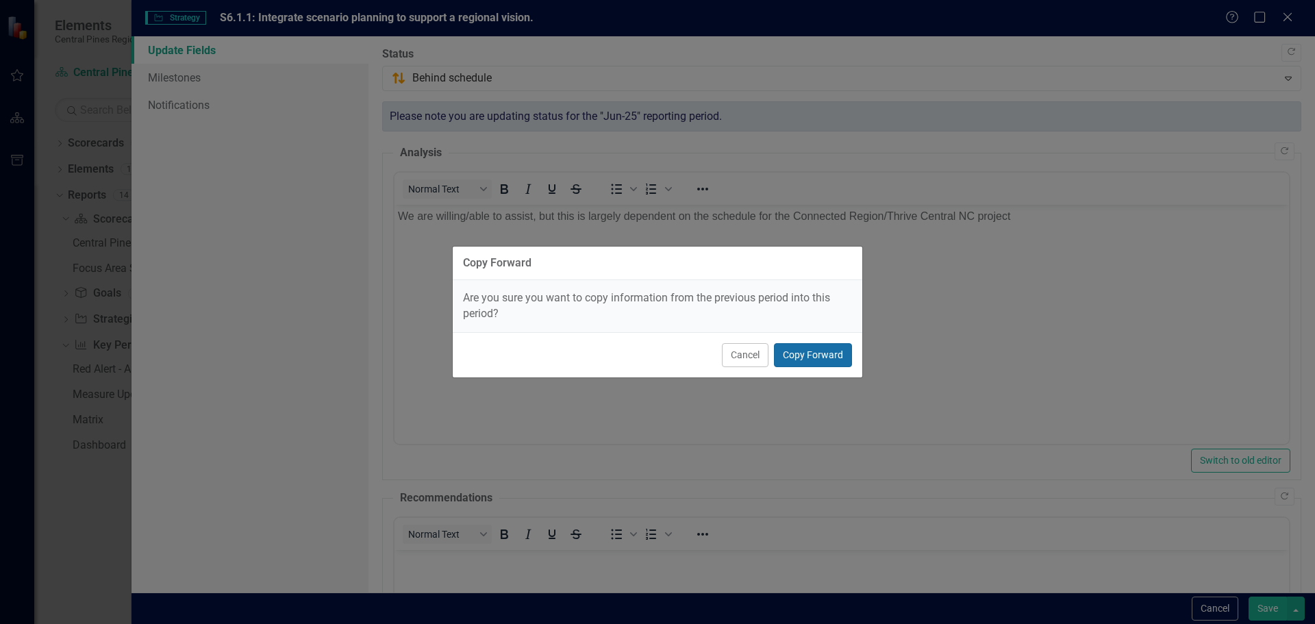
click at [826, 355] on button "Copy Forward" at bounding box center [813, 355] width 78 height 24
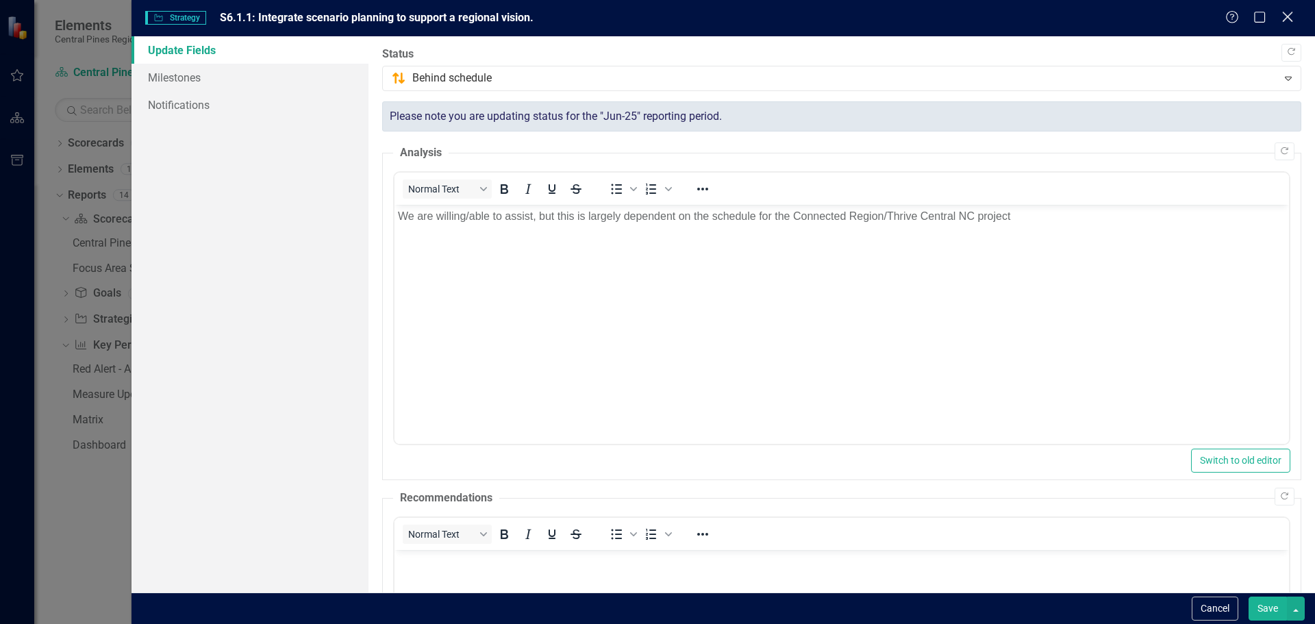
click at [1286, 18] on icon at bounding box center [1287, 17] width 10 height 10
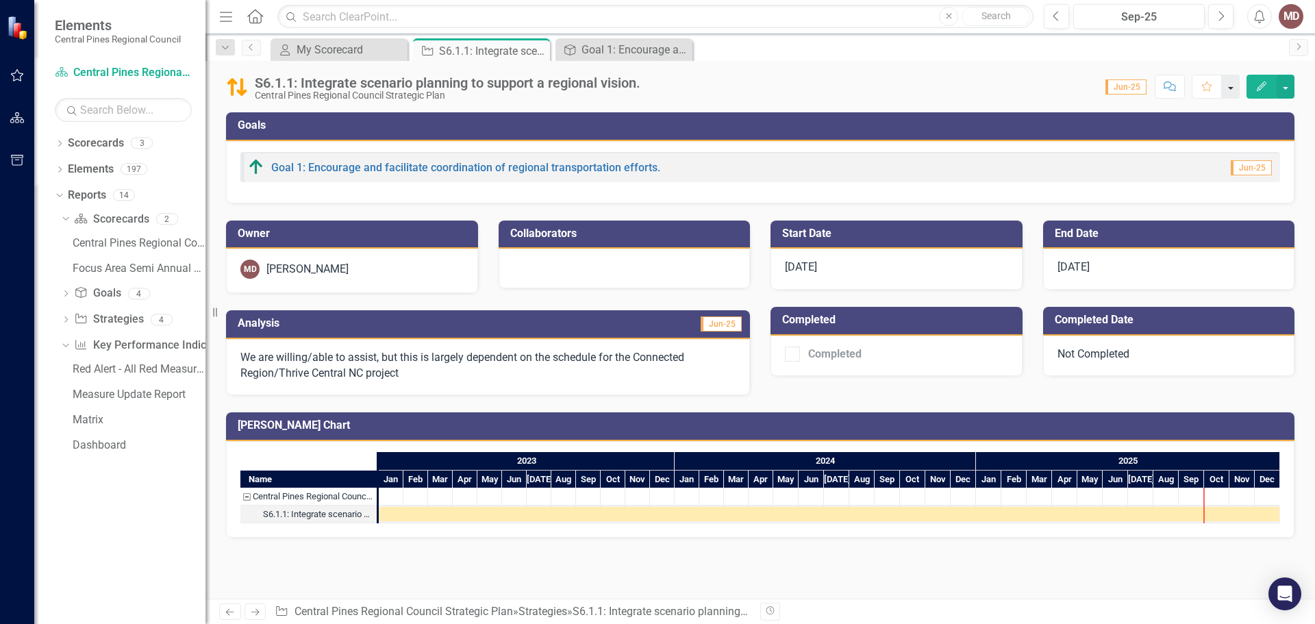
click at [1232, 86] on button "button" at bounding box center [1230, 87] width 18 height 24
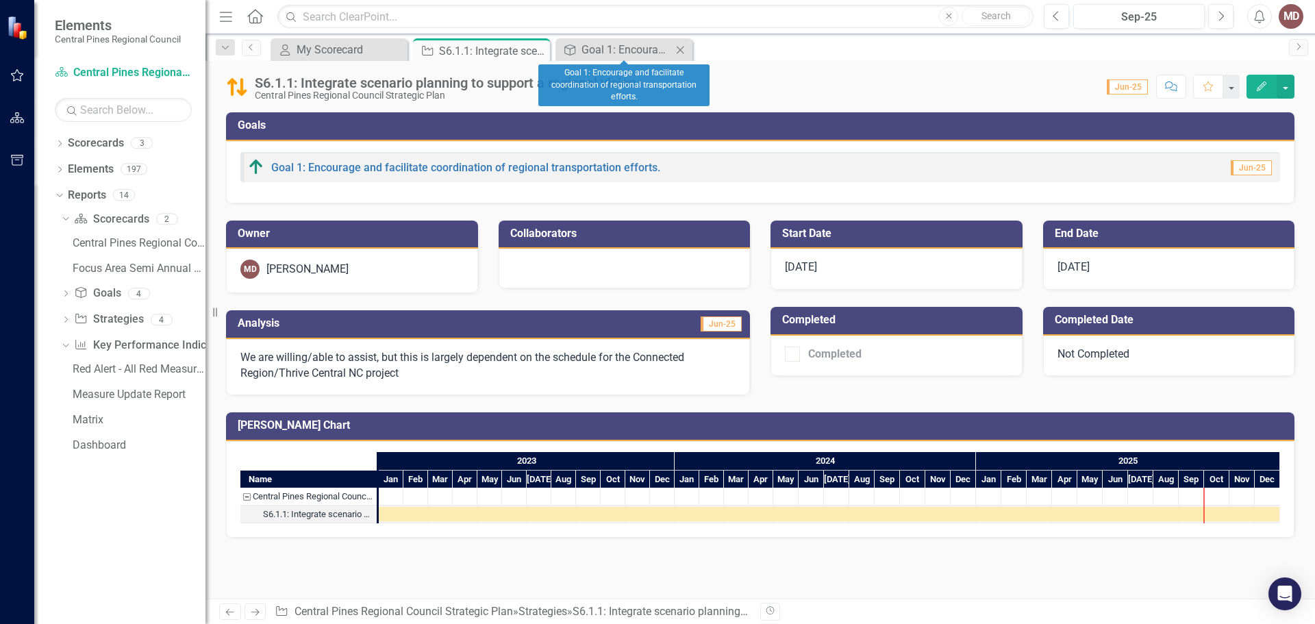
click at [683, 47] on icon at bounding box center [680, 50] width 8 height 8
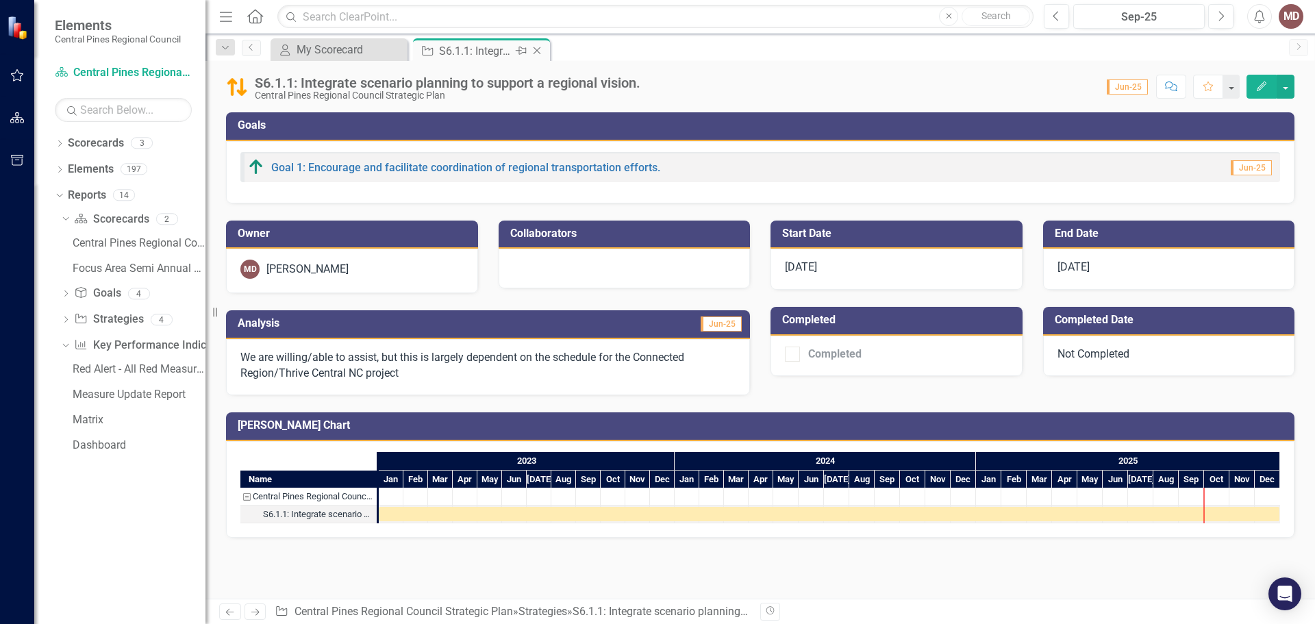
click at [538, 53] on icon "Close" at bounding box center [537, 50] width 14 height 11
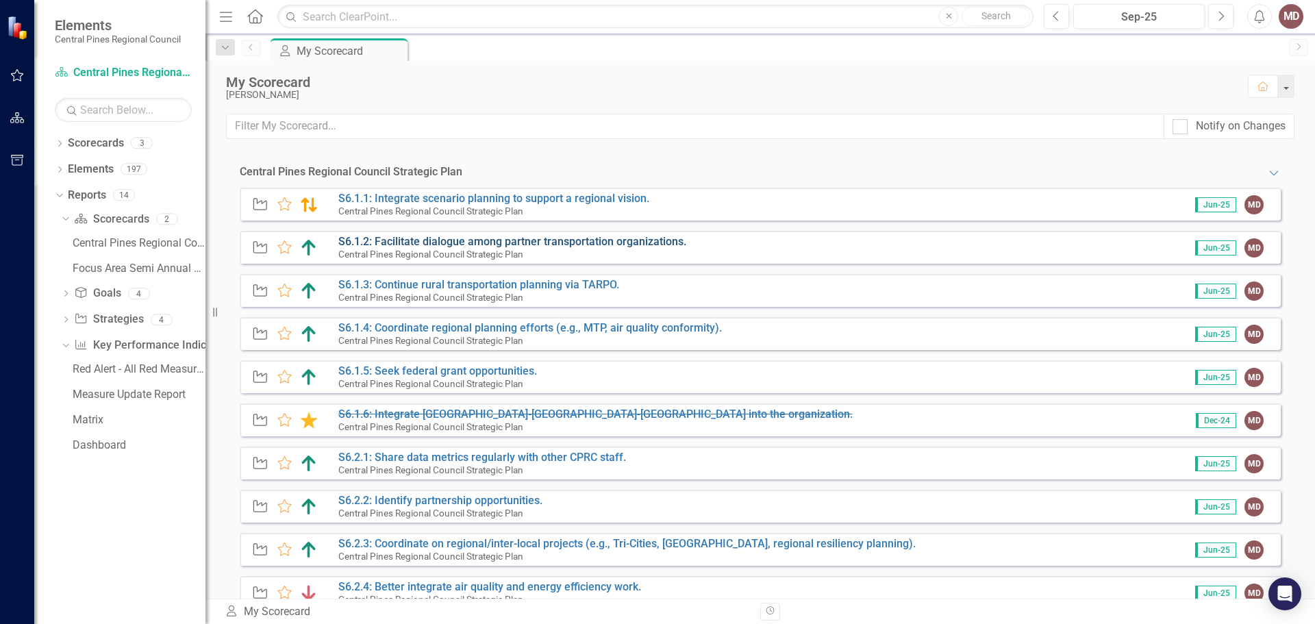
click at [631, 243] on link "S6.1.2: Facilitate dialogue among partner transportation organizations." at bounding box center [512, 241] width 348 height 13
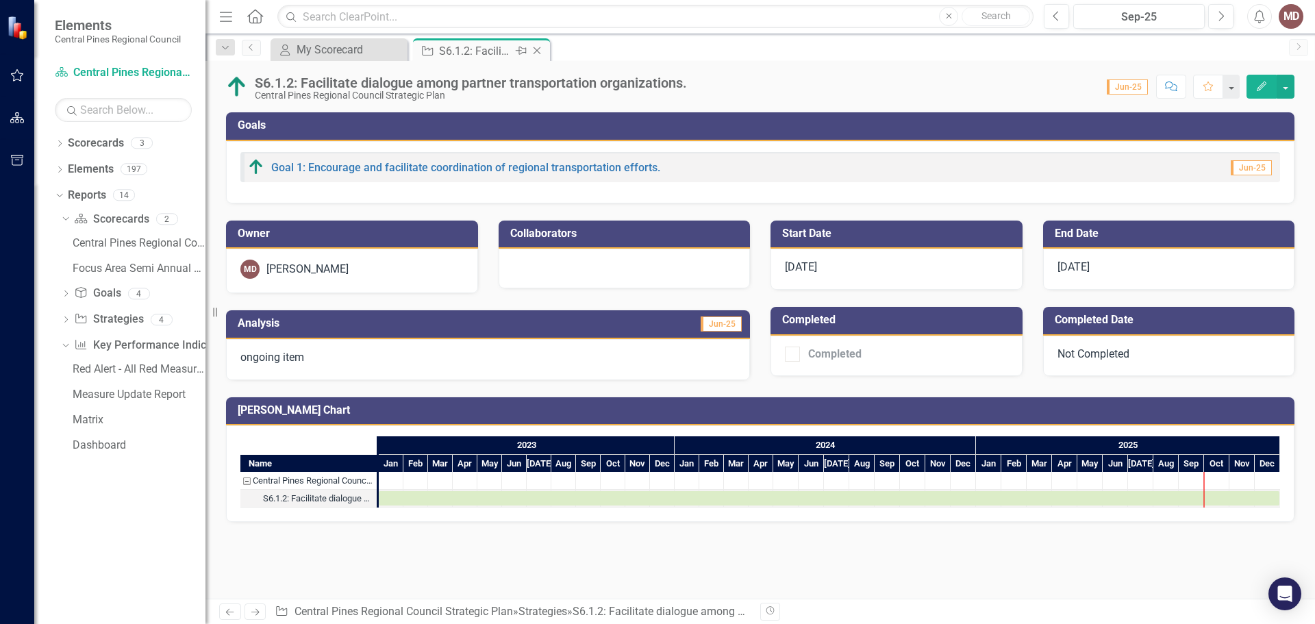
click at [539, 51] on icon "Close" at bounding box center [537, 50] width 14 height 11
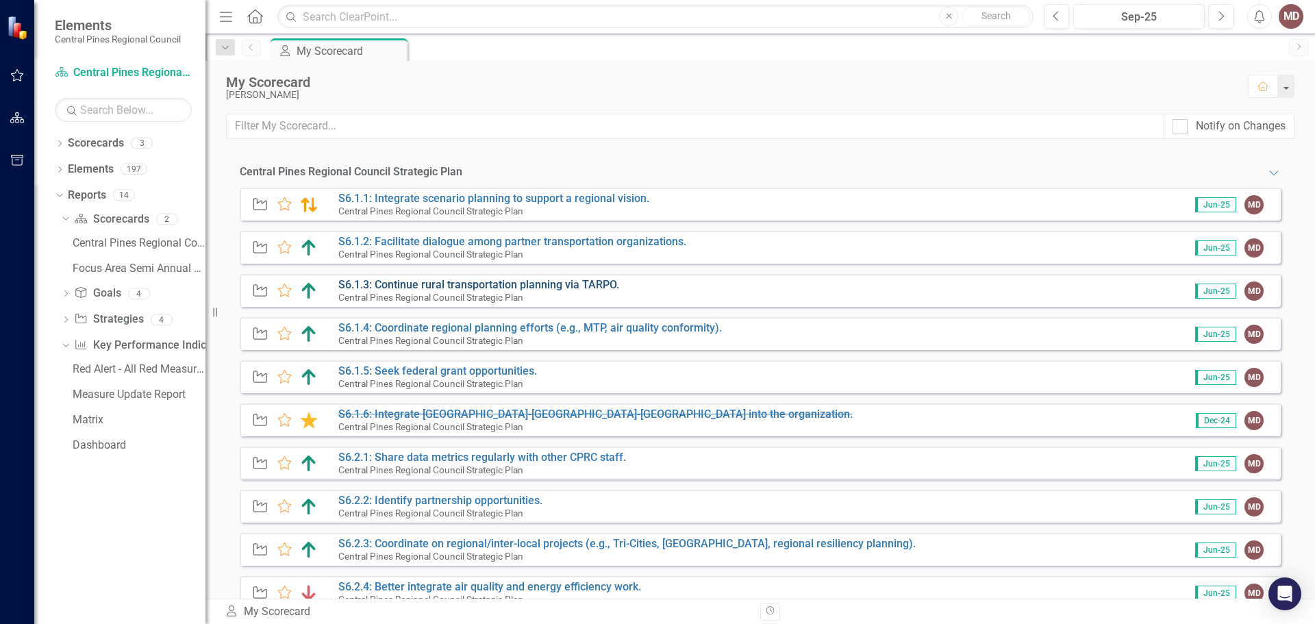
click at [474, 284] on link "S6.1.3: Continue rural transportation planning via TARPO." at bounding box center [478, 284] width 281 height 13
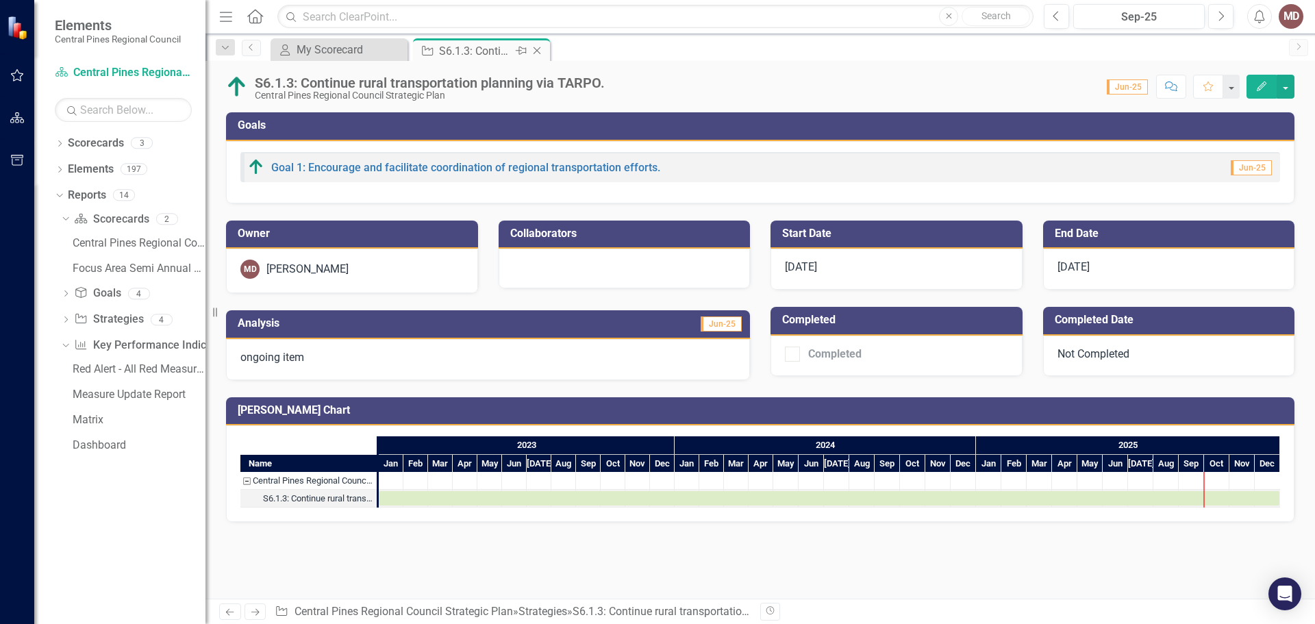
click at [539, 52] on icon "Close" at bounding box center [537, 50] width 14 height 11
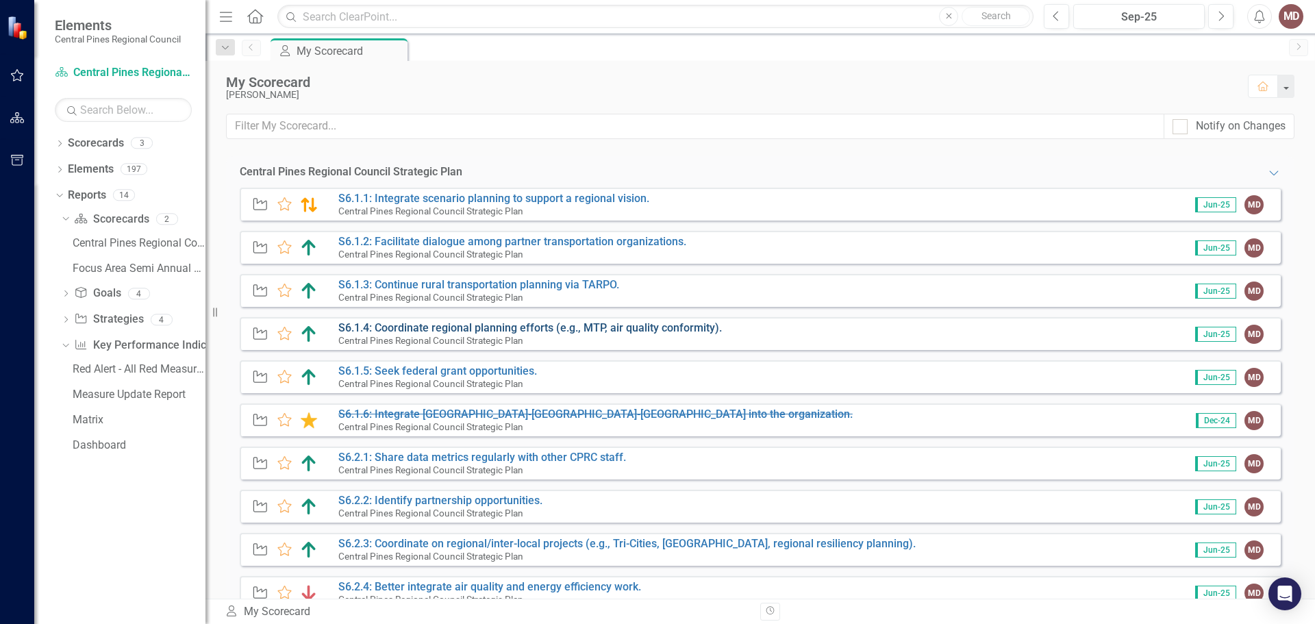
click at [449, 325] on link "S6.1.4: Coordinate regional planning efforts (e.g., MTP, air quality conformity…" at bounding box center [529, 327] width 383 height 13
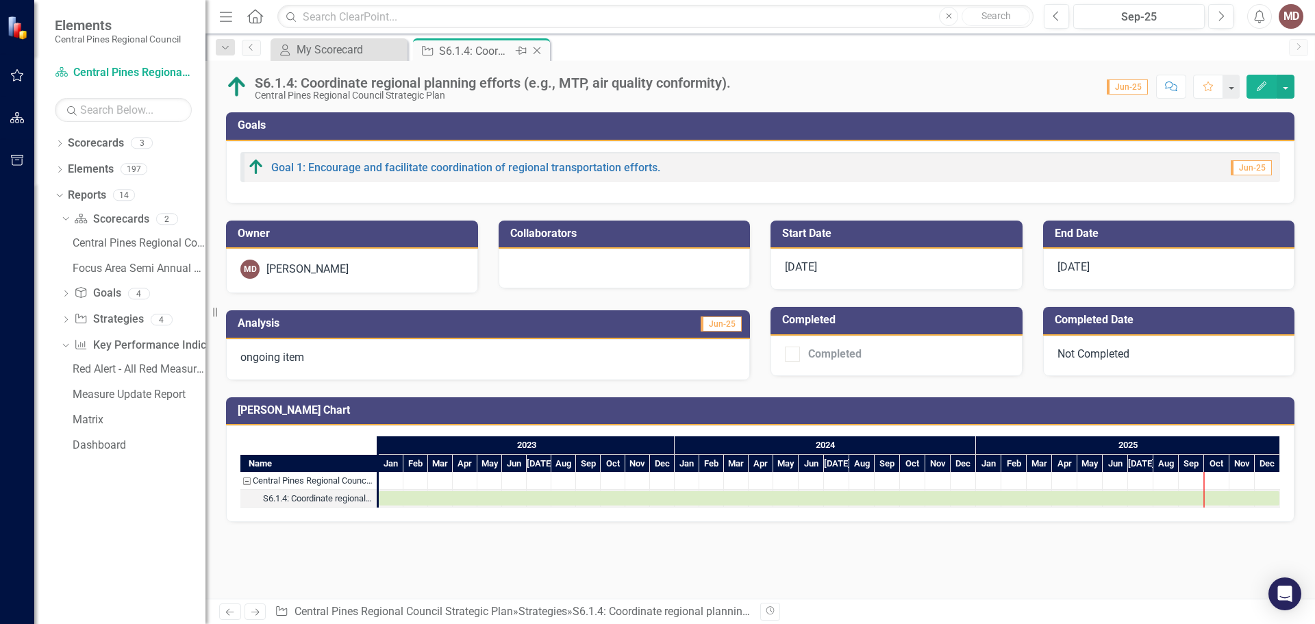
click at [538, 51] on icon "Close" at bounding box center [537, 50] width 14 height 11
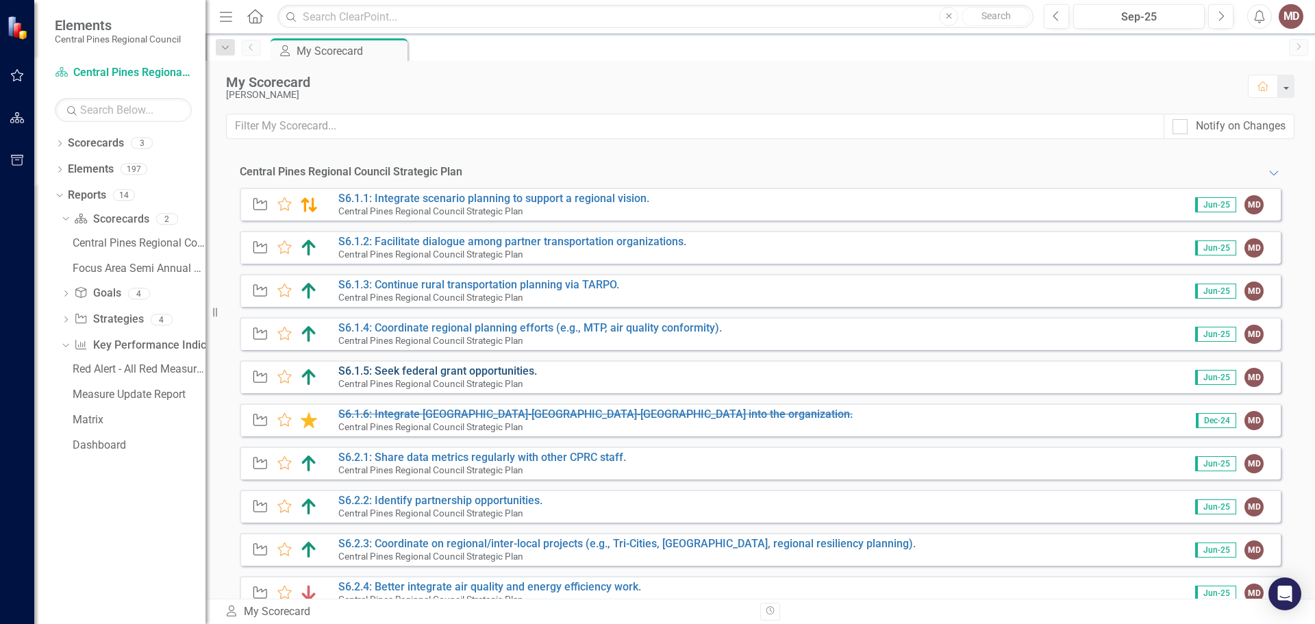
click at [434, 371] on link "S6.1.5: Seek federal grant opportunities." at bounding box center [437, 370] width 199 height 13
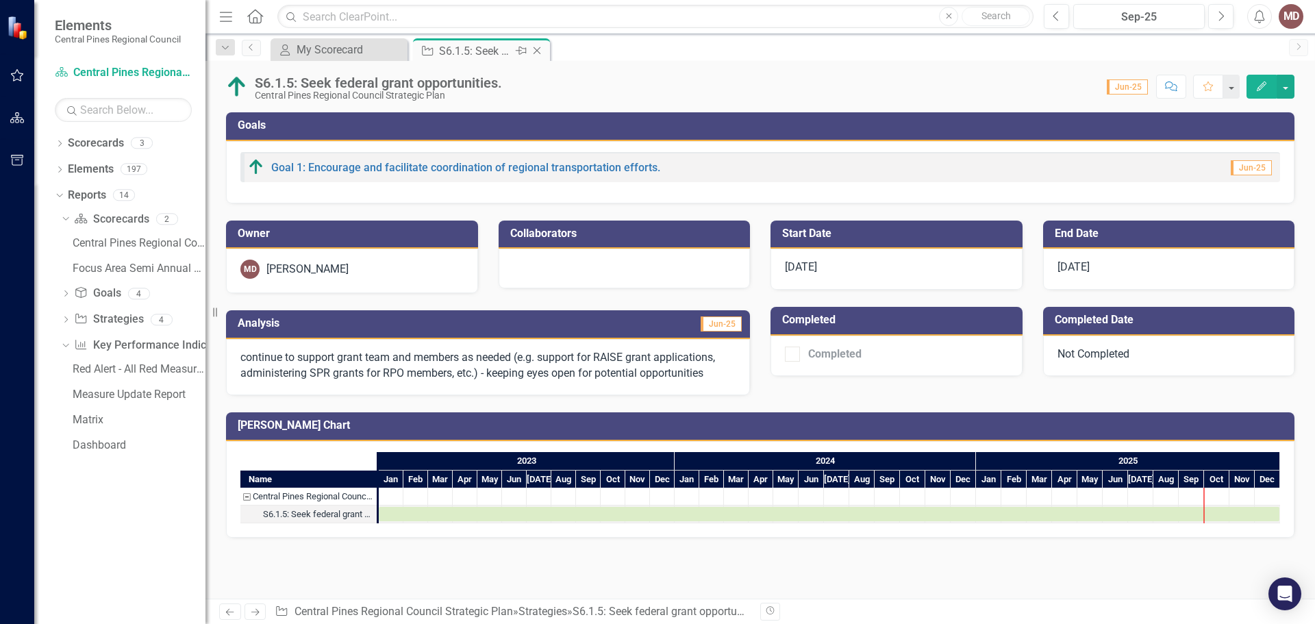
click at [540, 51] on icon "Close" at bounding box center [537, 50] width 14 height 11
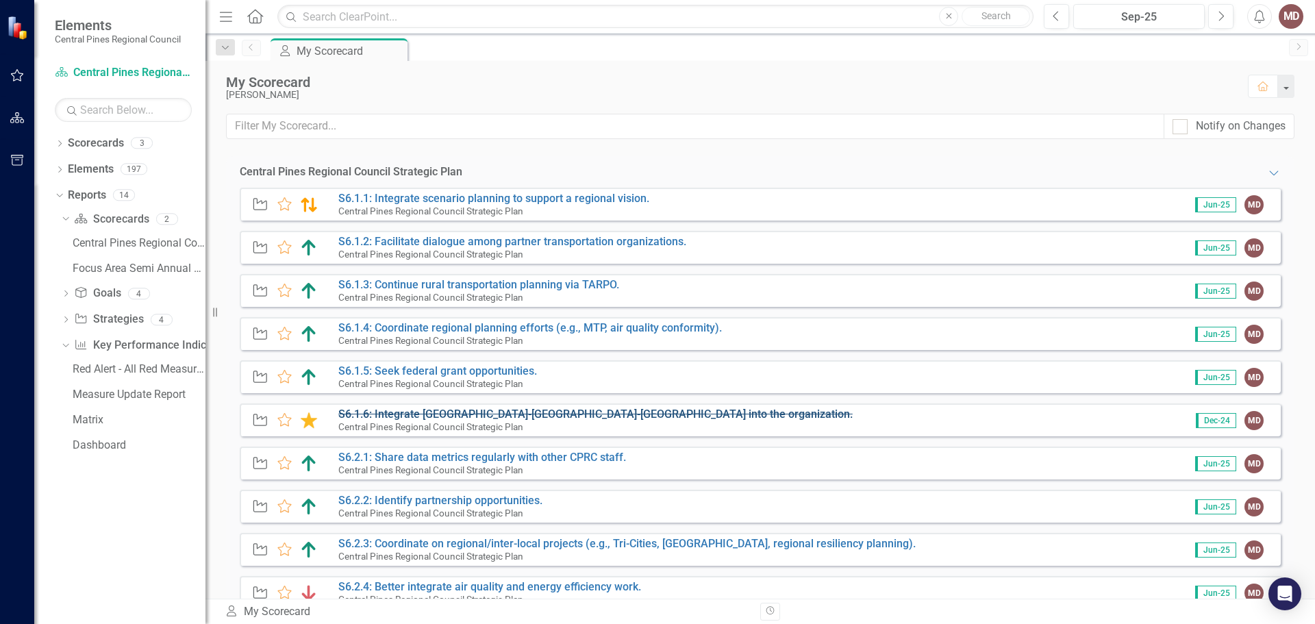
click at [560, 418] on s "S6.1.6: Integrate [GEOGRAPHIC_DATA]-[GEOGRAPHIC_DATA]-[GEOGRAPHIC_DATA] into th…" at bounding box center [595, 413] width 514 height 13
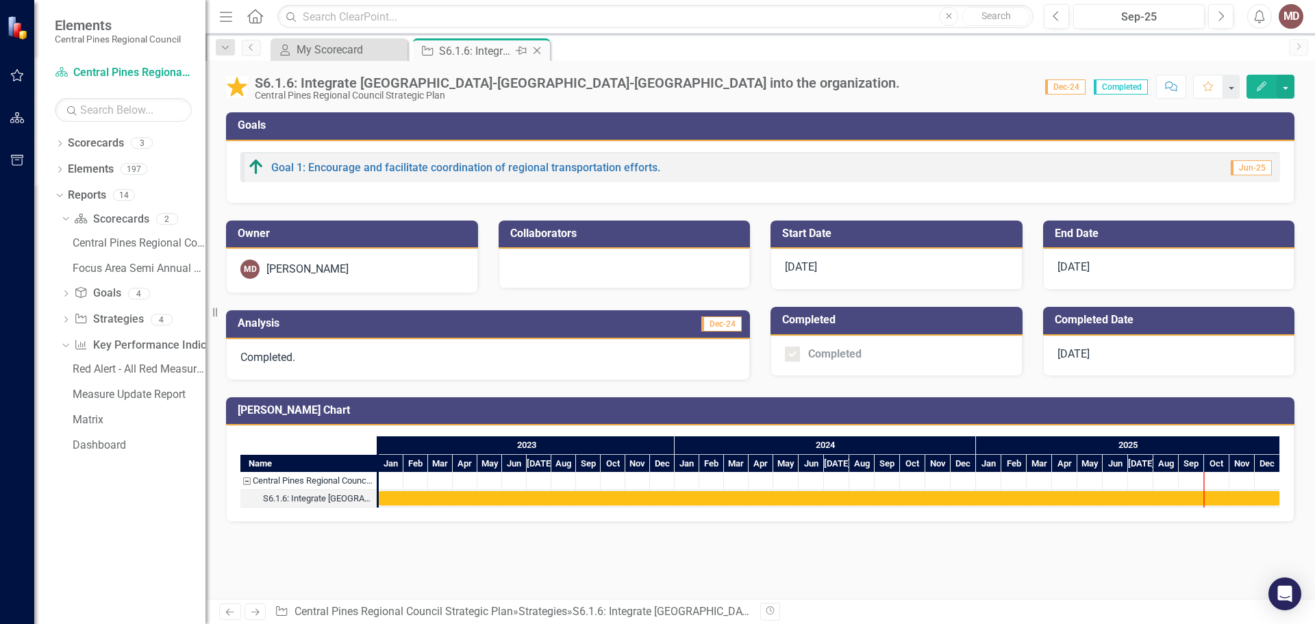
click at [537, 48] on icon "Close" at bounding box center [537, 50] width 14 height 11
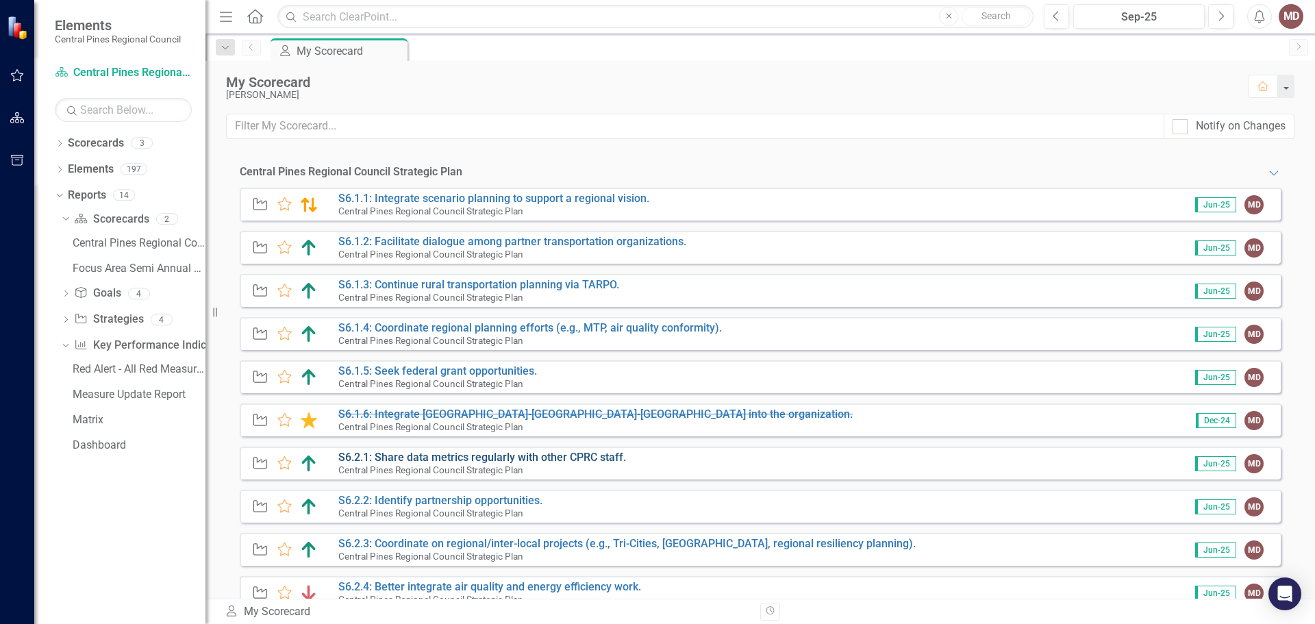
click at [551, 459] on link "S6.2.1: Share data metrics regularly with other CPRC staff." at bounding box center [482, 457] width 288 height 13
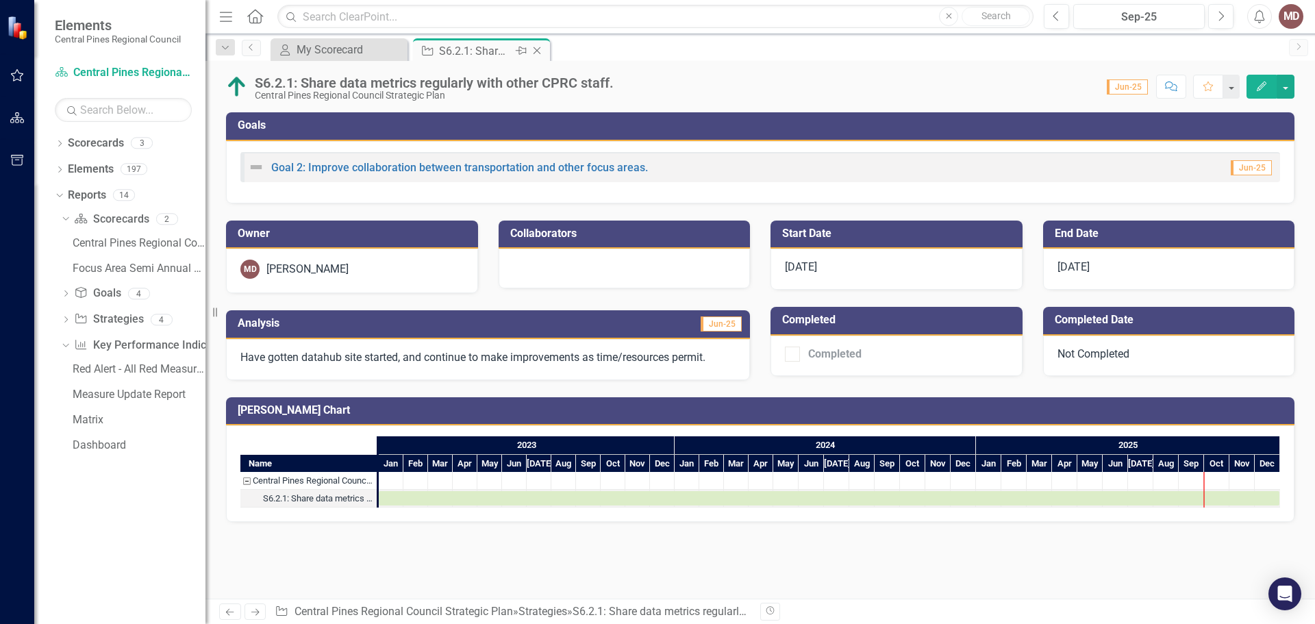
click at [538, 50] on icon "Close" at bounding box center [537, 50] width 14 height 11
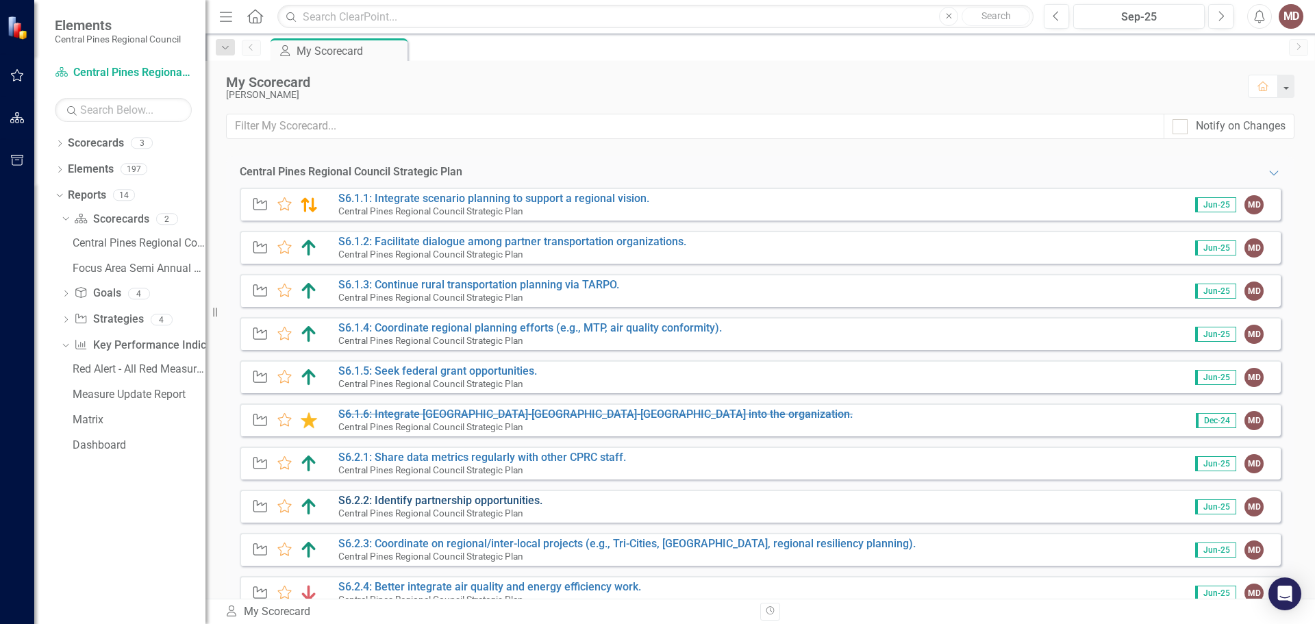
click at [452, 500] on link "S6.2.2: Identify partnership opportunities." at bounding box center [440, 500] width 204 height 13
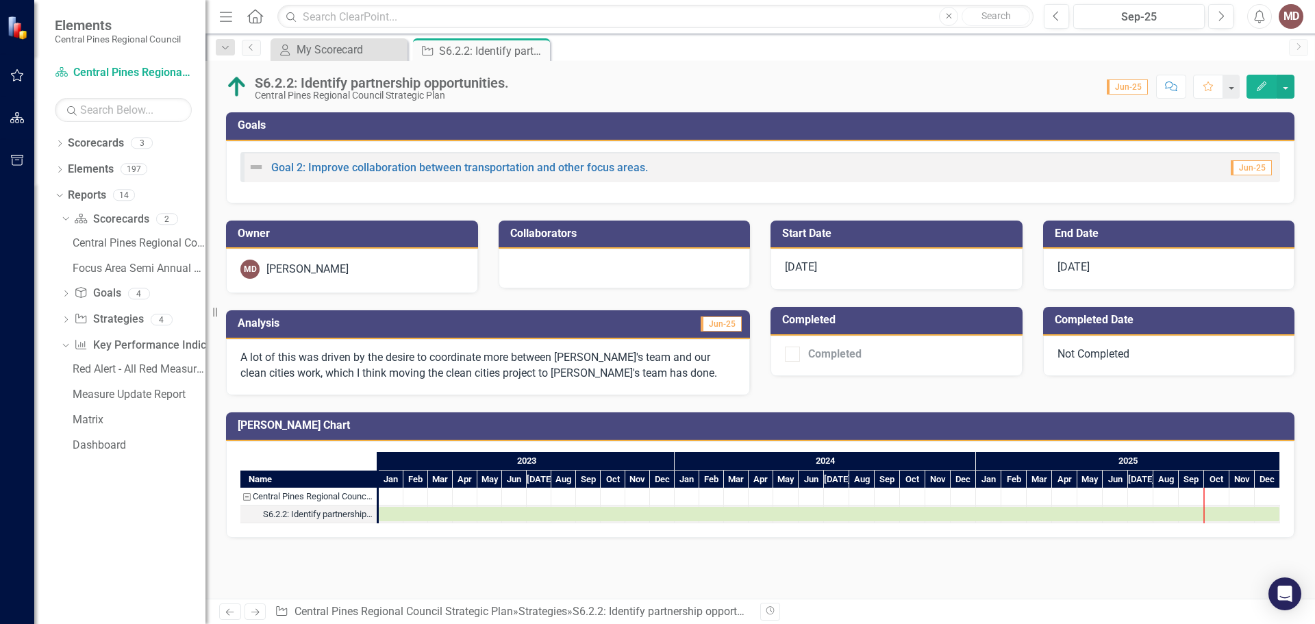
click at [1263, 86] on icon "Edit" at bounding box center [1261, 86] width 12 height 10
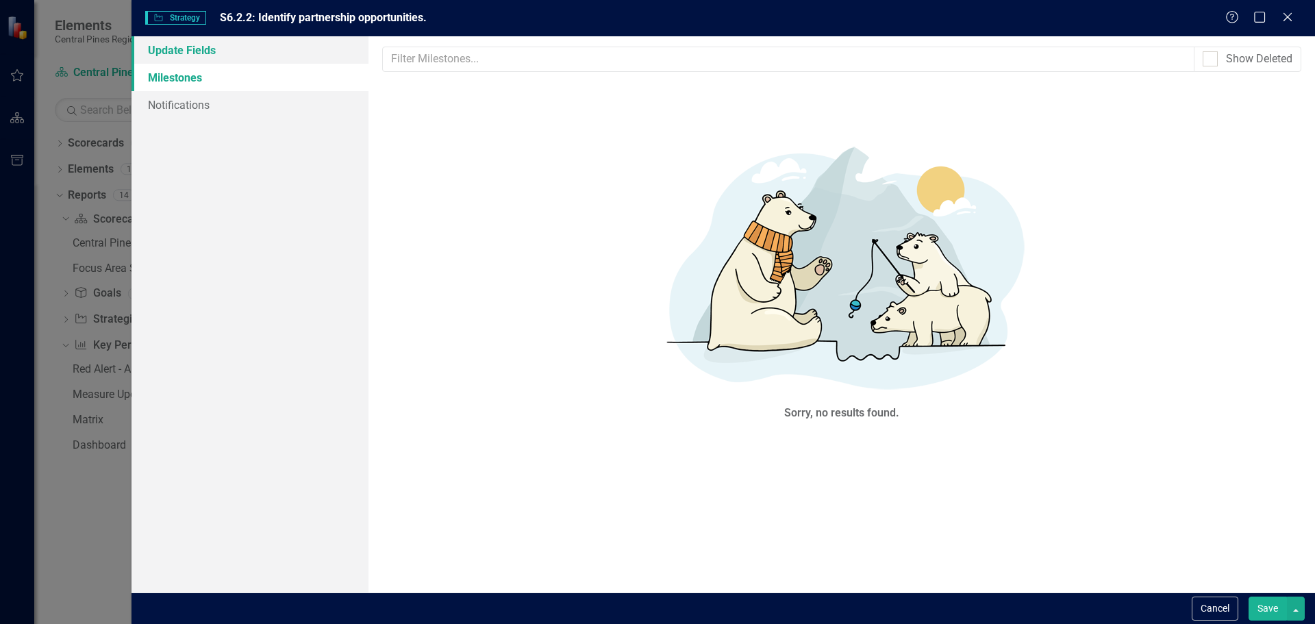
click at [181, 47] on link "Update Fields" at bounding box center [249, 49] width 237 height 27
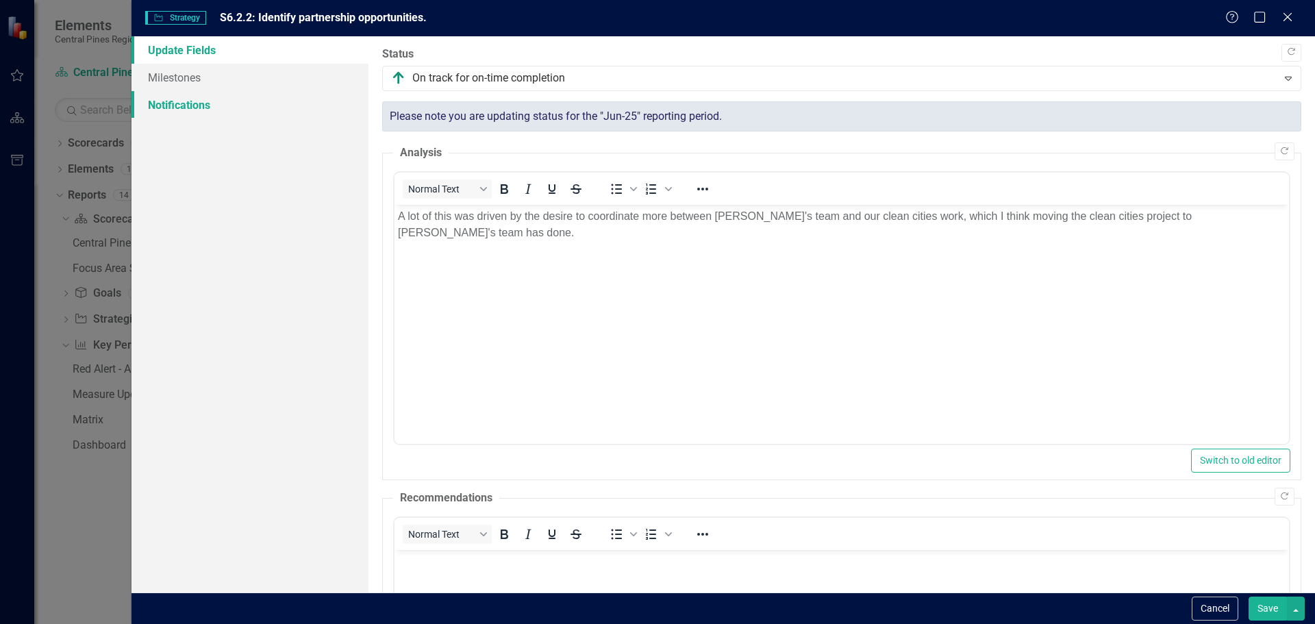
click at [174, 107] on link "Notifications" at bounding box center [249, 104] width 237 height 27
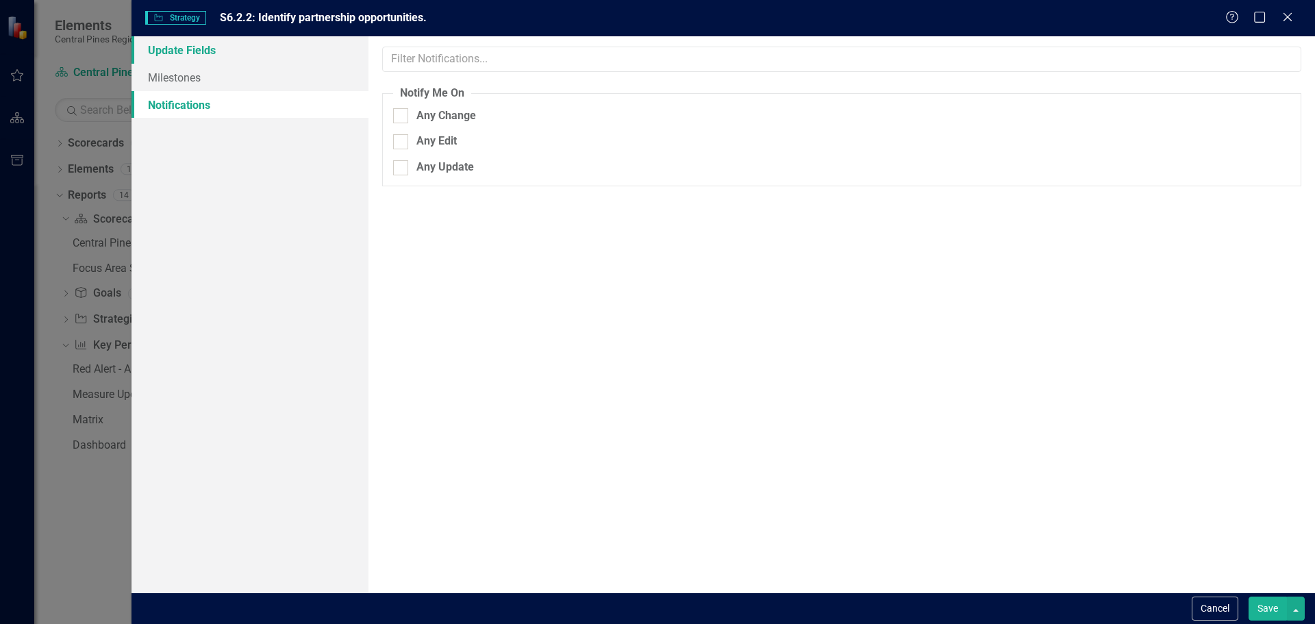
click at [175, 54] on link "Update Fields" at bounding box center [249, 49] width 237 height 27
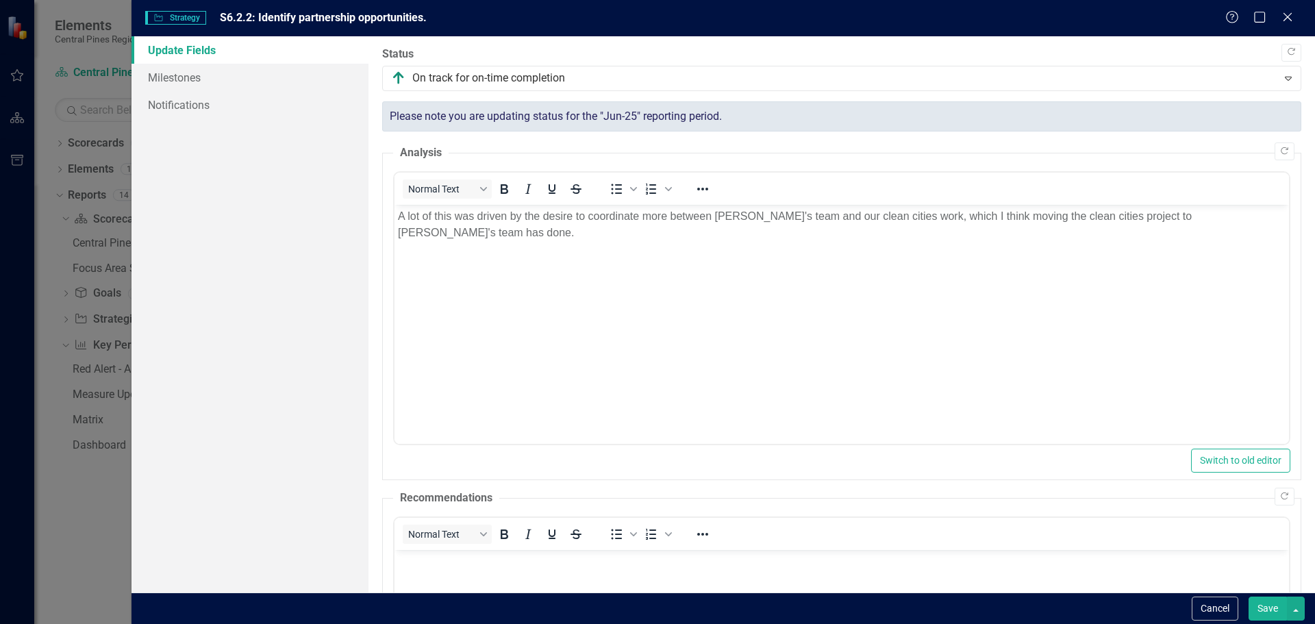
click at [500, 217] on p "A lot of this was driven by the desire to coordinate more between [PERSON_NAME]…" at bounding box center [840, 224] width 887 height 33
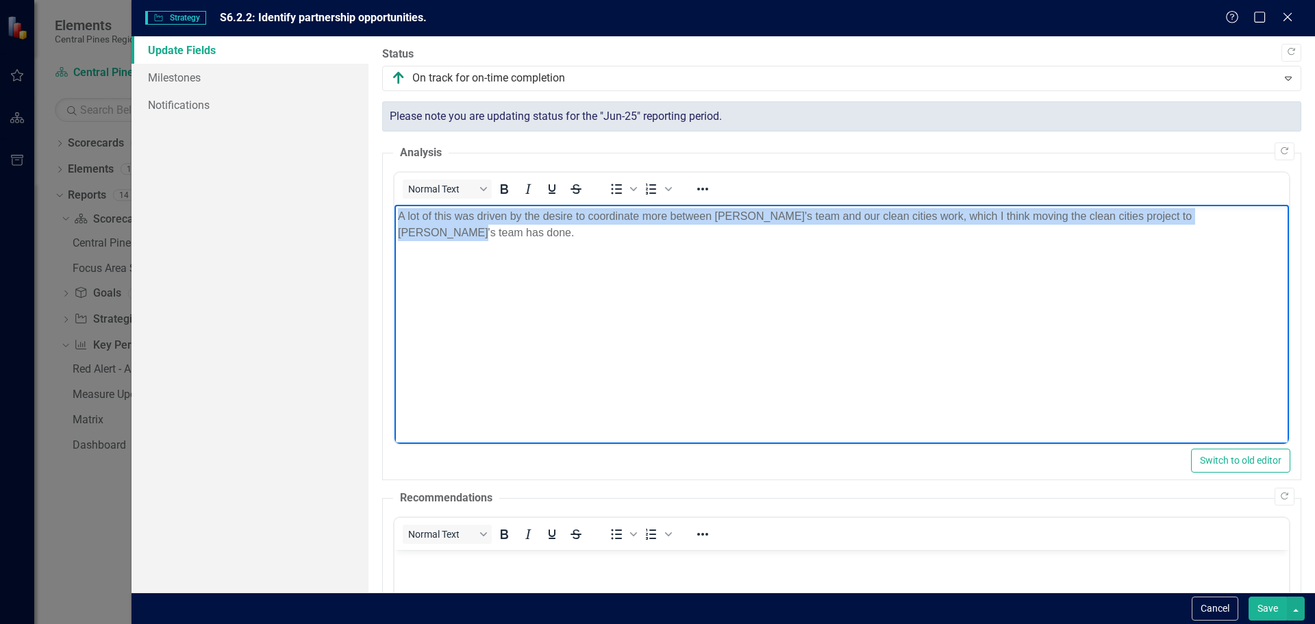
drag, startPoint x: 398, startPoint y: 214, endPoint x: 1240, endPoint y: 217, distance: 842.1
click at [1240, 217] on p "A lot of this was driven by the desire to coordinate more between [PERSON_NAME]…" at bounding box center [840, 224] width 887 height 33
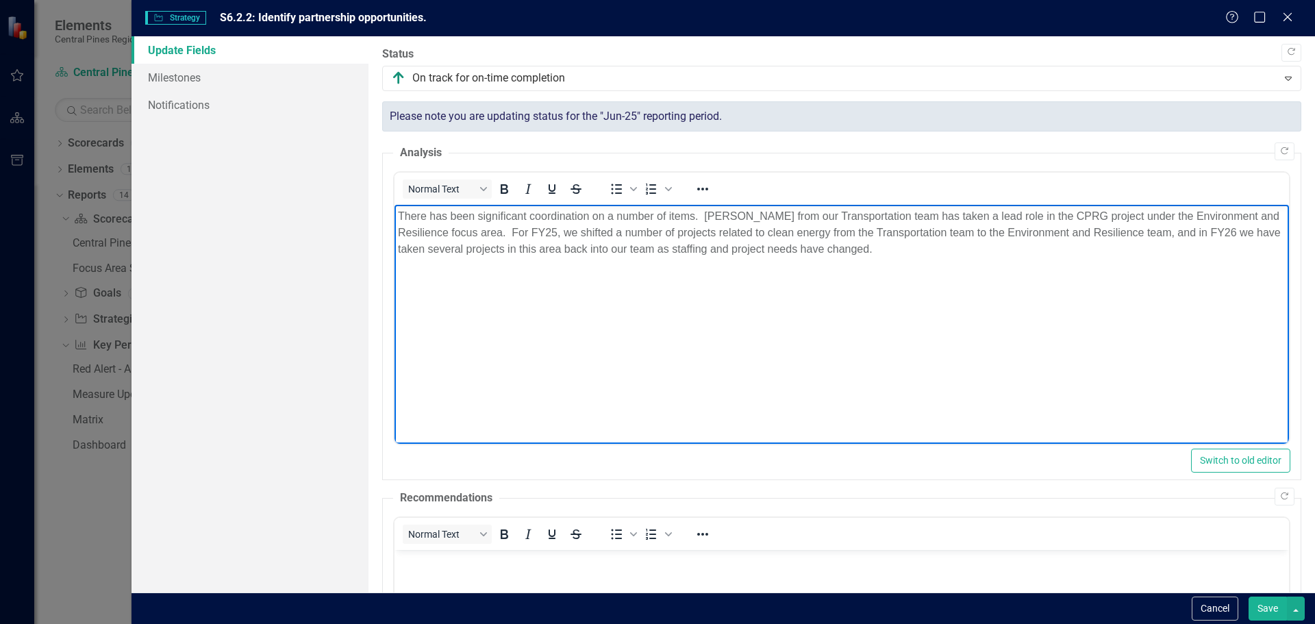
click at [493, 248] on p "There has been significant coordination on a number of items. [PERSON_NAME] fro…" at bounding box center [840, 232] width 887 height 49
click at [965, 246] on p "There has been significant coordination on a number of items. [PERSON_NAME] fro…" at bounding box center [840, 232] width 887 height 49
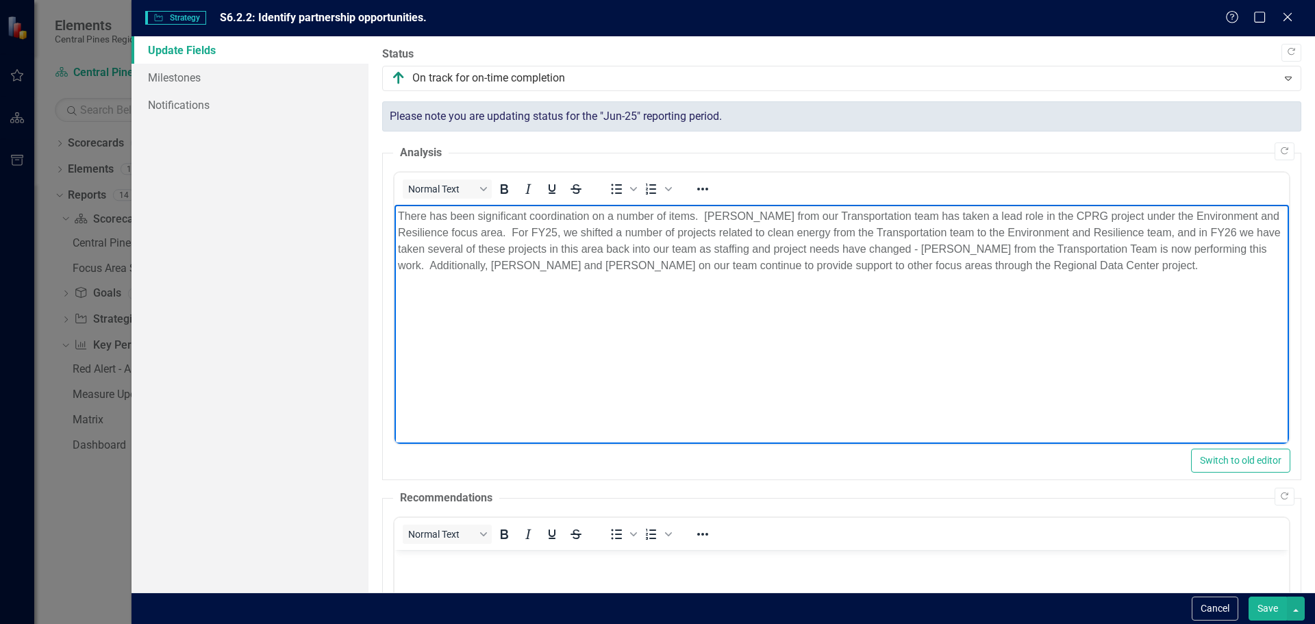
click at [1267, 609] on button "Save" at bounding box center [1267, 608] width 38 height 24
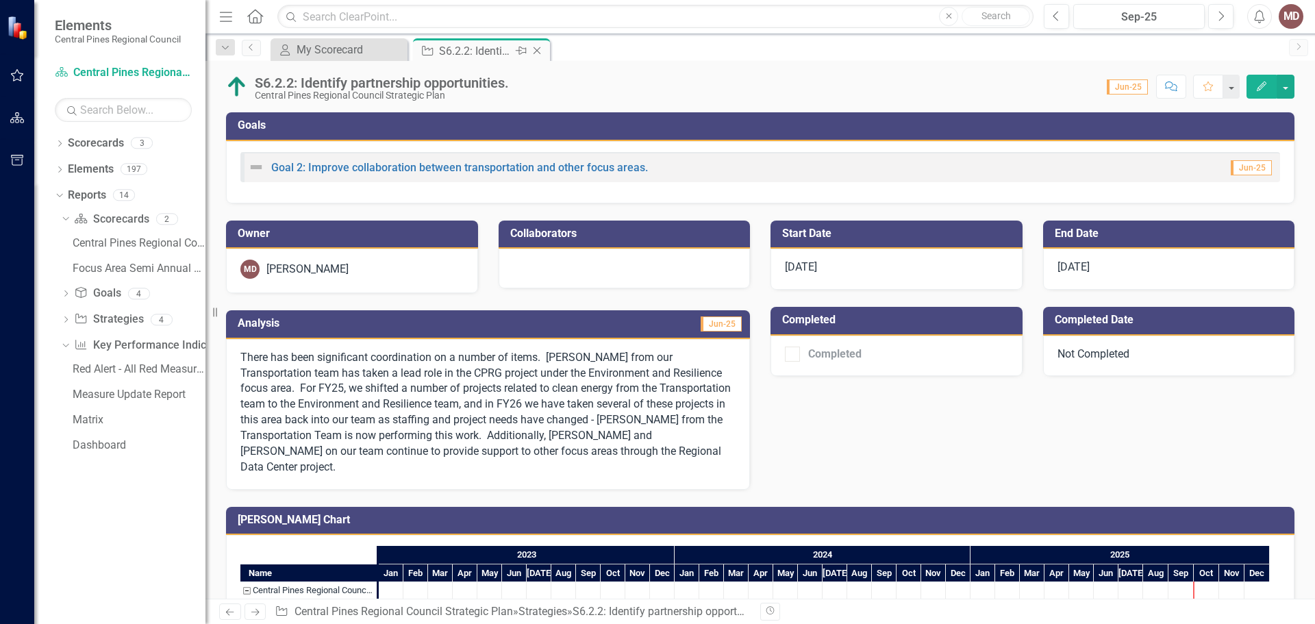
click at [539, 51] on icon "Close" at bounding box center [537, 50] width 14 height 11
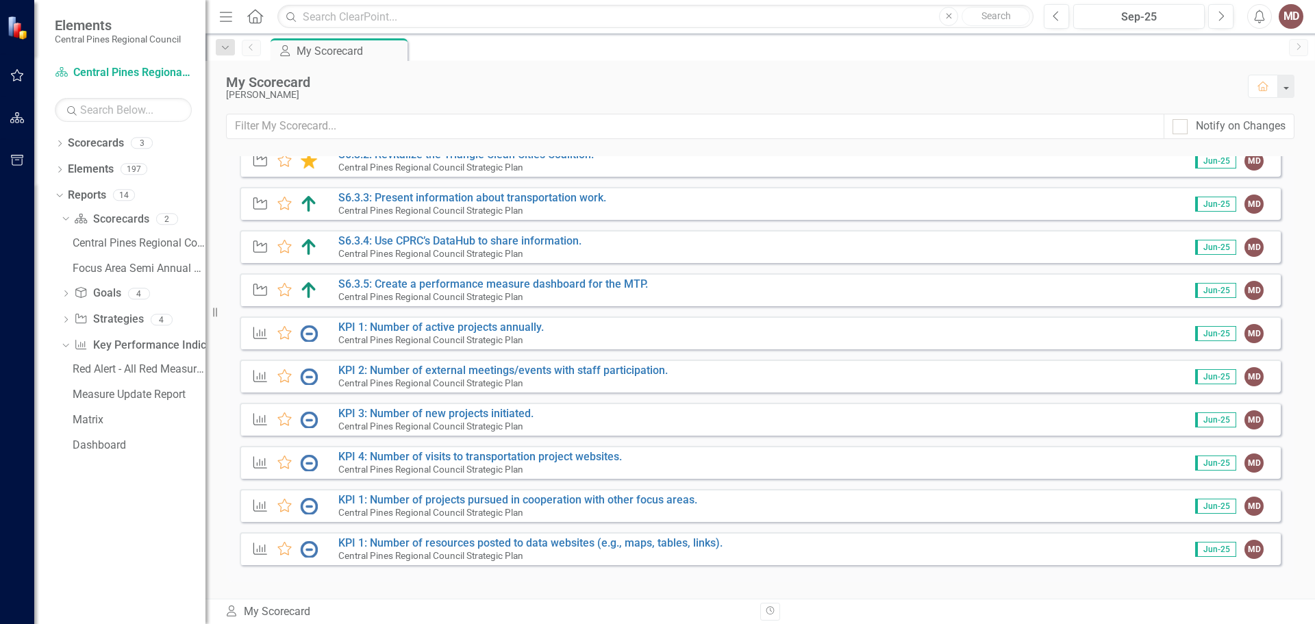
scroll to position [562, 0]
click at [518, 328] on link "KPI 1: Number of active projects annually." at bounding box center [440, 326] width 205 height 13
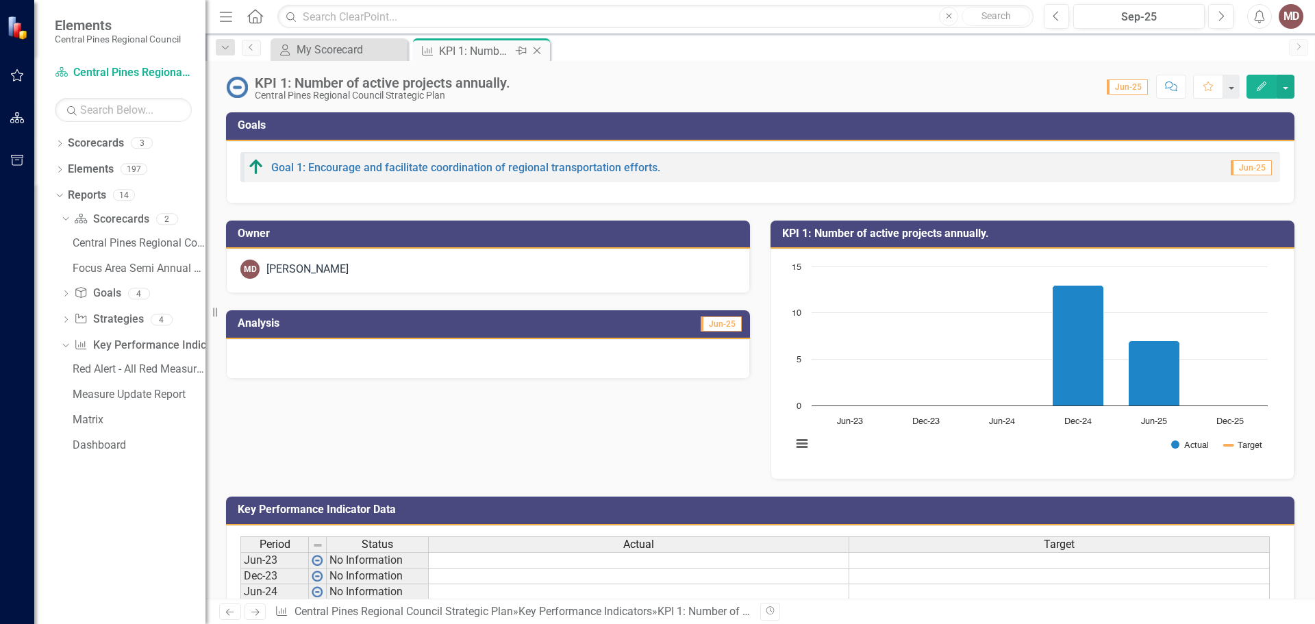
click at [540, 52] on icon "Close" at bounding box center [537, 50] width 14 height 11
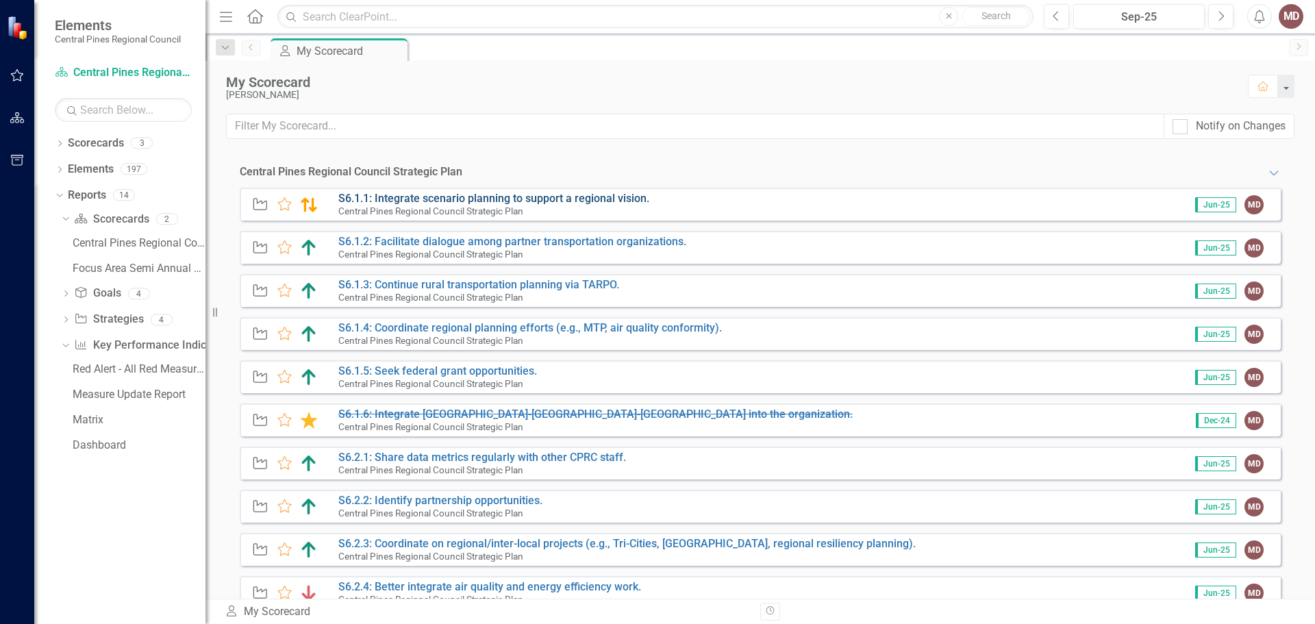
click at [562, 199] on link "S6.1.1: Integrate scenario planning to support a regional vision." at bounding box center [493, 198] width 311 height 13
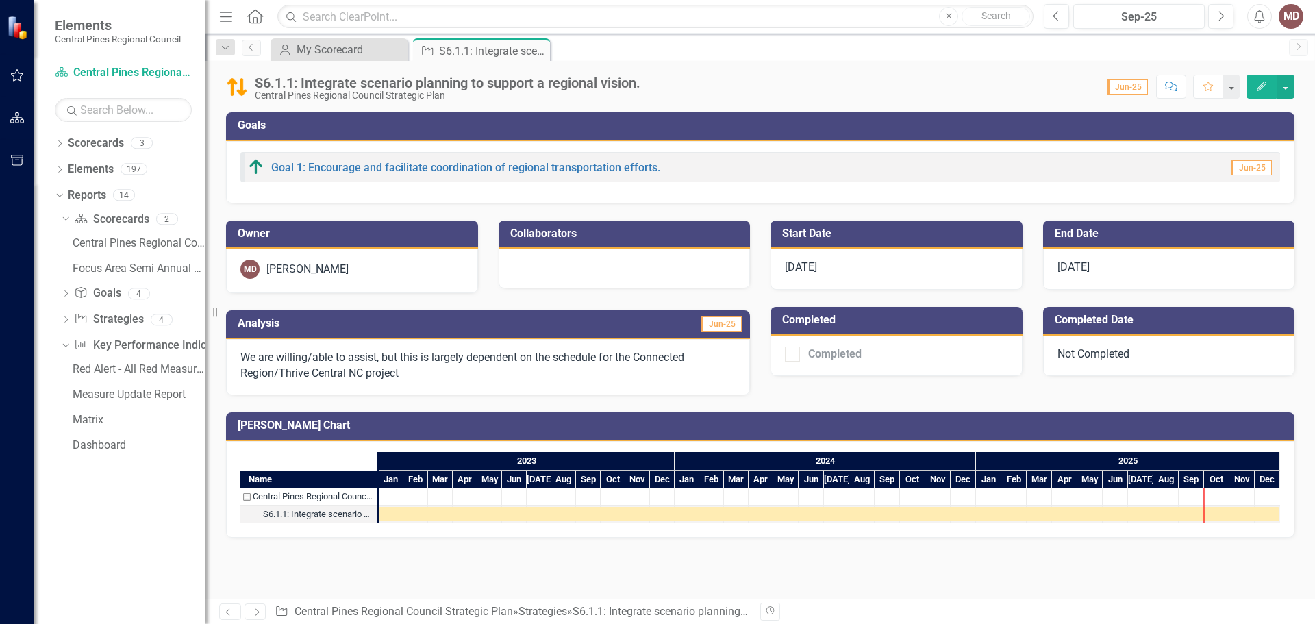
click at [1258, 84] on icon "Edit" at bounding box center [1261, 86] width 12 height 10
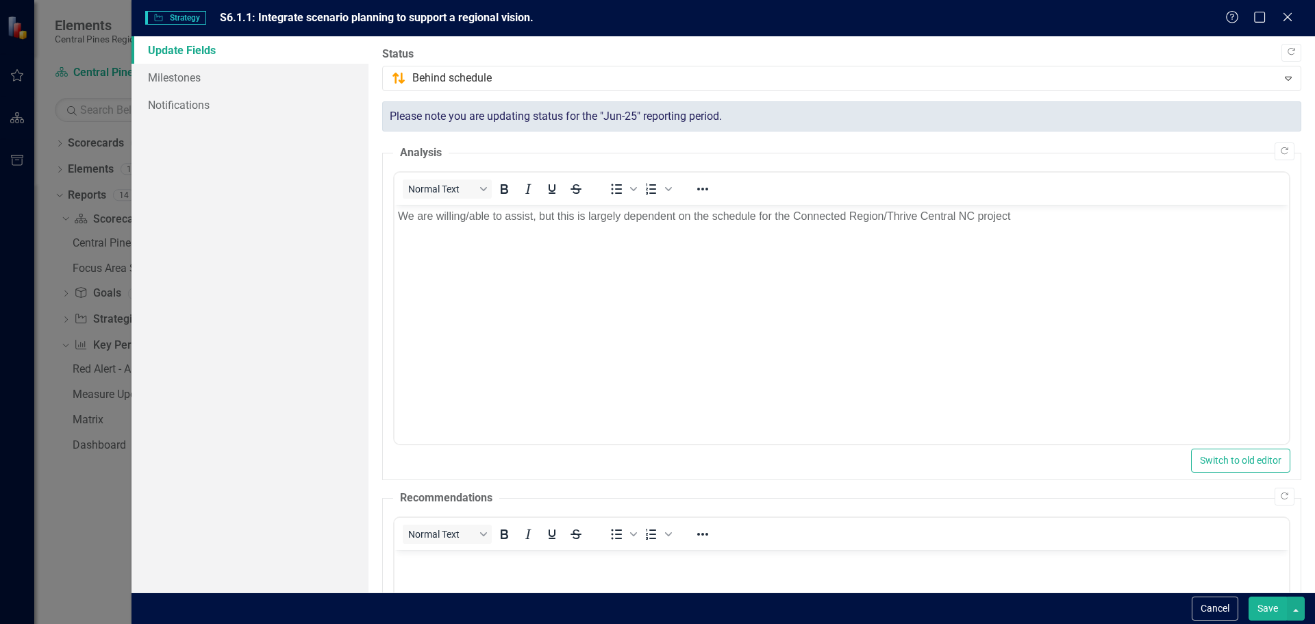
click at [1270, 607] on button "Save" at bounding box center [1267, 608] width 38 height 24
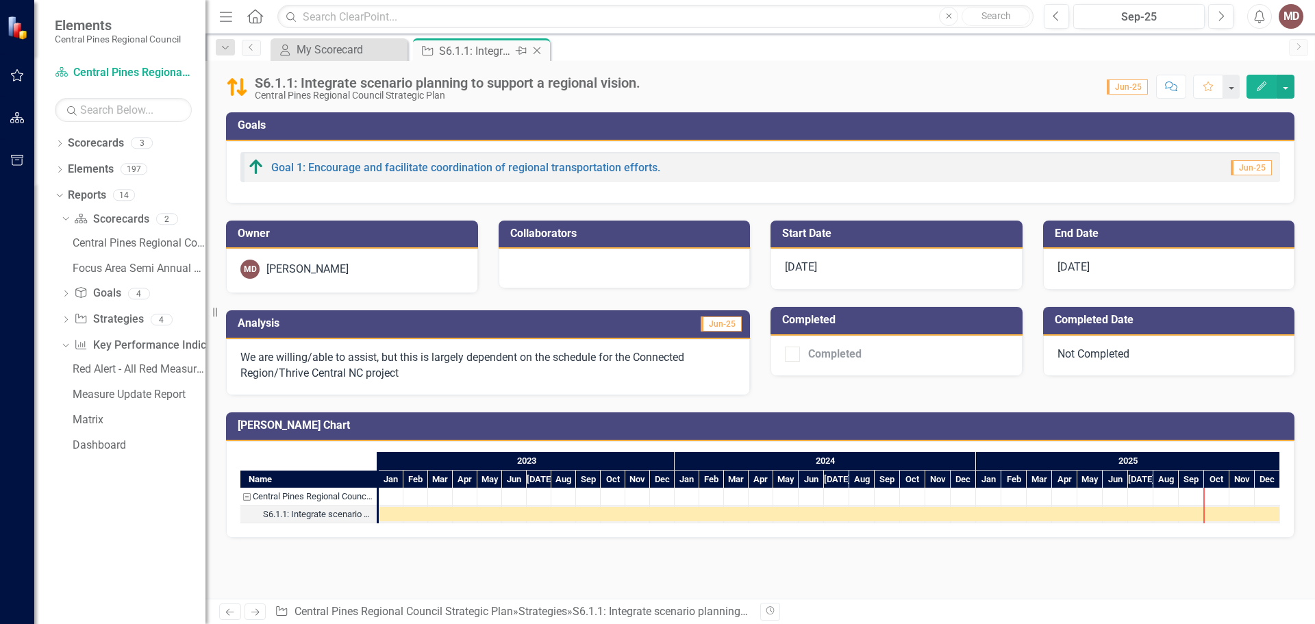
click at [537, 49] on icon "Close" at bounding box center [537, 50] width 14 height 11
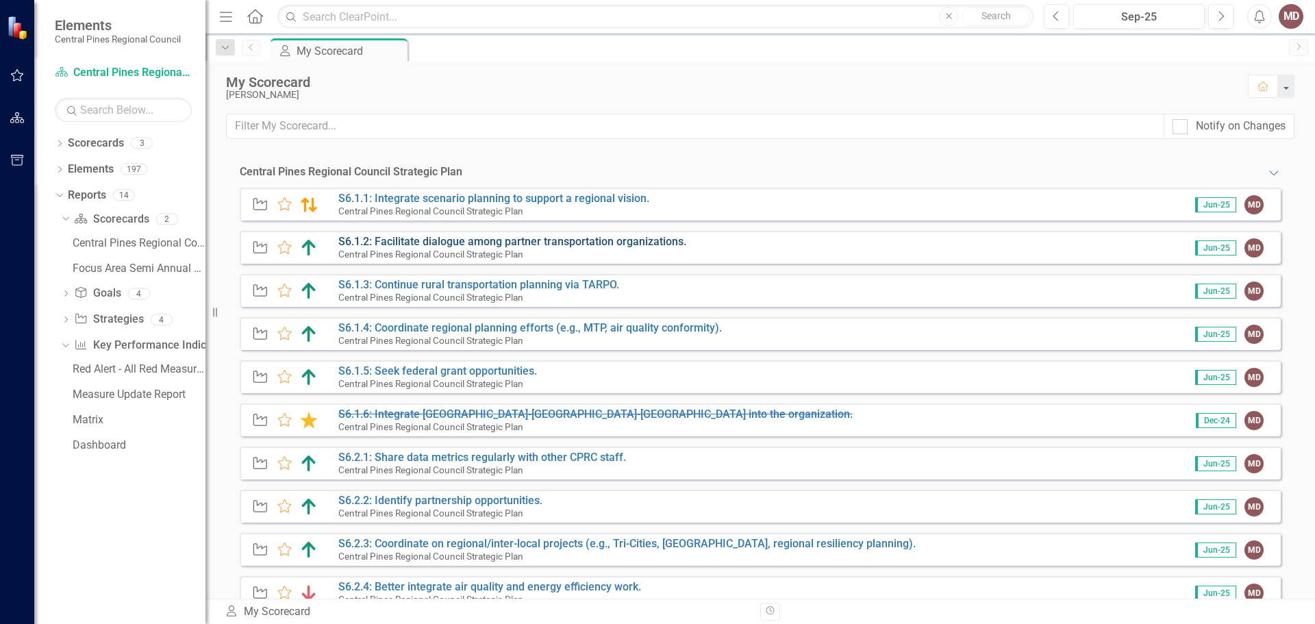
click at [473, 242] on link "S6.1.2: Facilitate dialogue among partner transportation organizations." at bounding box center [512, 241] width 348 height 13
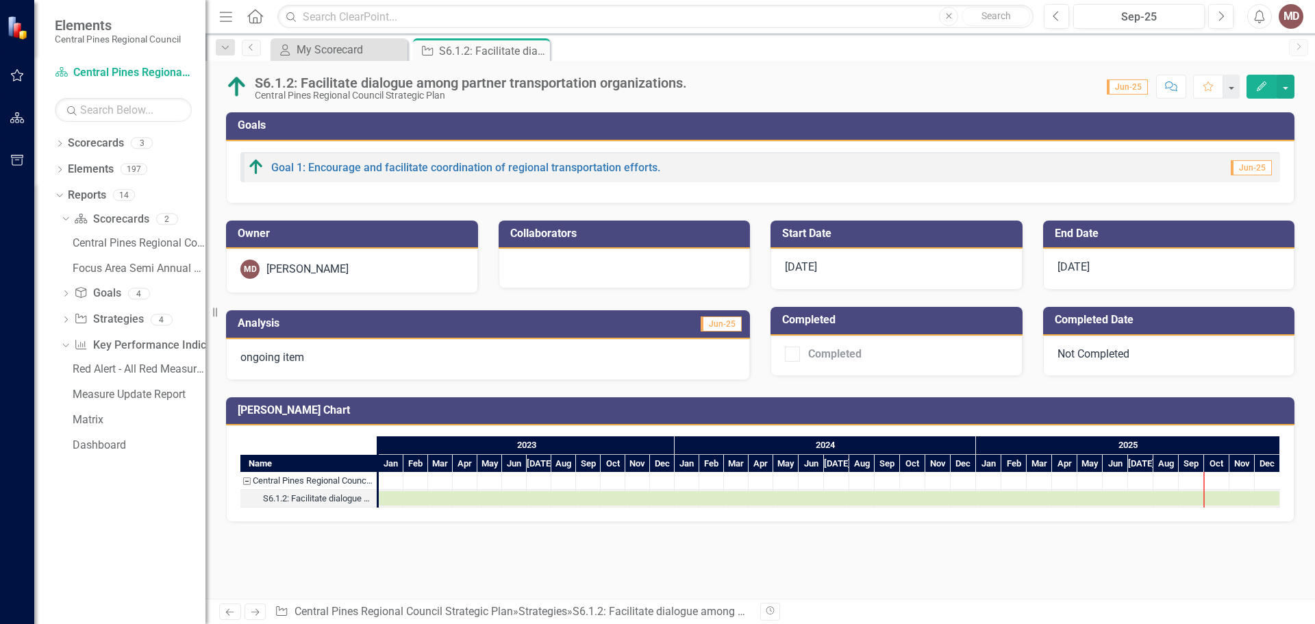
click at [1258, 84] on icon "Edit" at bounding box center [1261, 86] width 12 height 10
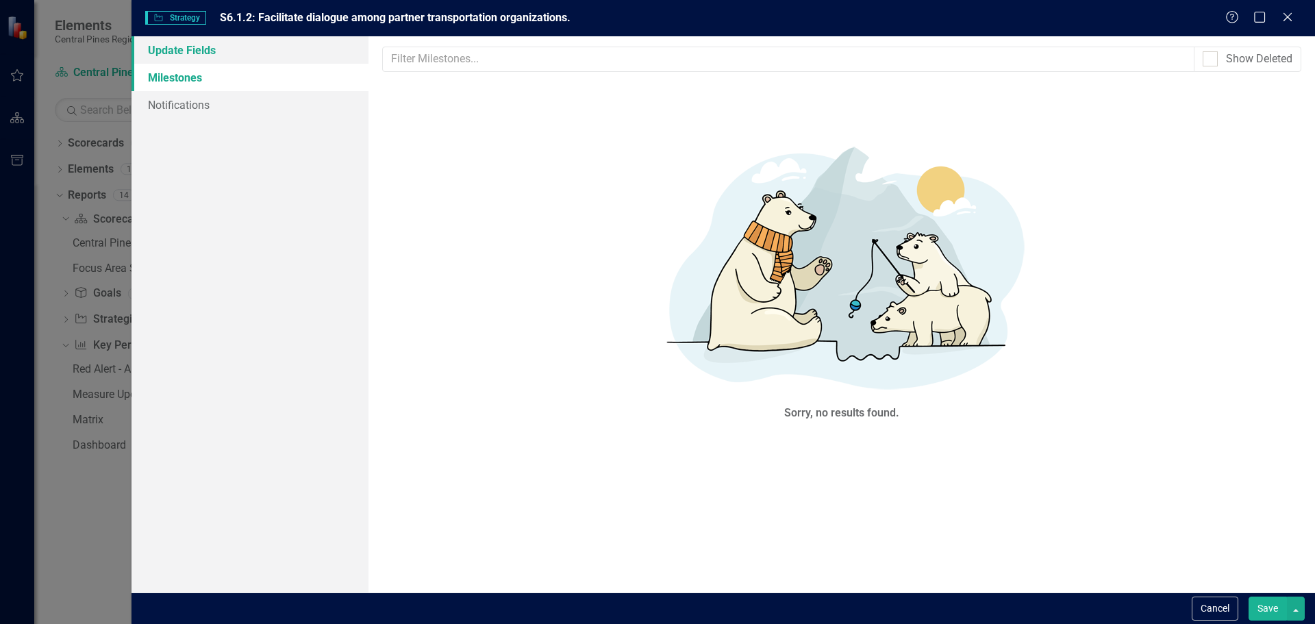
click at [184, 49] on link "Update Fields" at bounding box center [249, 49] width 237 height 27
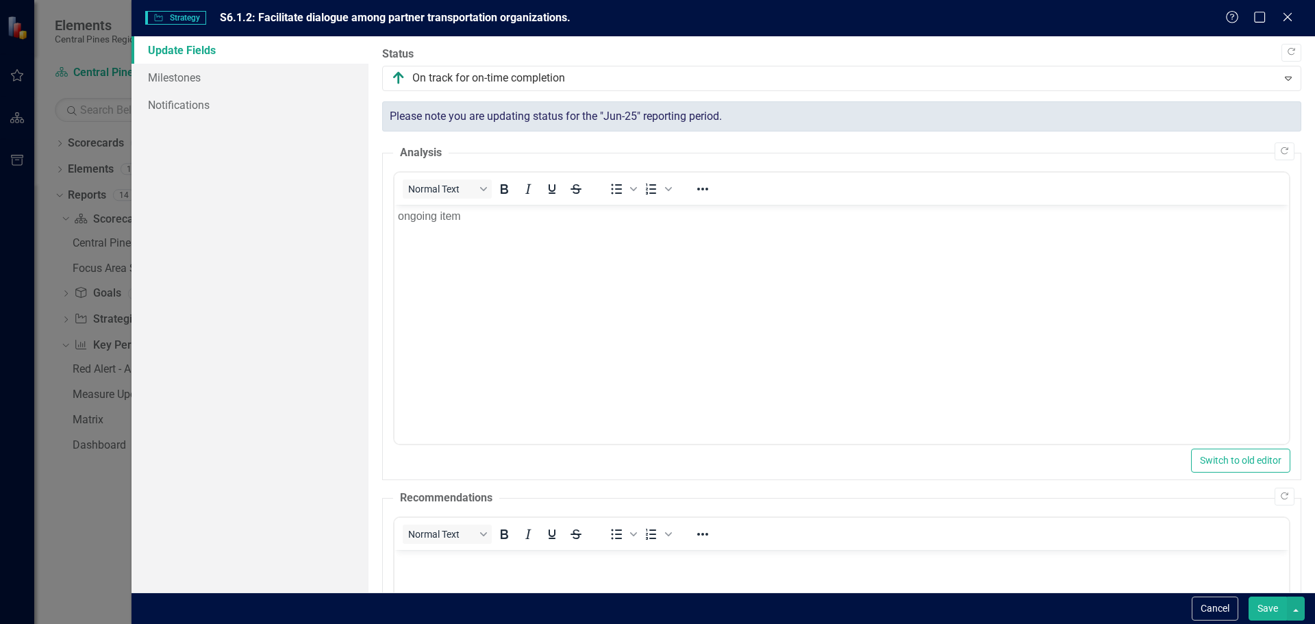
click at [1260, 605] on button "Save" at bounding box center [1267, 608] width 38 height 24
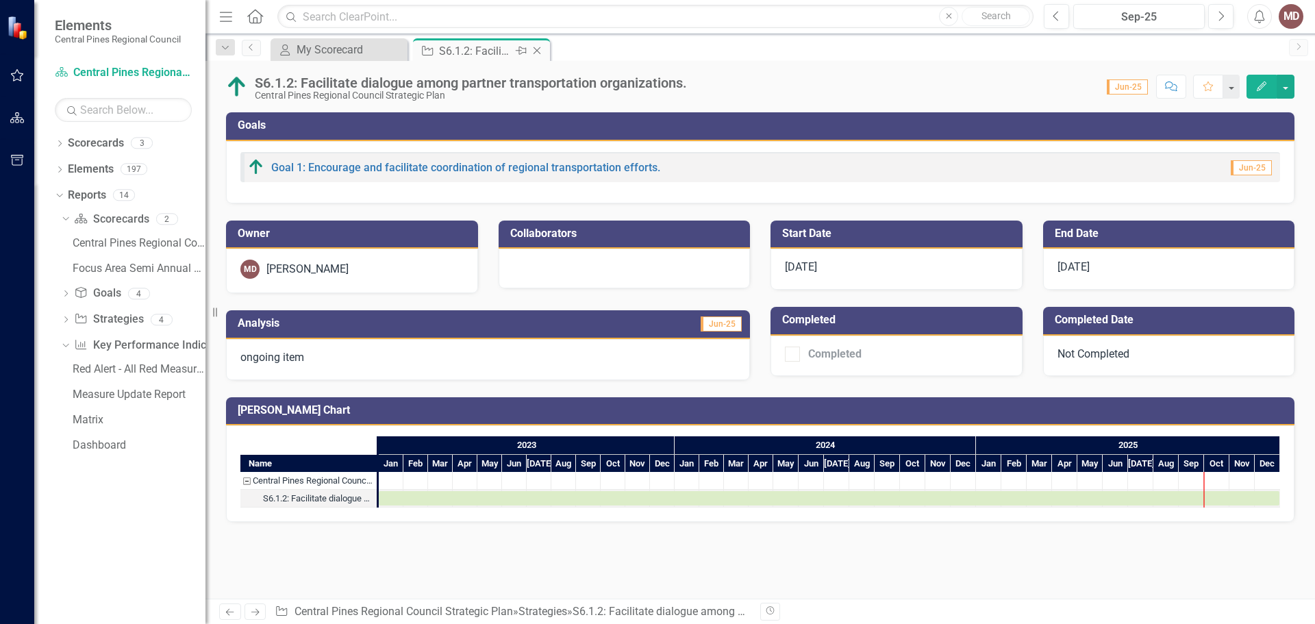
click at [535, 51] on icon "Close" at bounding box center [537, 50] width 14 height 11
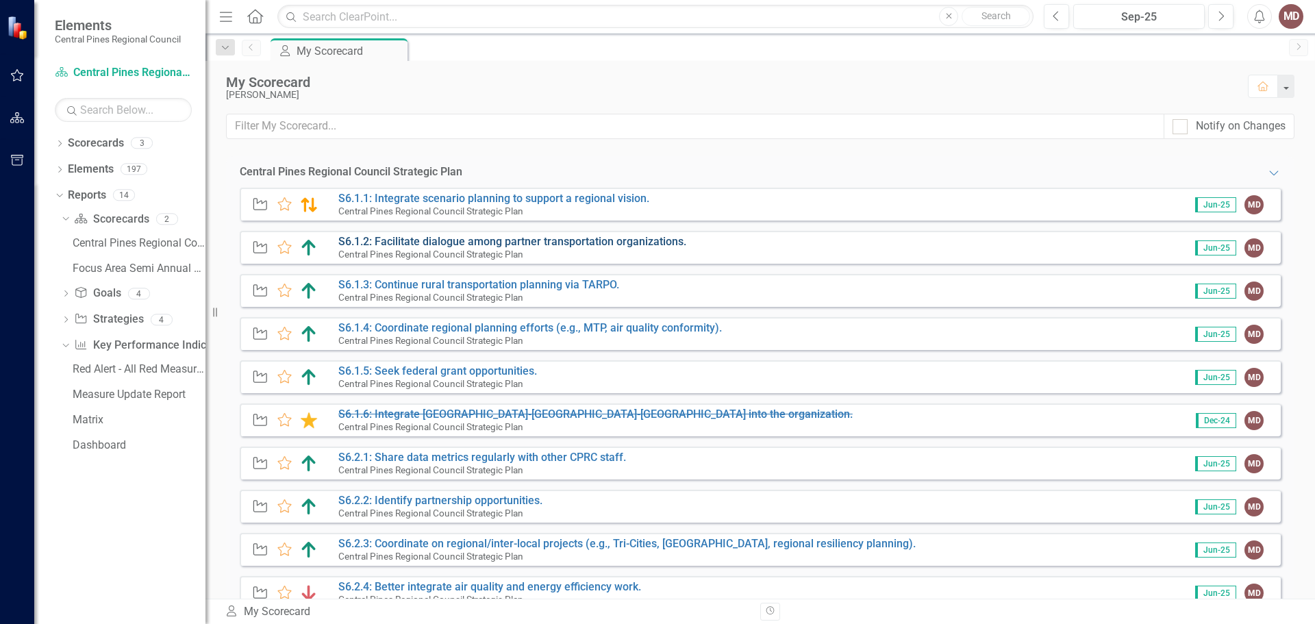
click at [461, 239] on link "S6.1.2: Facilitate dialogue among partner transportation organizations." at bounding box center [512, 241] width 348 height 13
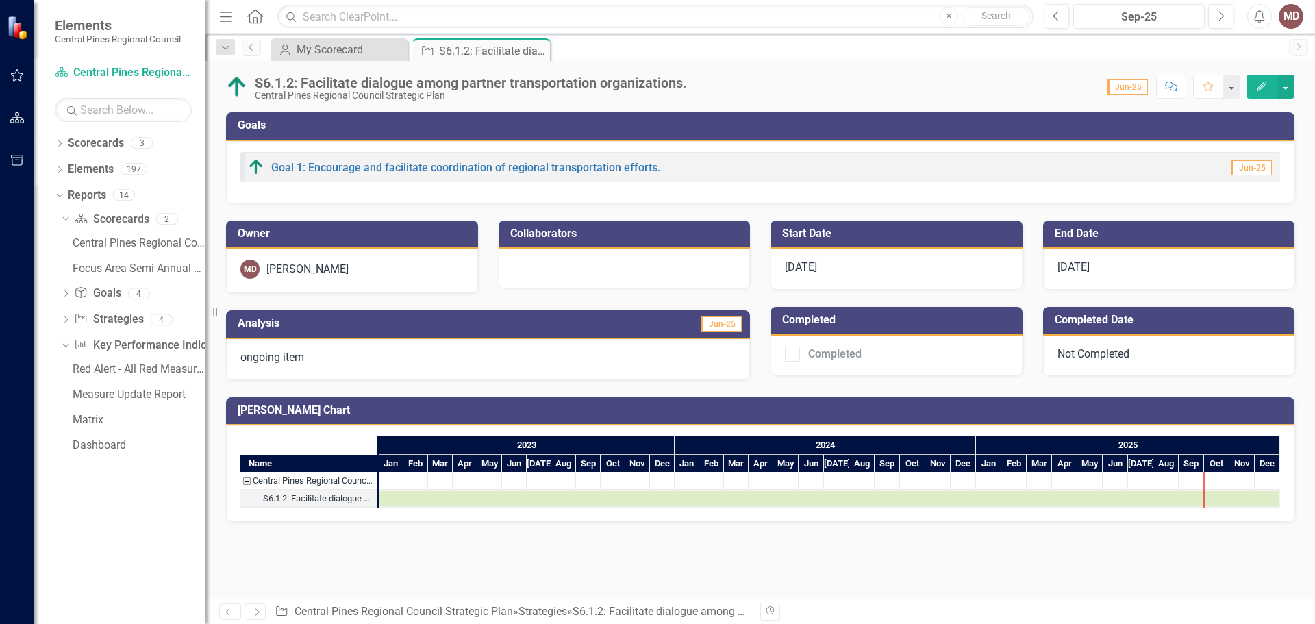
click at [1258, 83] on icon "Edit" at bounding box center [1261, 86] width 12 height 10
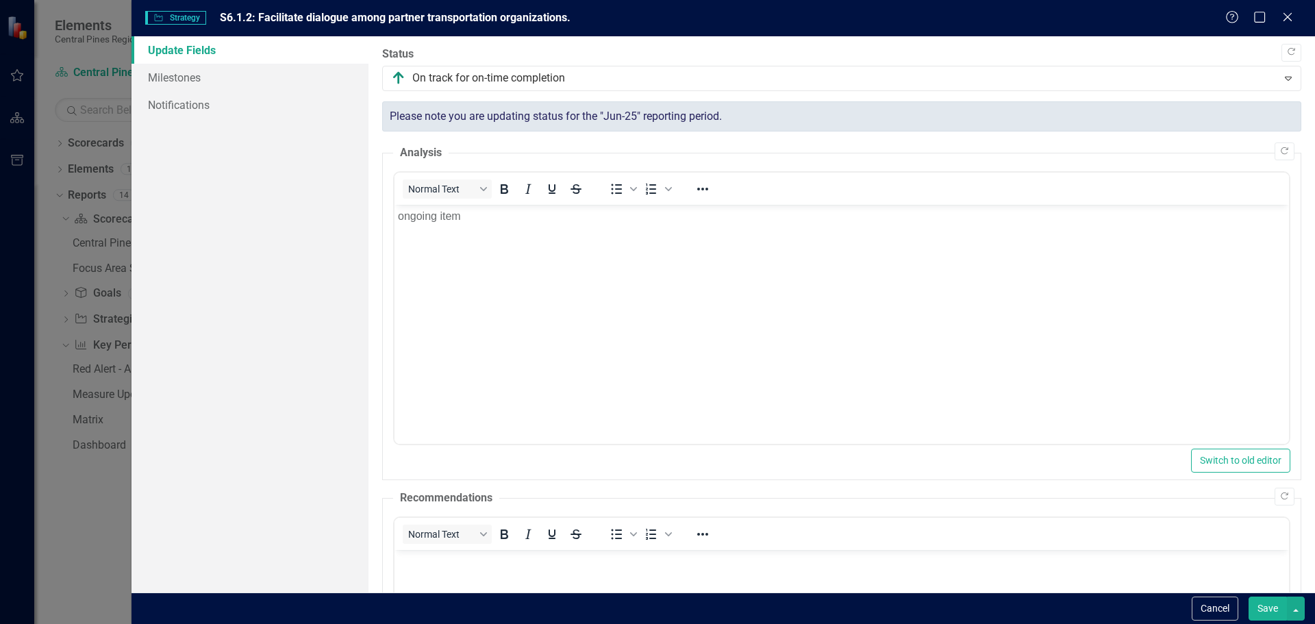
click at [470, 225] on body "ongoing item" at bounding box center [841, 307] width 894 height 205
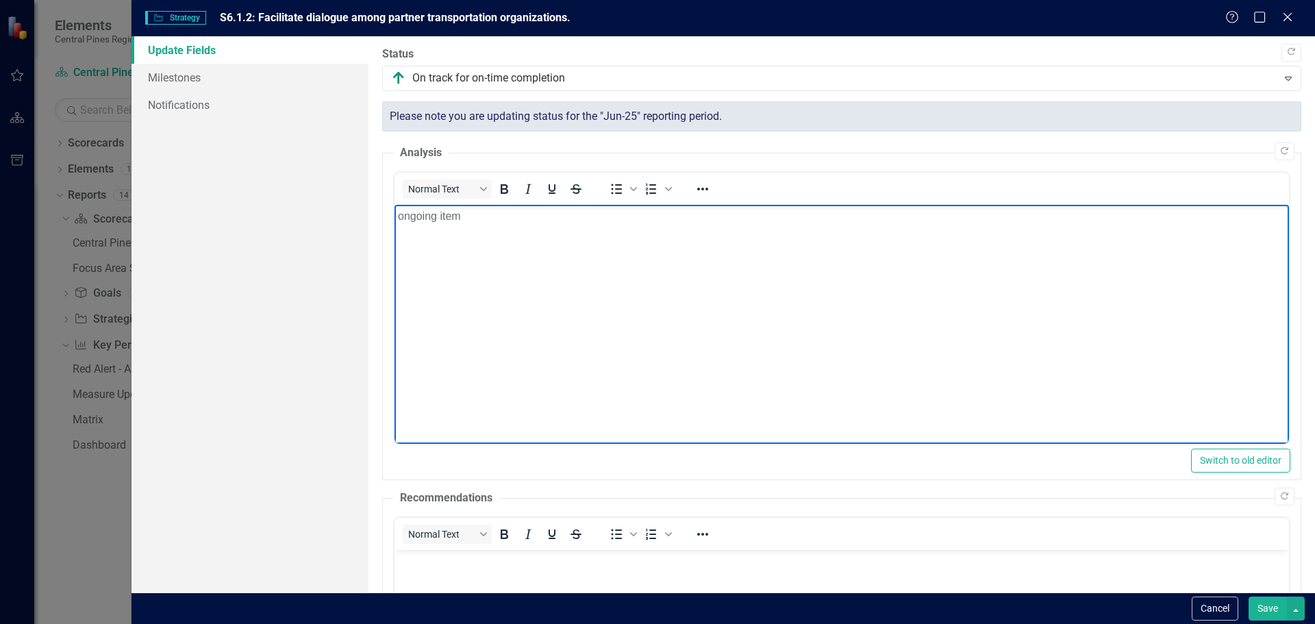
click at [401, 214] on p "ongoing item" at bounding box center [840, 216] width 887 height 16
click at [478, 212] on p "Ongoing item" at bounding box center [840, 216] width 887 height 16
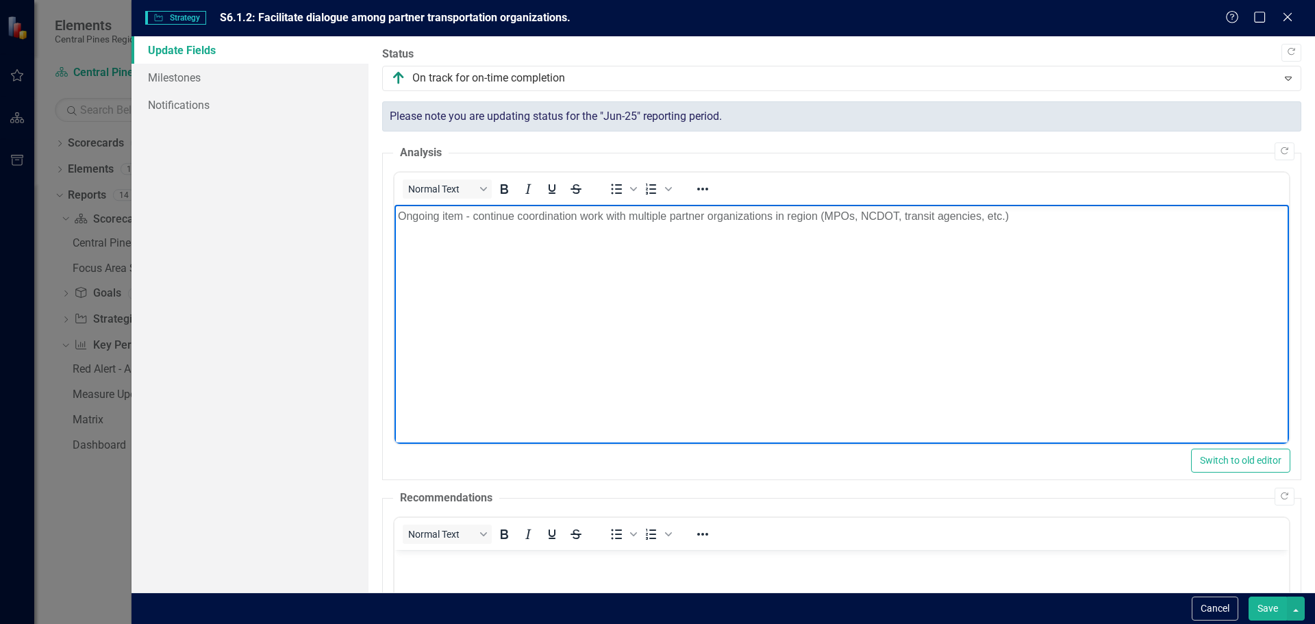
click at [862, 214] on p "Ongoing item - continue coordination work with multiple partner organizations i…" at bounding box center [840, 216] width 887 height 16
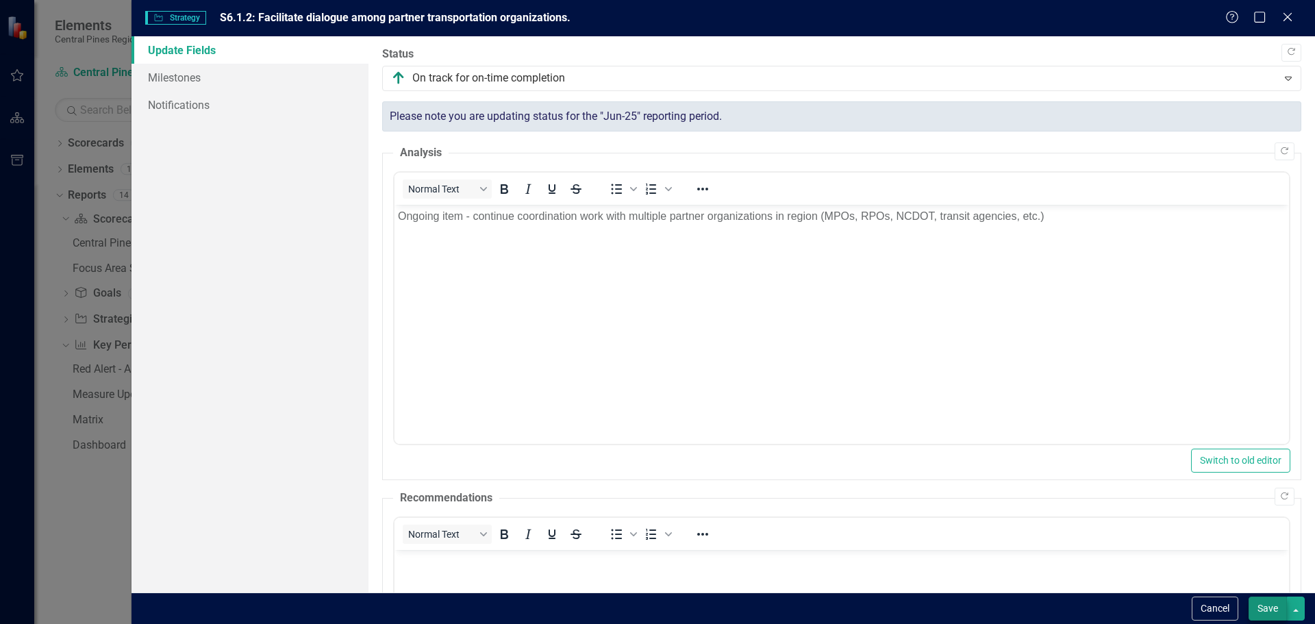
click at [1268, 607] on button "Save" at bounding box center [1267, 608] width 38 height 24
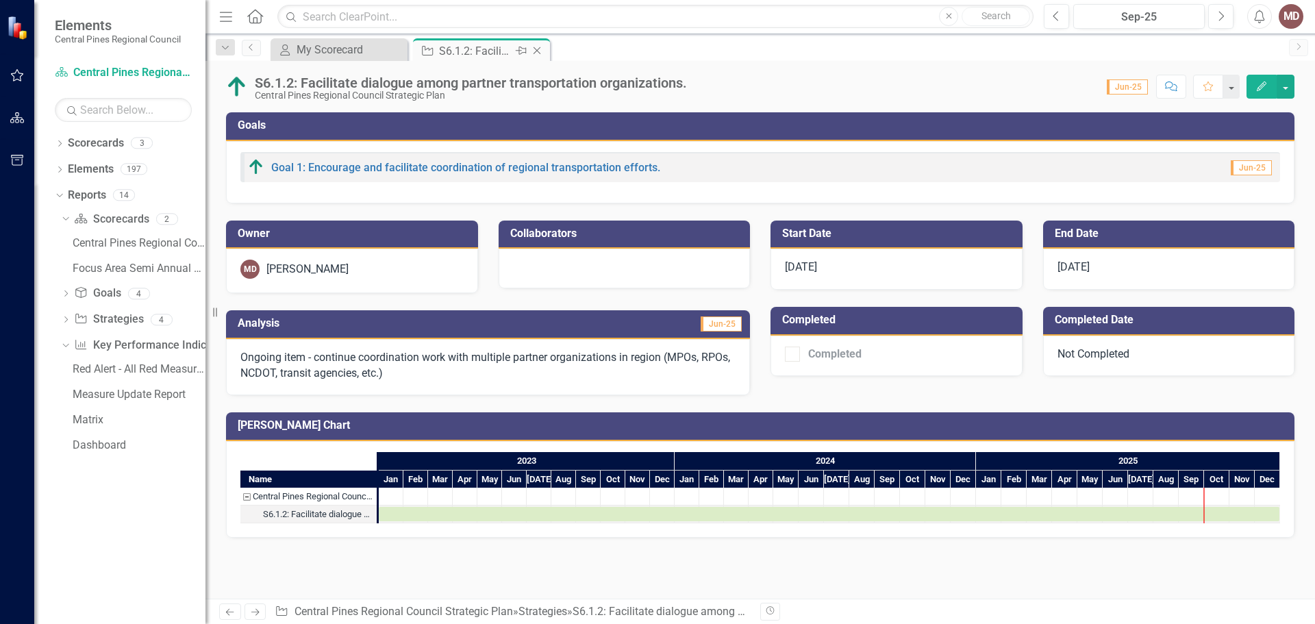
click at [537, 53] on icon "Close" at bounding box center [537, 50] width 14 height 11
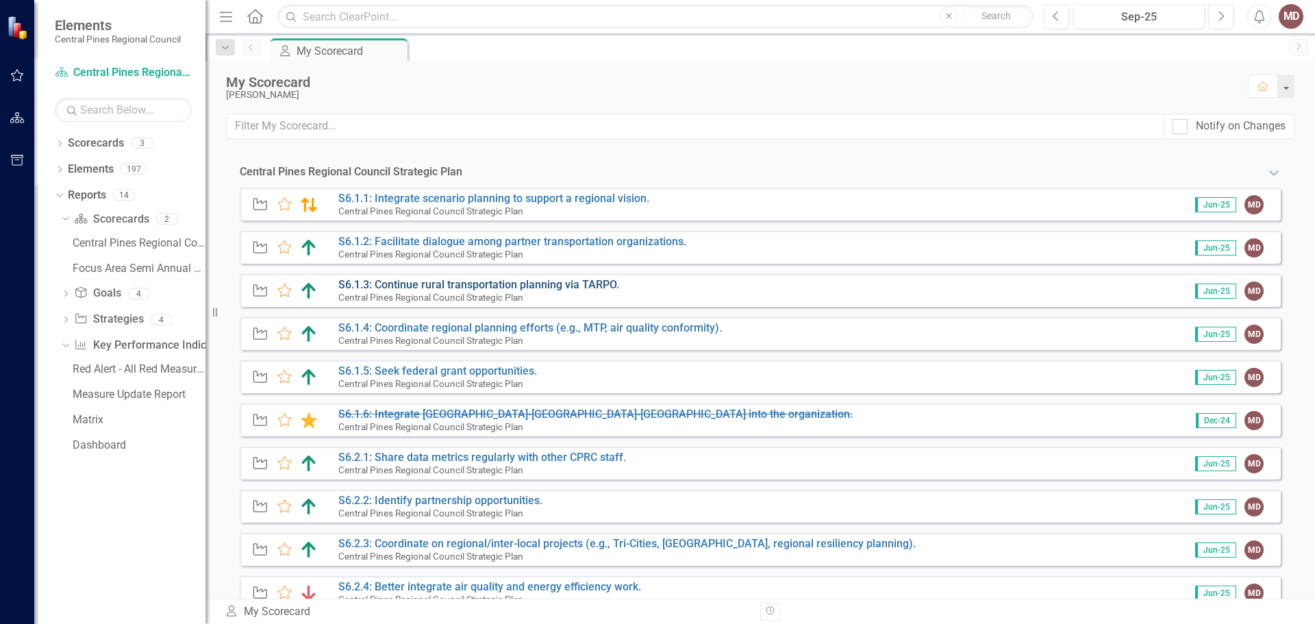
click at [453, 282] on link "S6.1.3: Continue rural transportation planning via TARPO." at bounding box center [478, 284] width 281 height 13
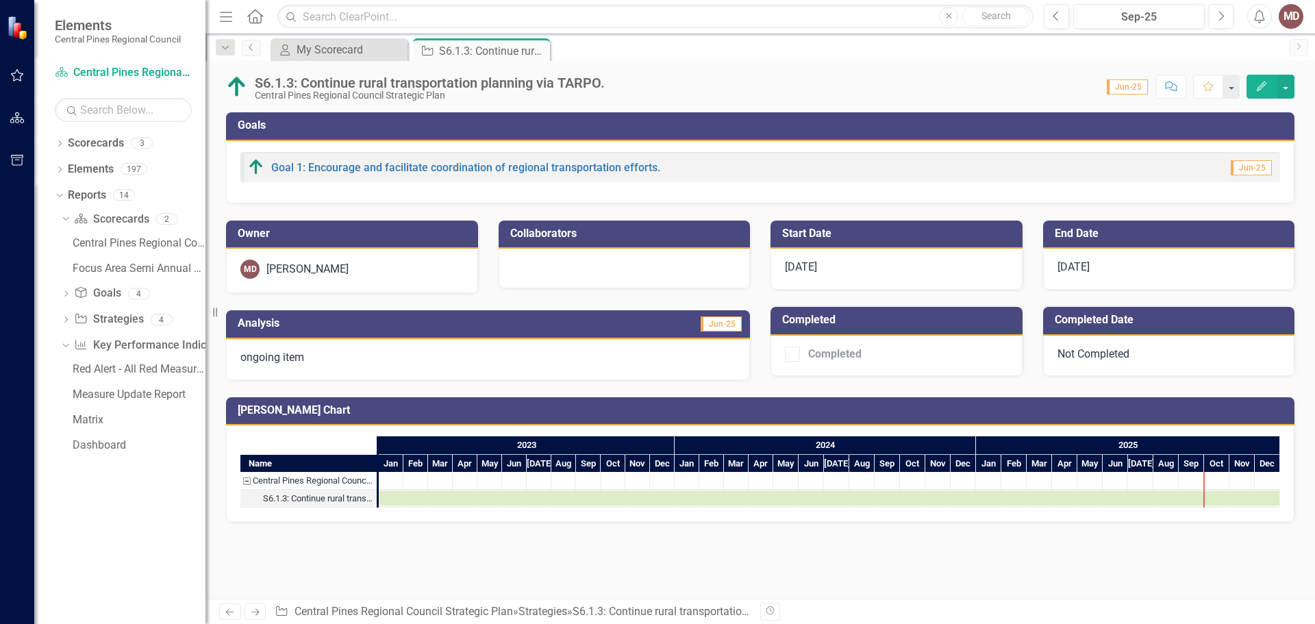
click at [1256, 84] on icon "Edit" at bounding box center [1261, 86] width 12 height 10
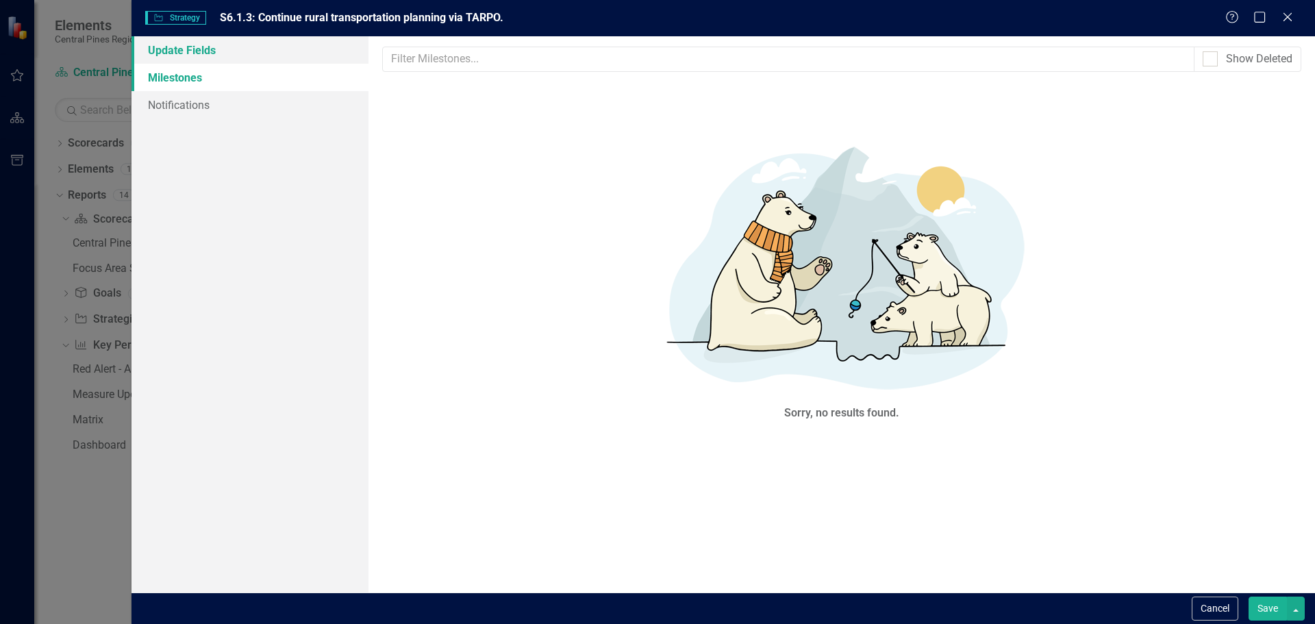
click at [175, 52] on link "Update Fields" at bounding box center [249, 49] width 237 height 27
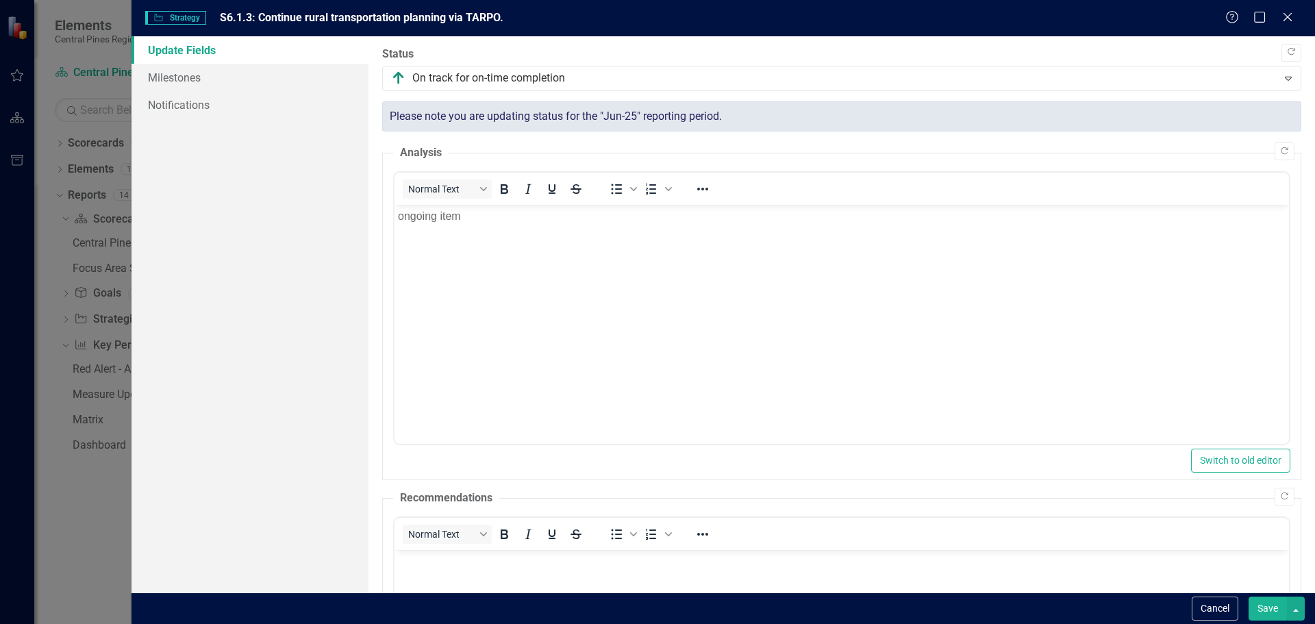
click at [398, 215] on p "ongoing item" at bounding box center [840, 216] width 887 height 16
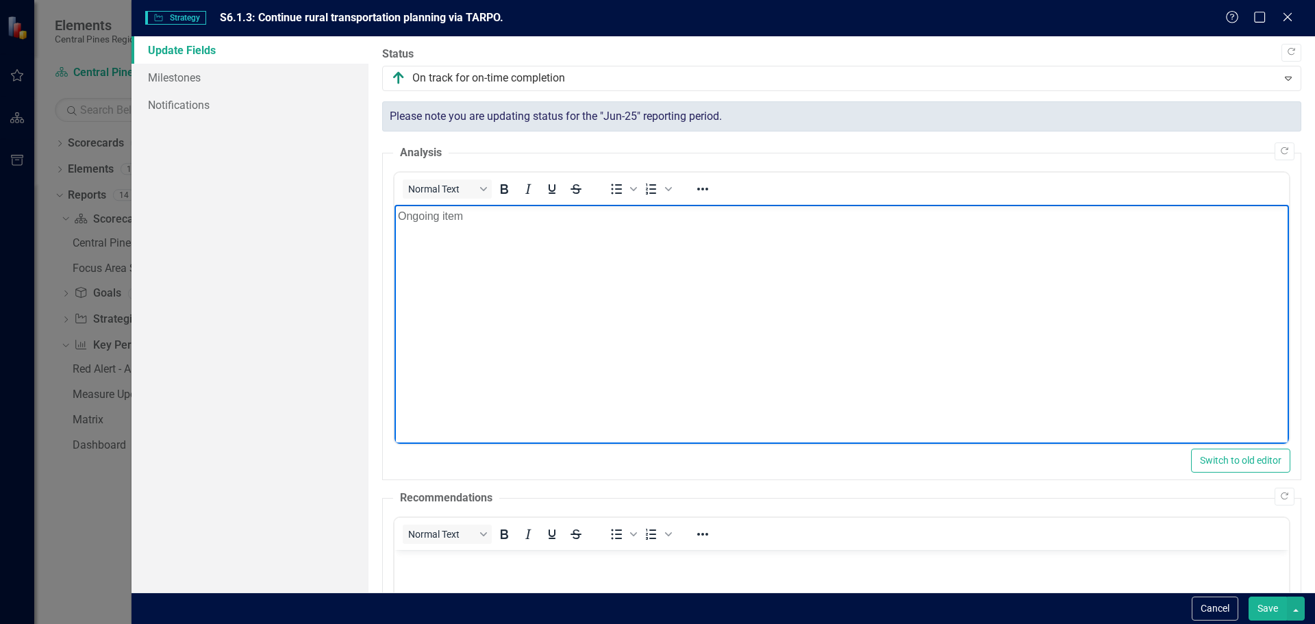
click at [522, 213] on p "Ongoing item" at bounding box center [840, 216] width 887 height 16
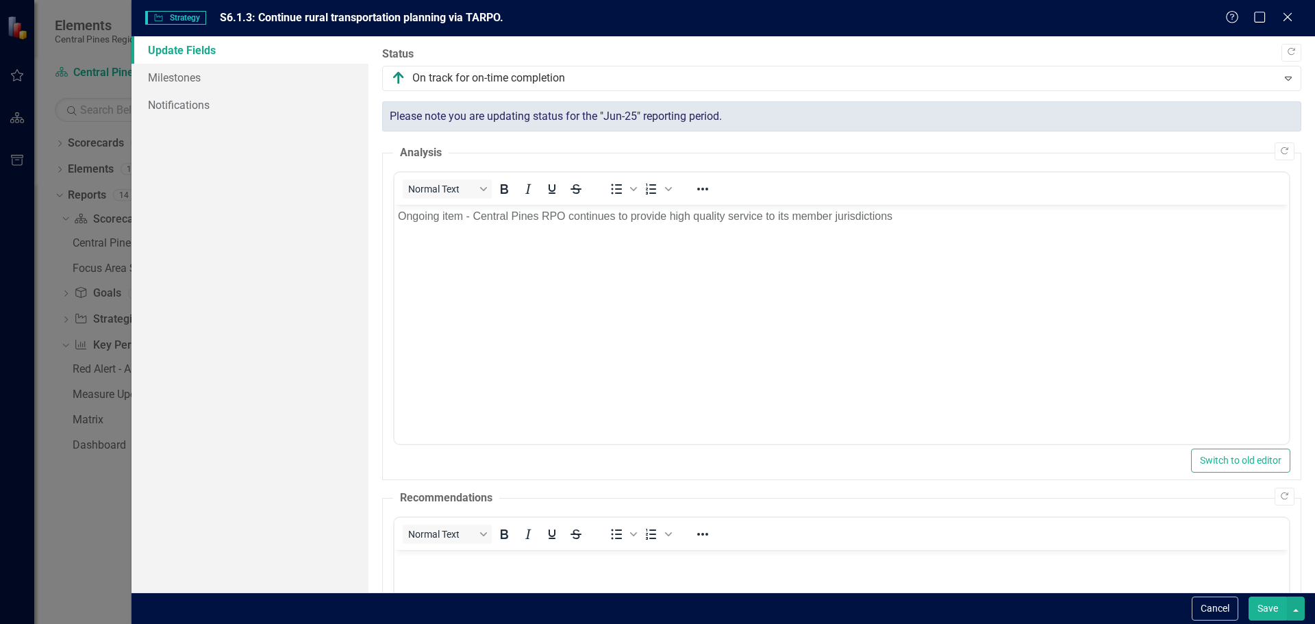
click at [1266, 608] on button "Save" at bounding box center [1267, 608] width 38 height 24
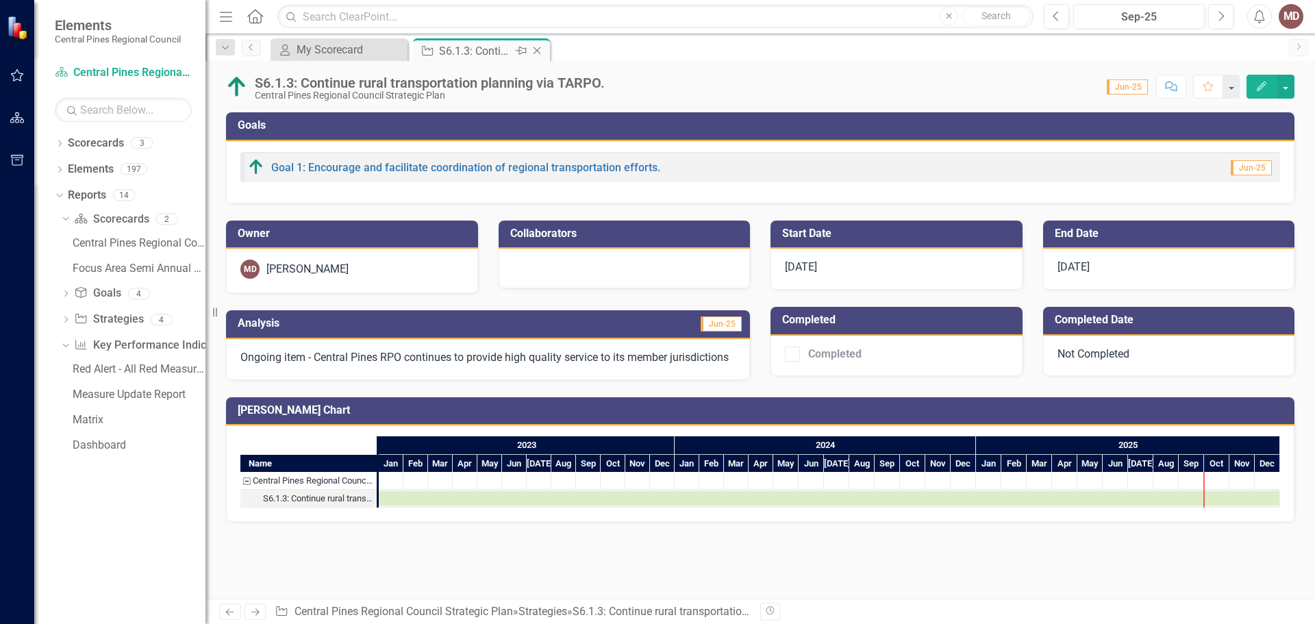
click at [537, 50] on icon "Close" at bounding box center [537, 50] width 14 height 11
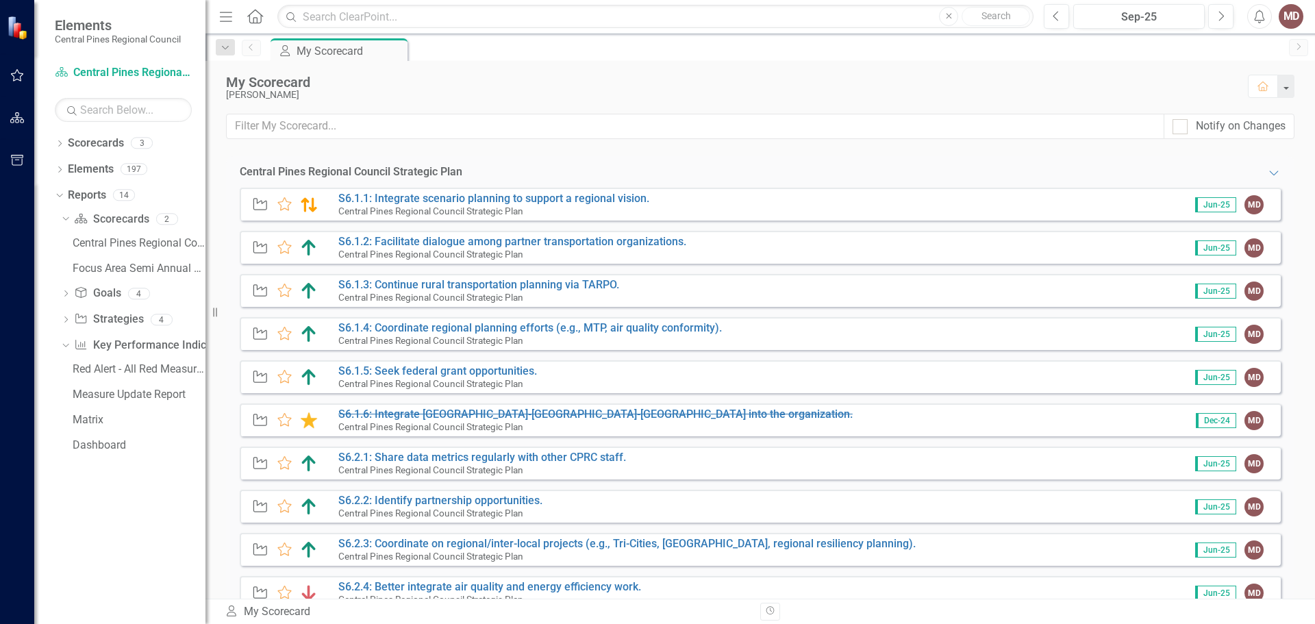
scroll to position [68, 0]
